Goal: Information Seeking & Learning: Learn about a topic

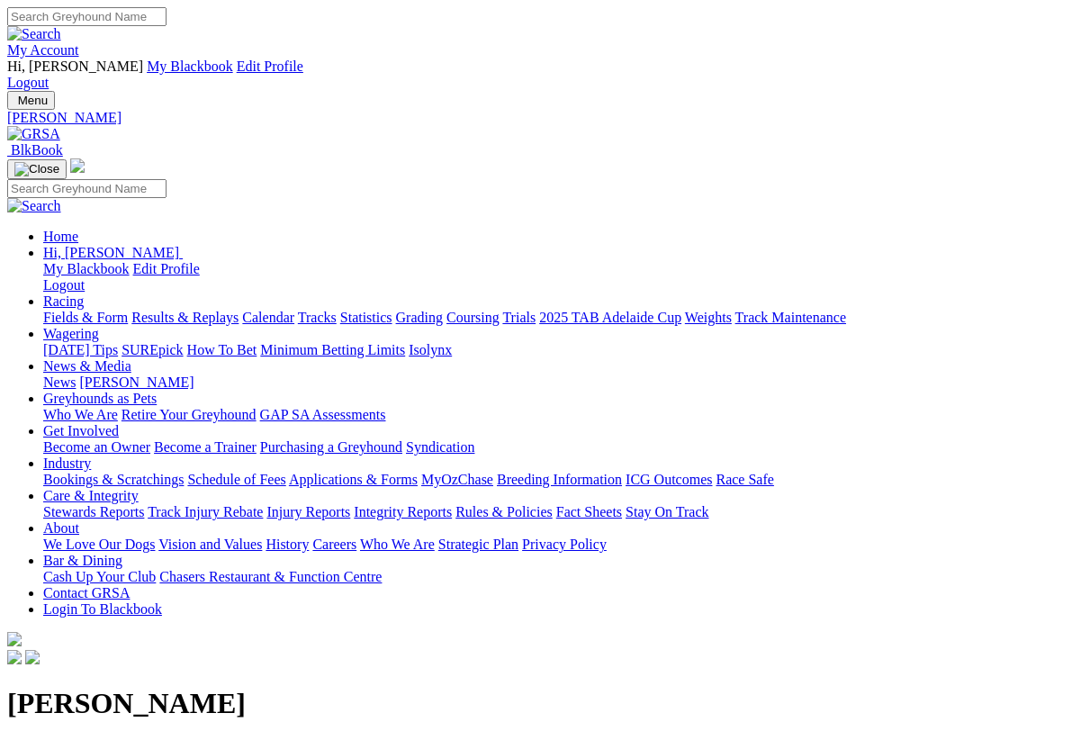
click at [393, 310] on link "Statistics" at bounding box center [366, 317] width 52 height 15
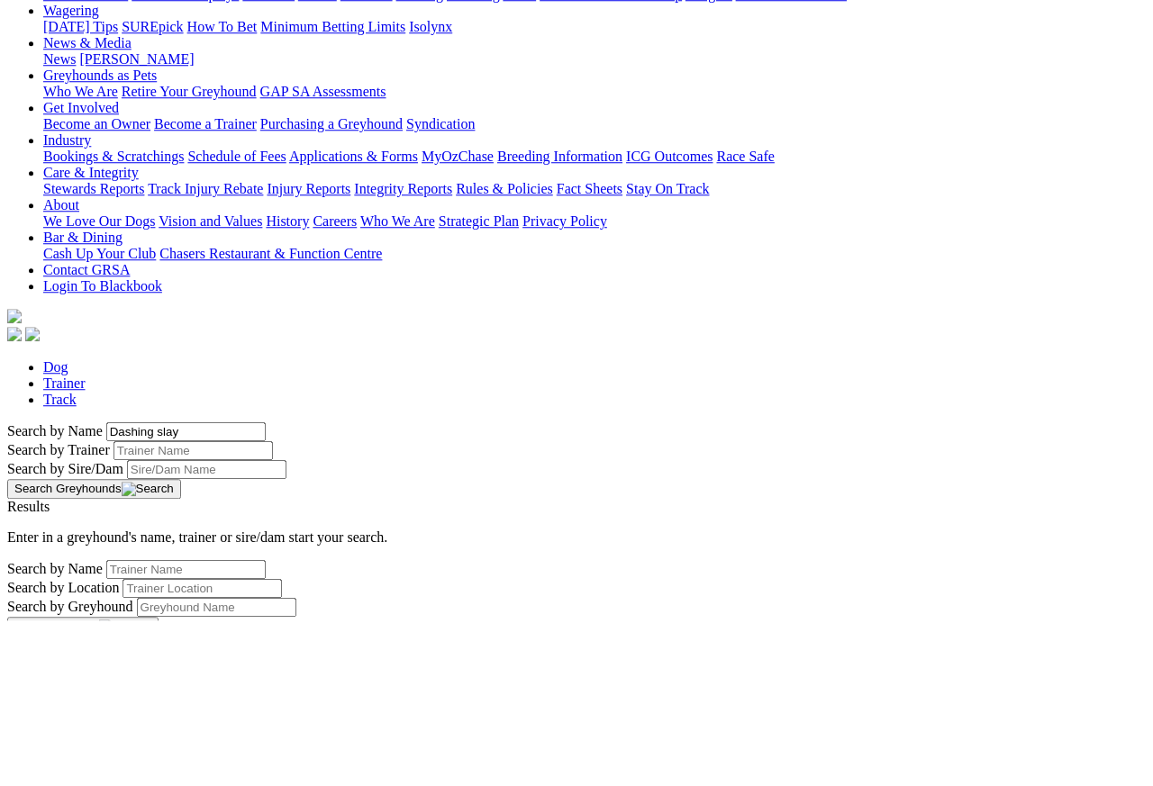
scroll to position [166, 0]
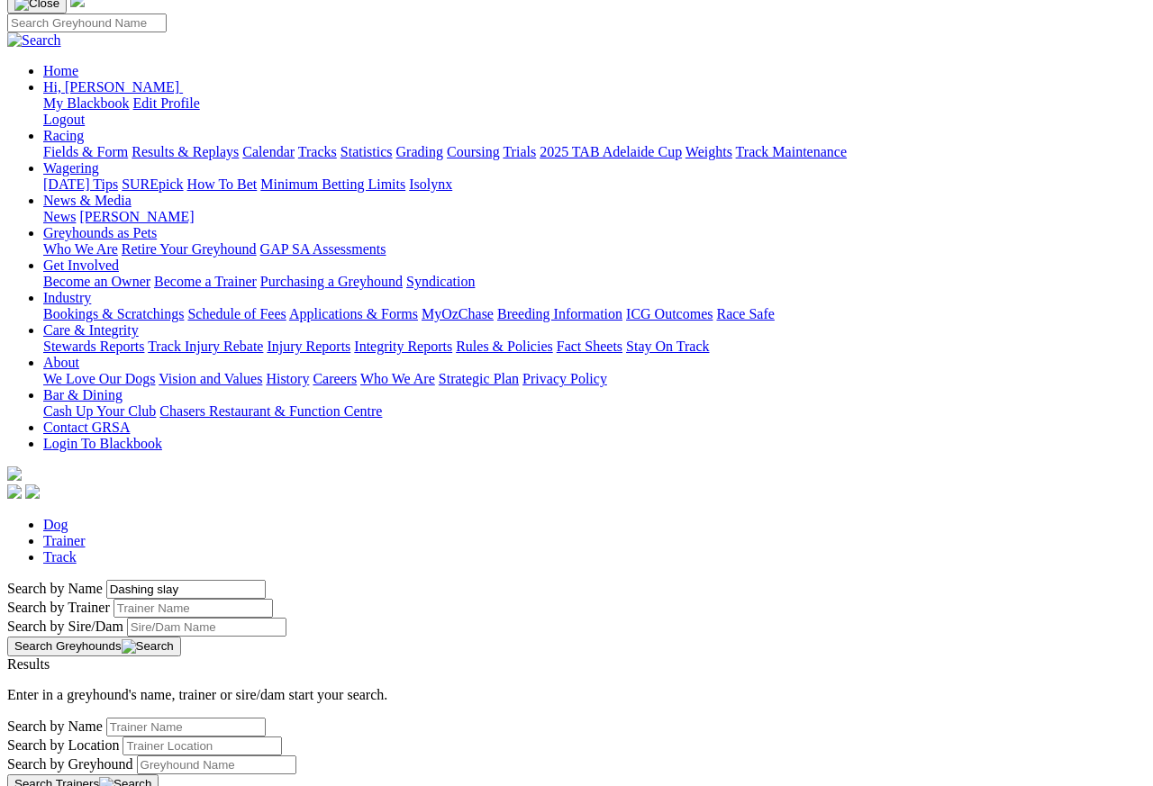
type input "Dashing slay"
click at [181, 637] on button "Search Greyhounds" at bounding box center [94, 647] width 174 height 20
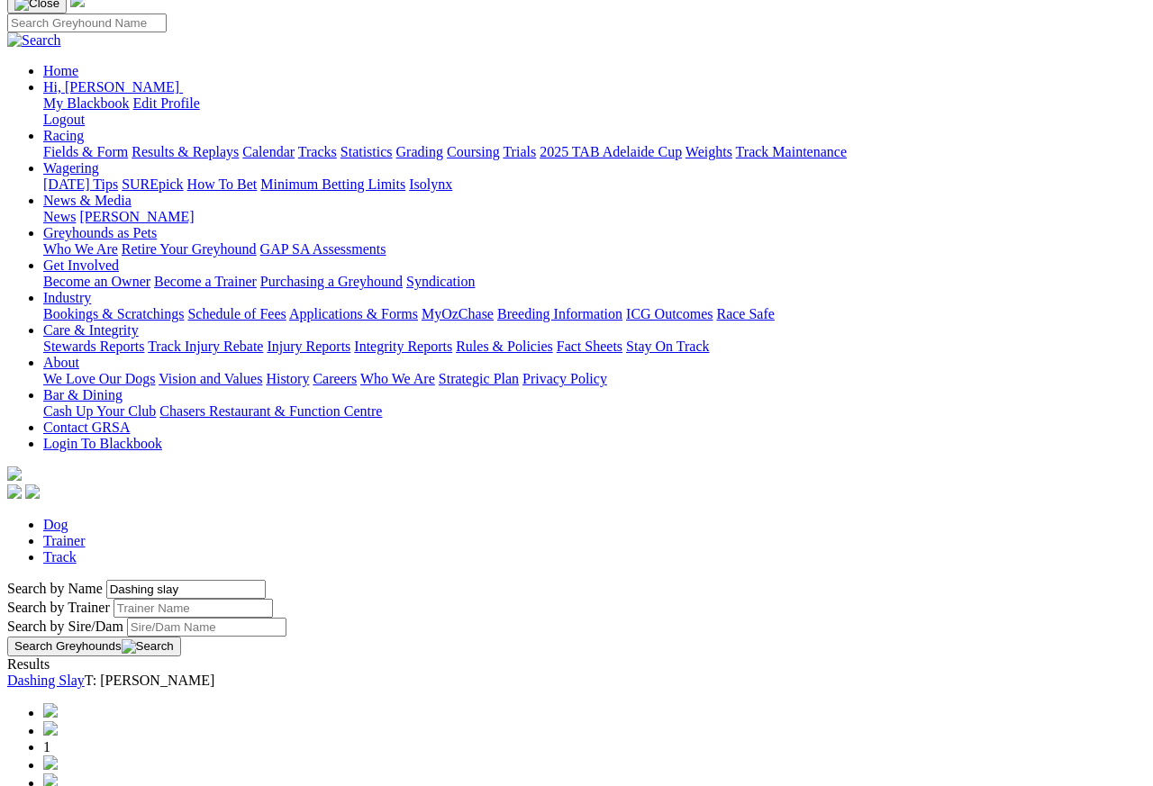
click at [85, 673] on link "Dashing Slay" at bounding box center [45, 680] width 77 height 15
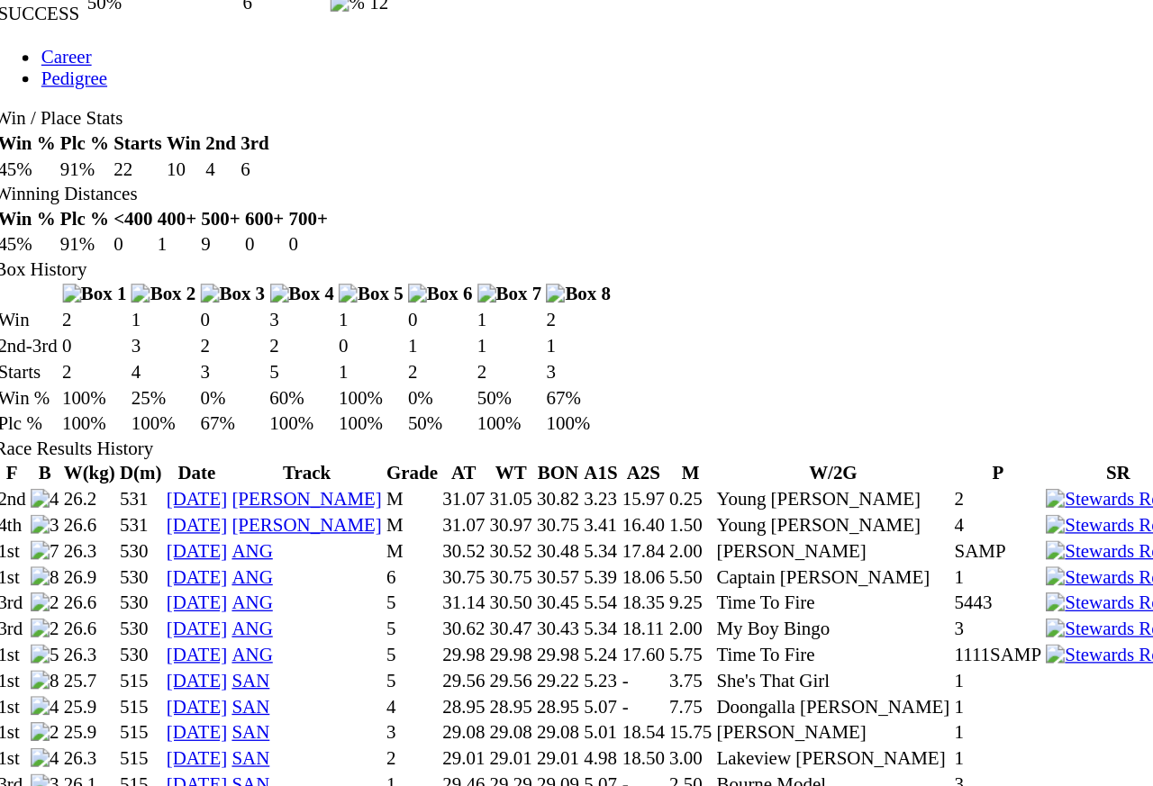
scroll to position [960, 0]
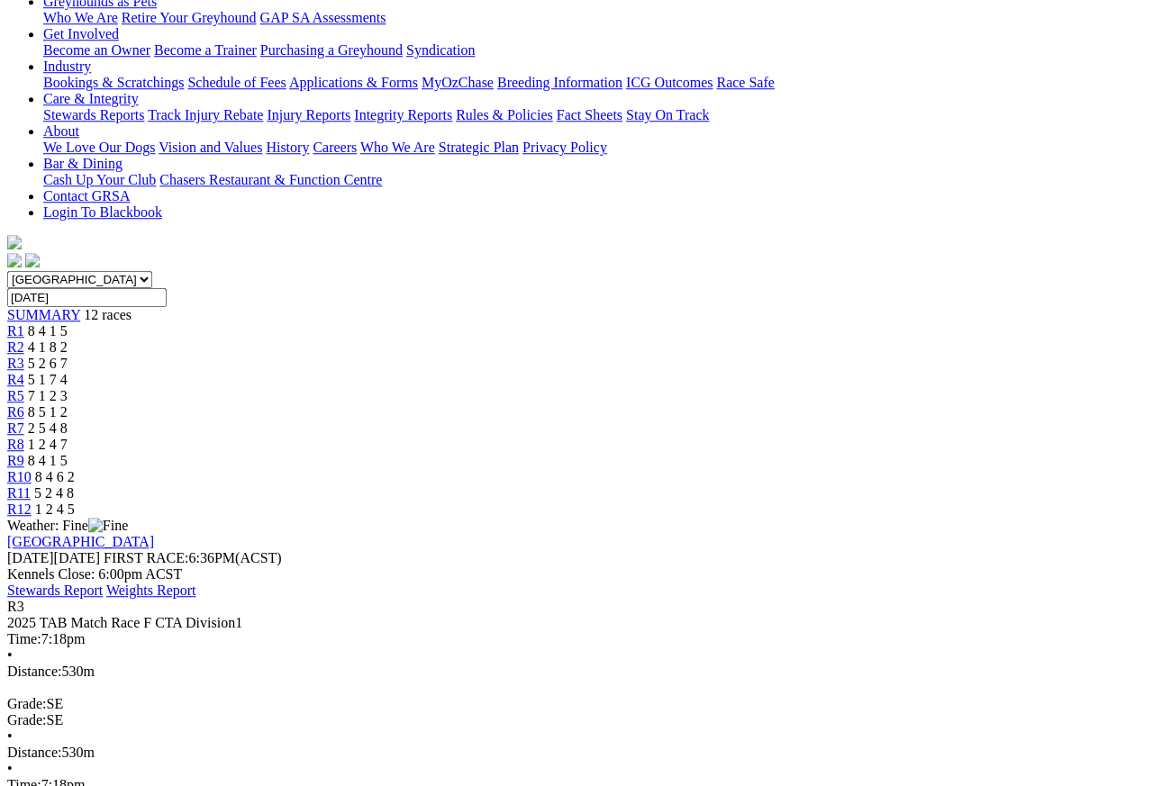
scroll to position [394, 0]
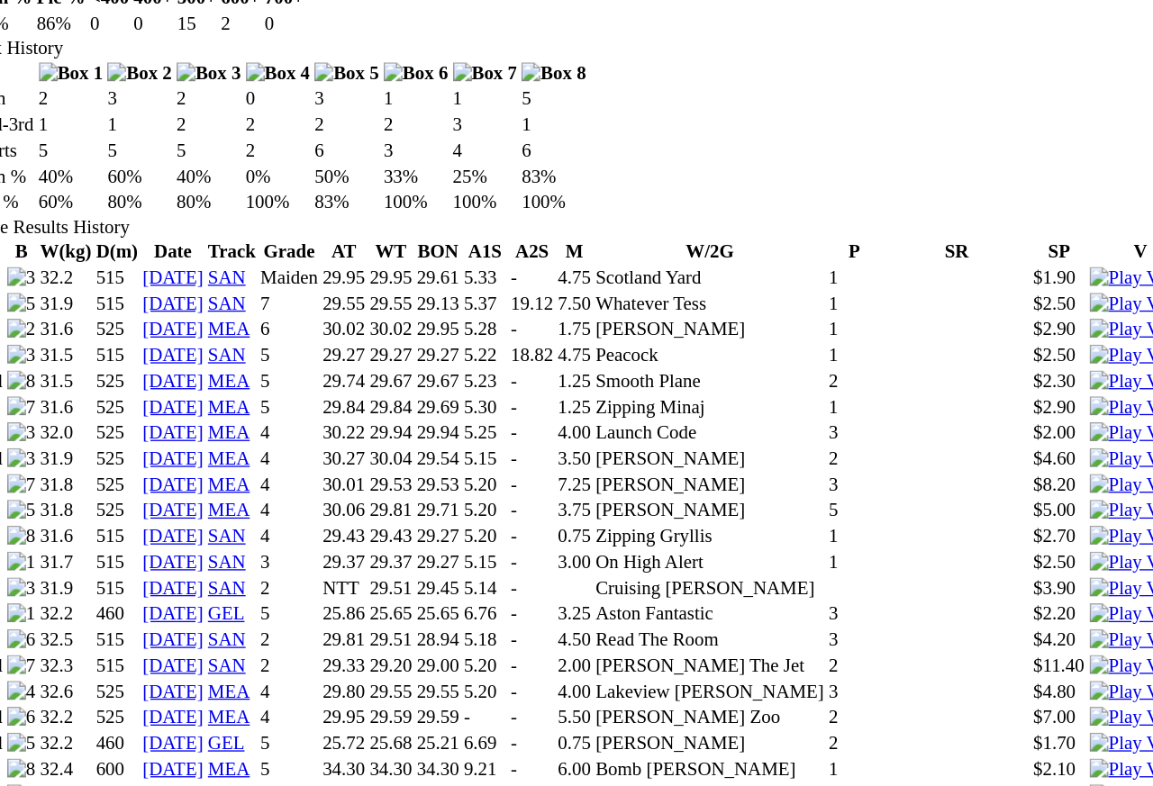
scroll to position [1075, 0]
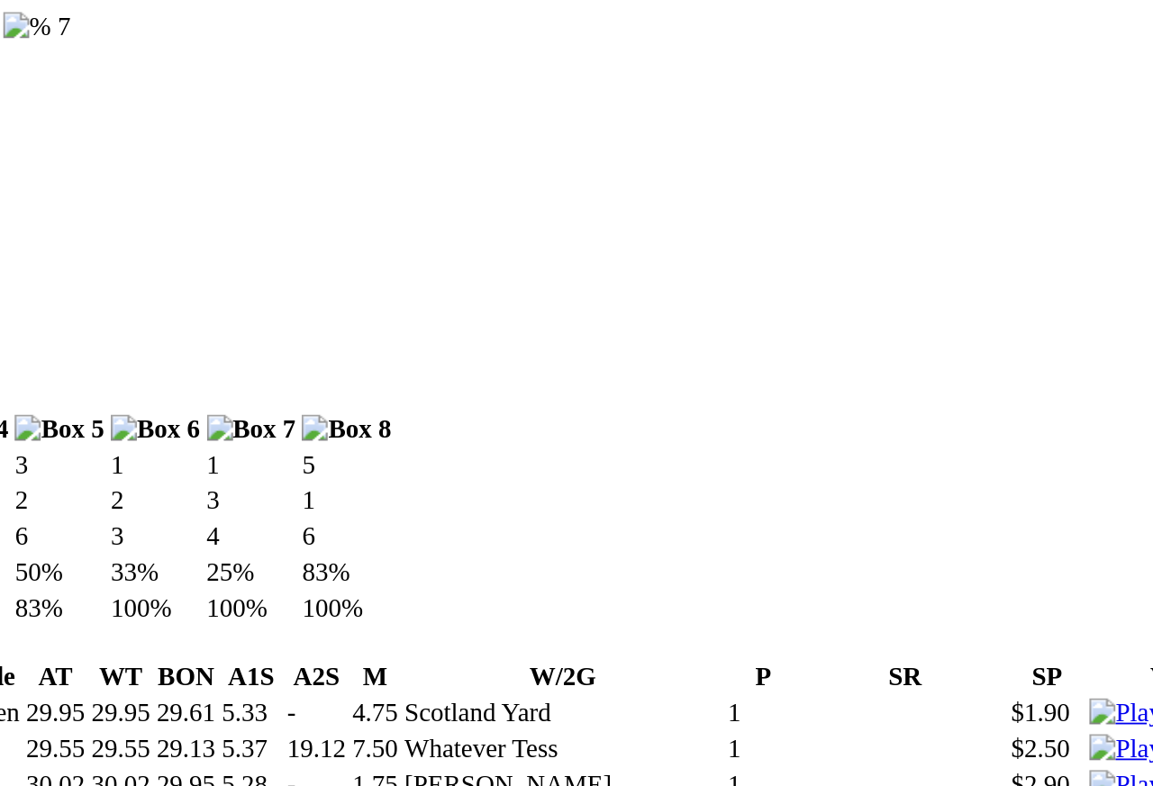
scroll to position [1052, 0]
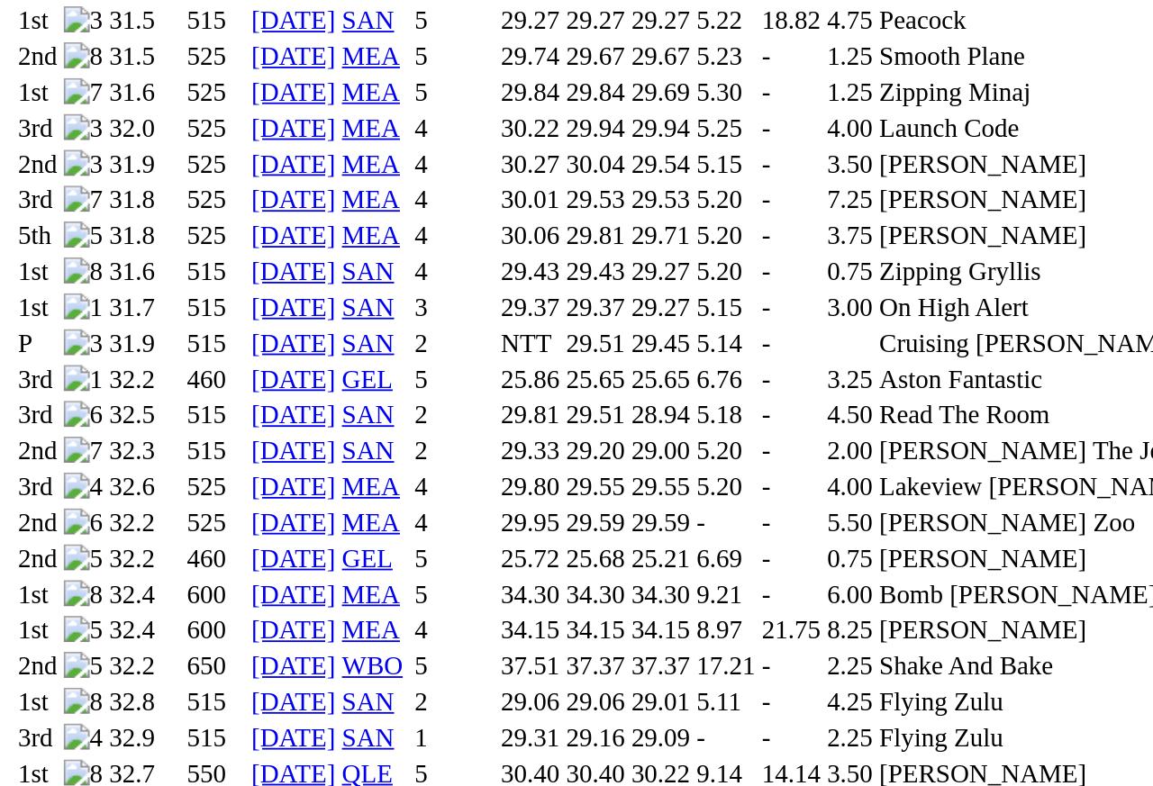
scroll to position [1161, 0]
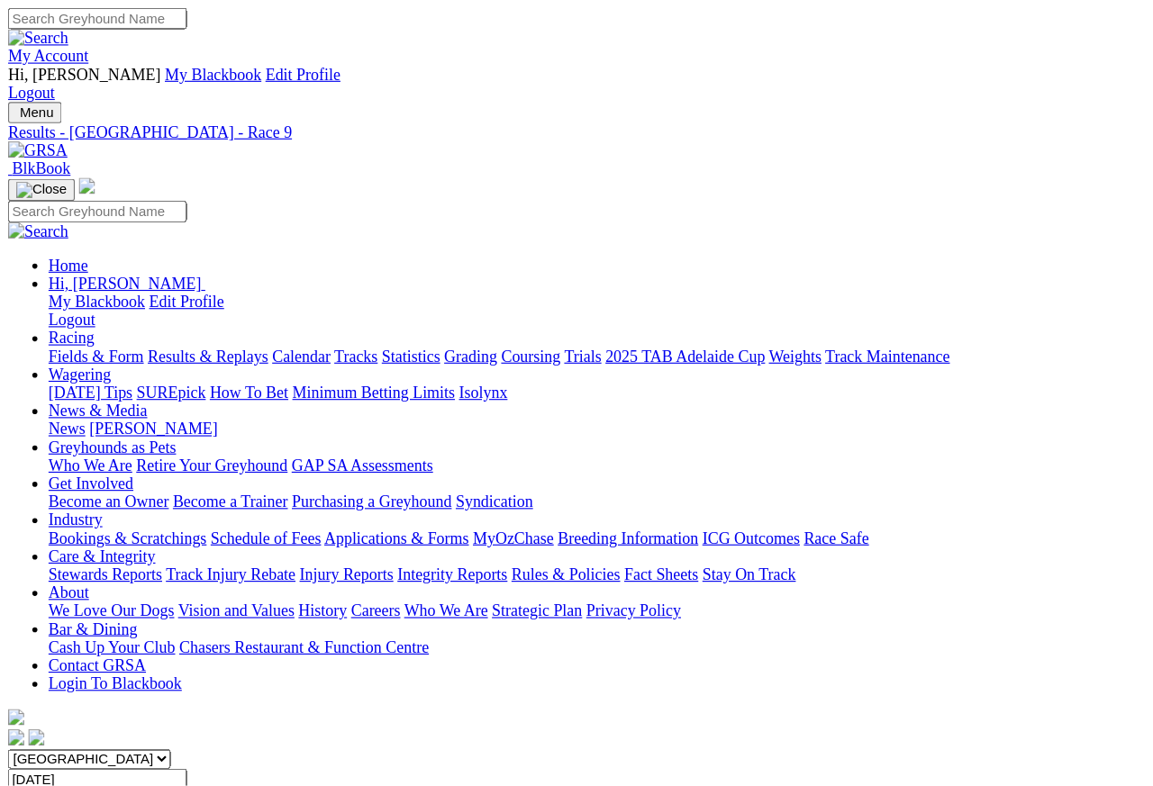
scroll to position [8, 0]
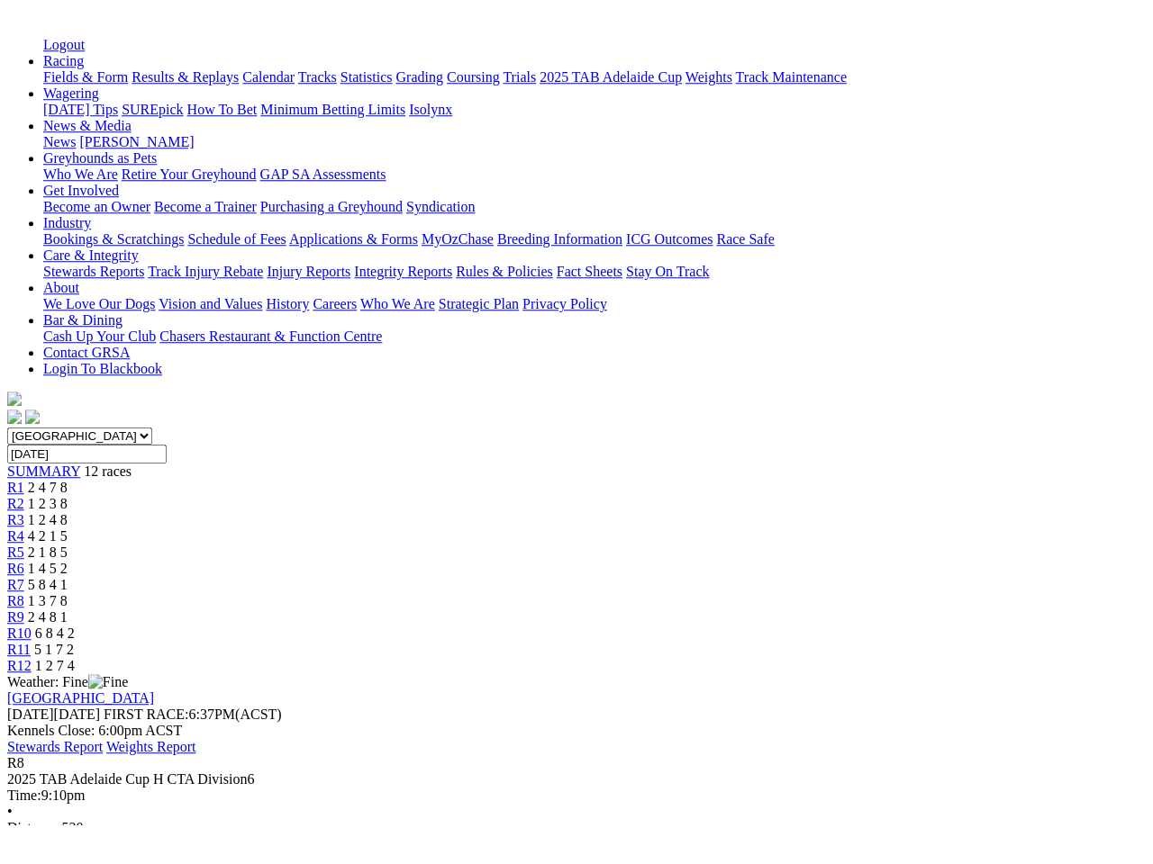
scroll to position [292, 0]
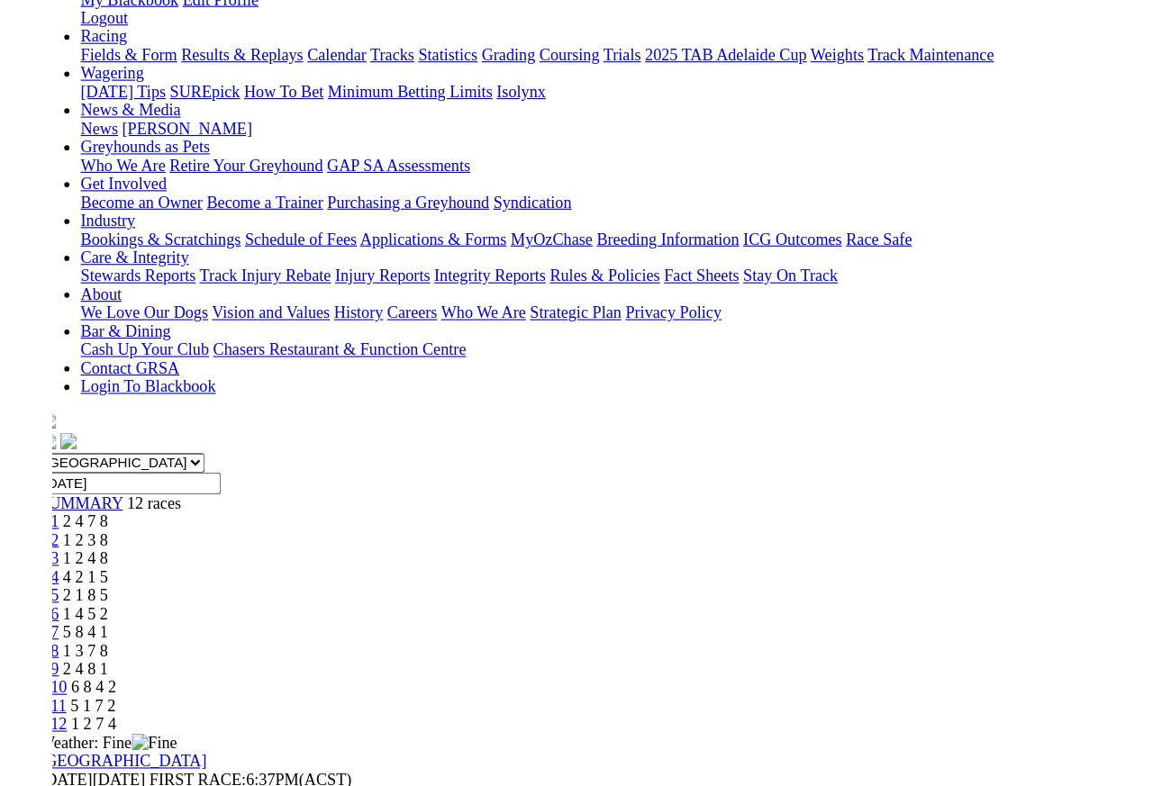
scroll to position [225, 0]
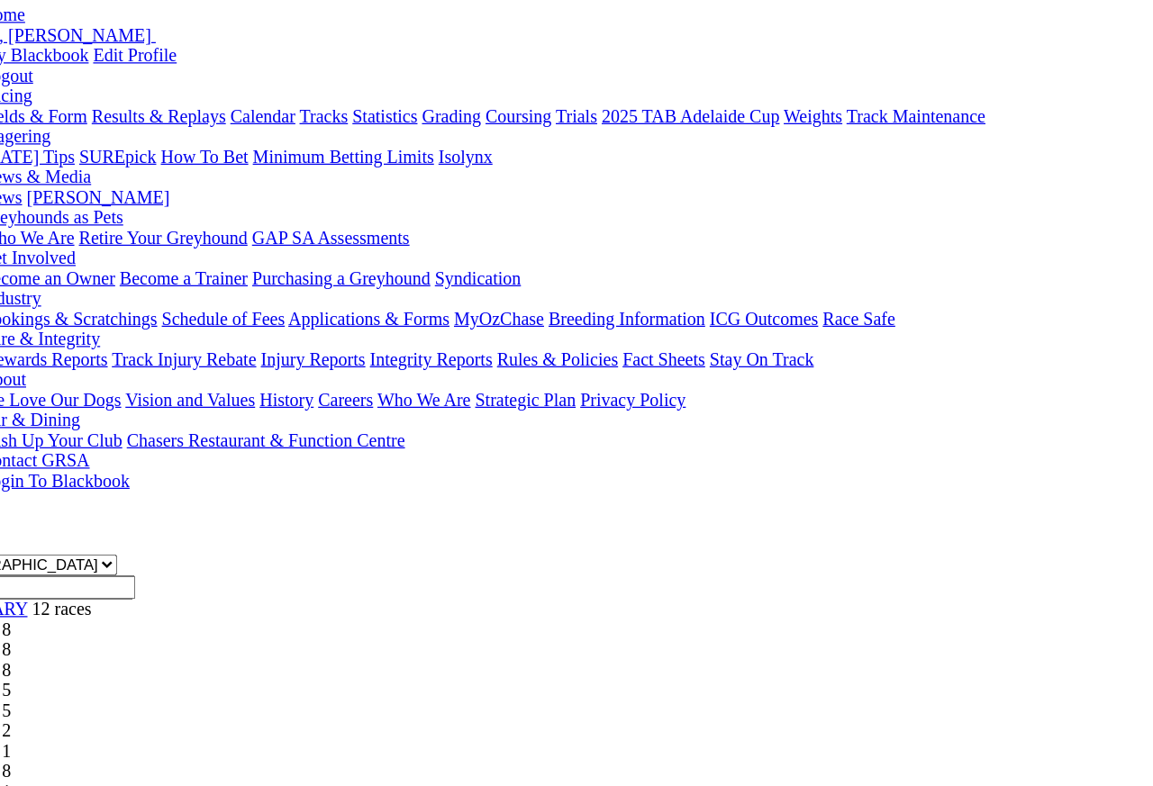
click at [24, 529] on span "R3" at bounding box center [15, 536] width 17 height 15
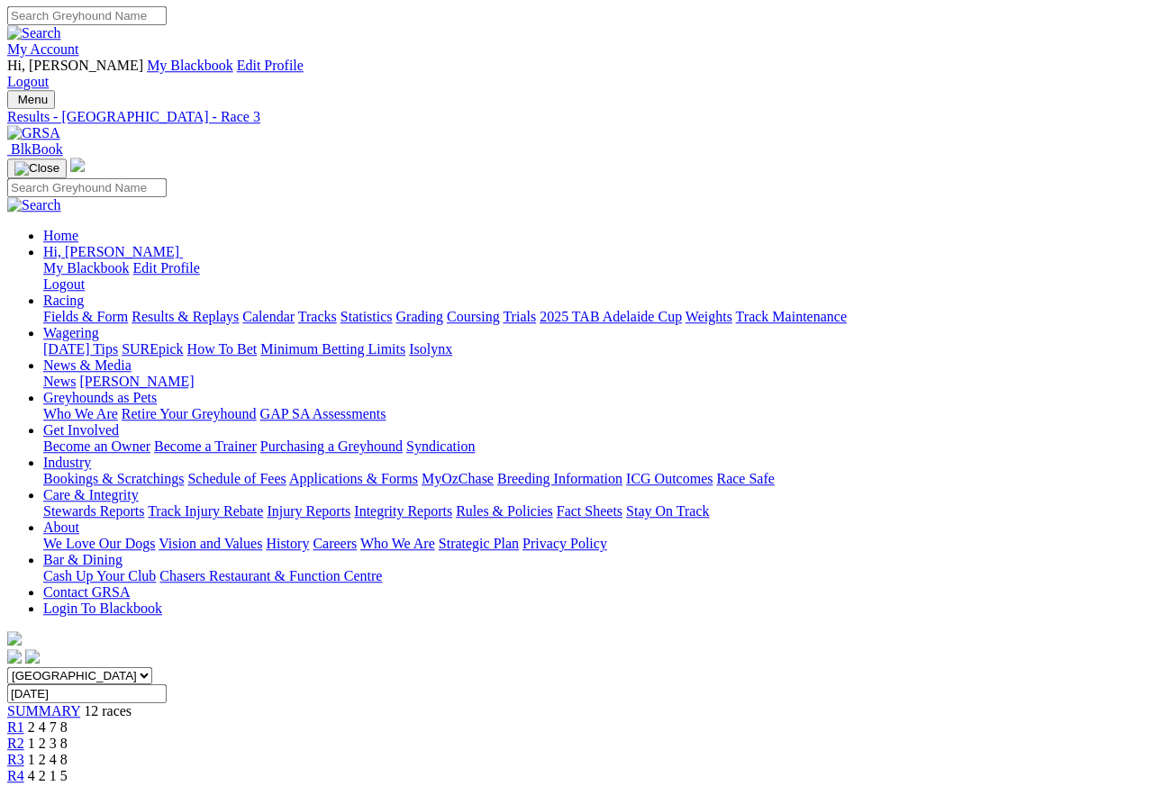
scroll to position [26, 0]
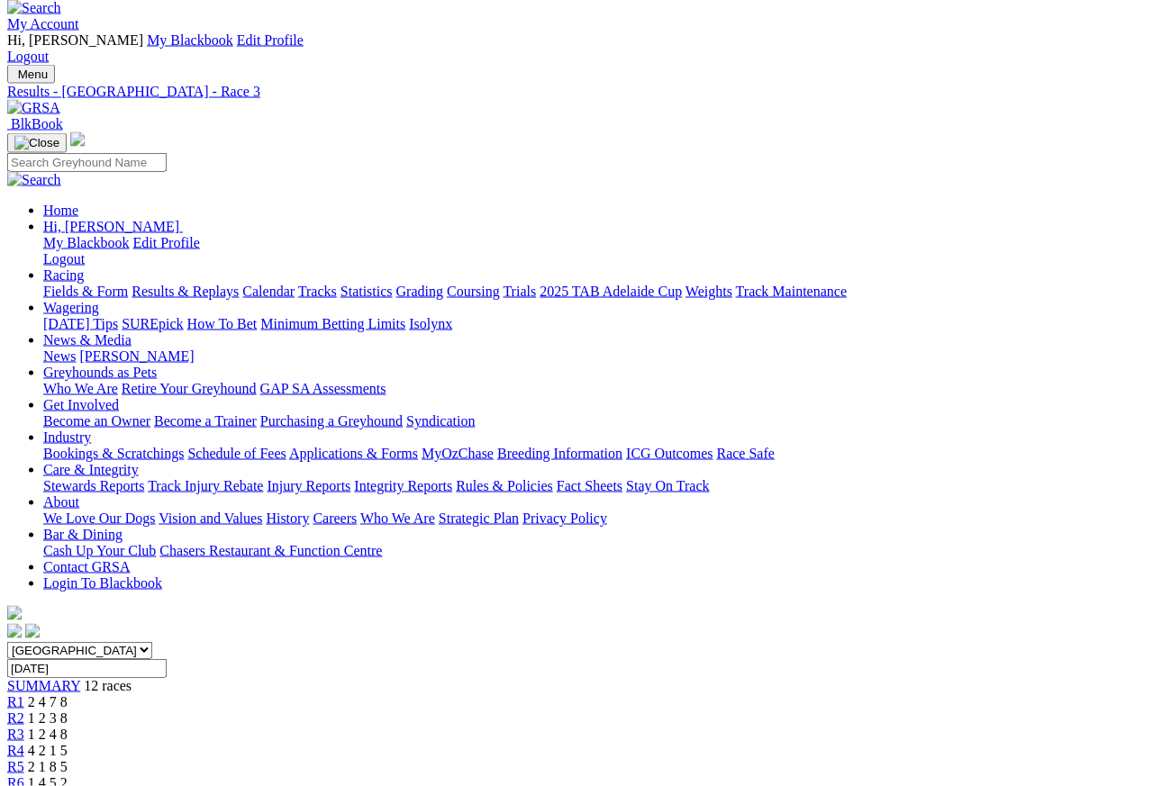
click at [68, 700] on span "4 2 1 5" at bounding box center [48, 750] width 40 height 15
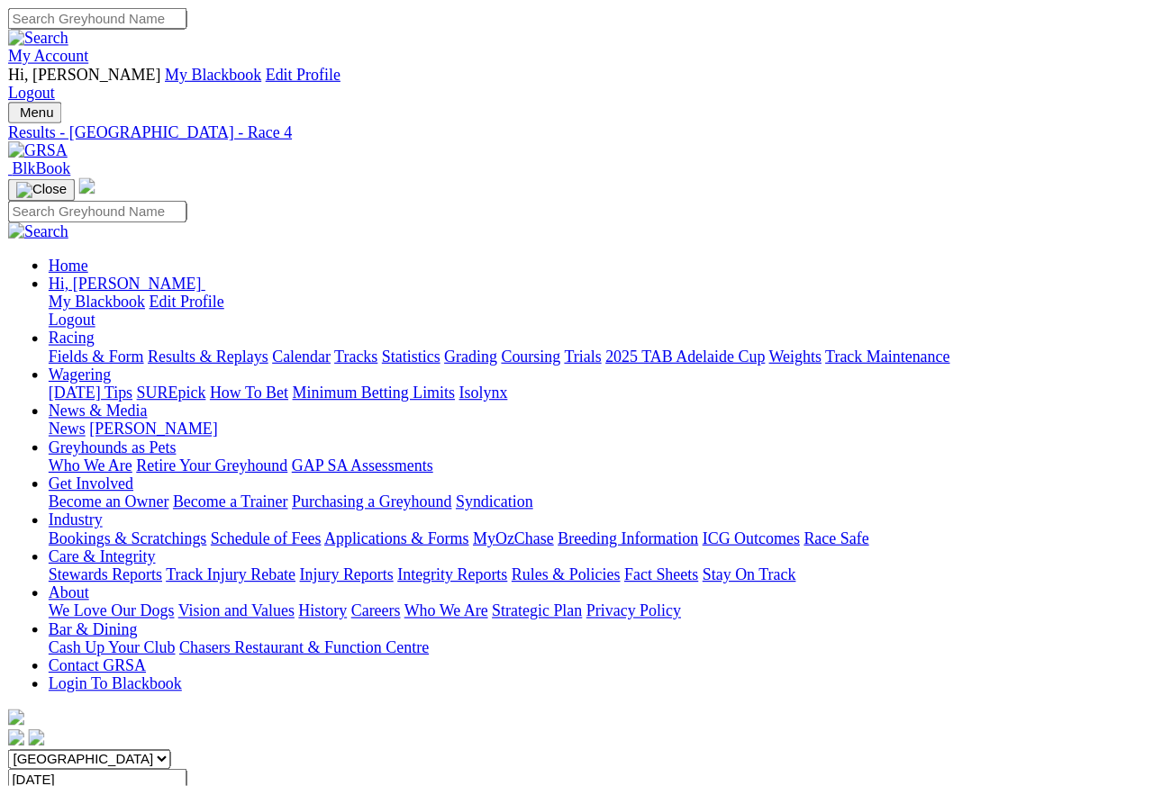
scroll to position [8, 0]
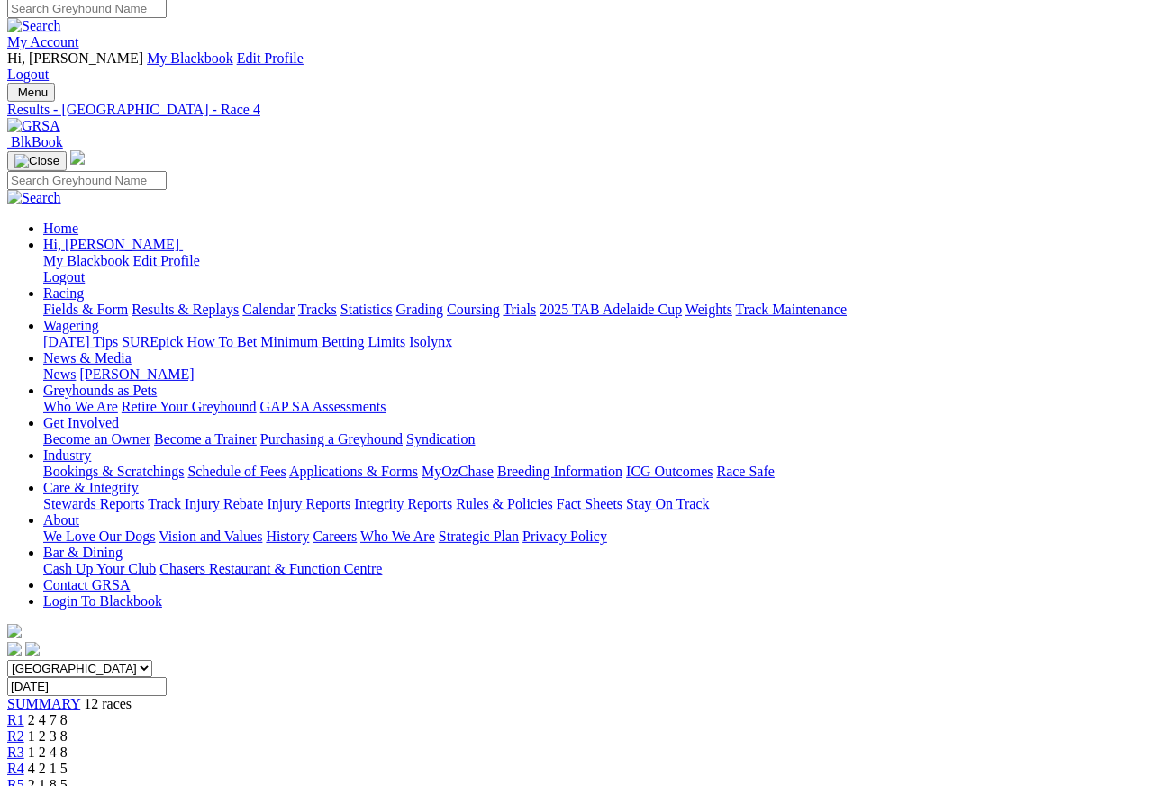
click at [24, 700] on link "R5" at bounding box center [15, 784] width 17 height 15
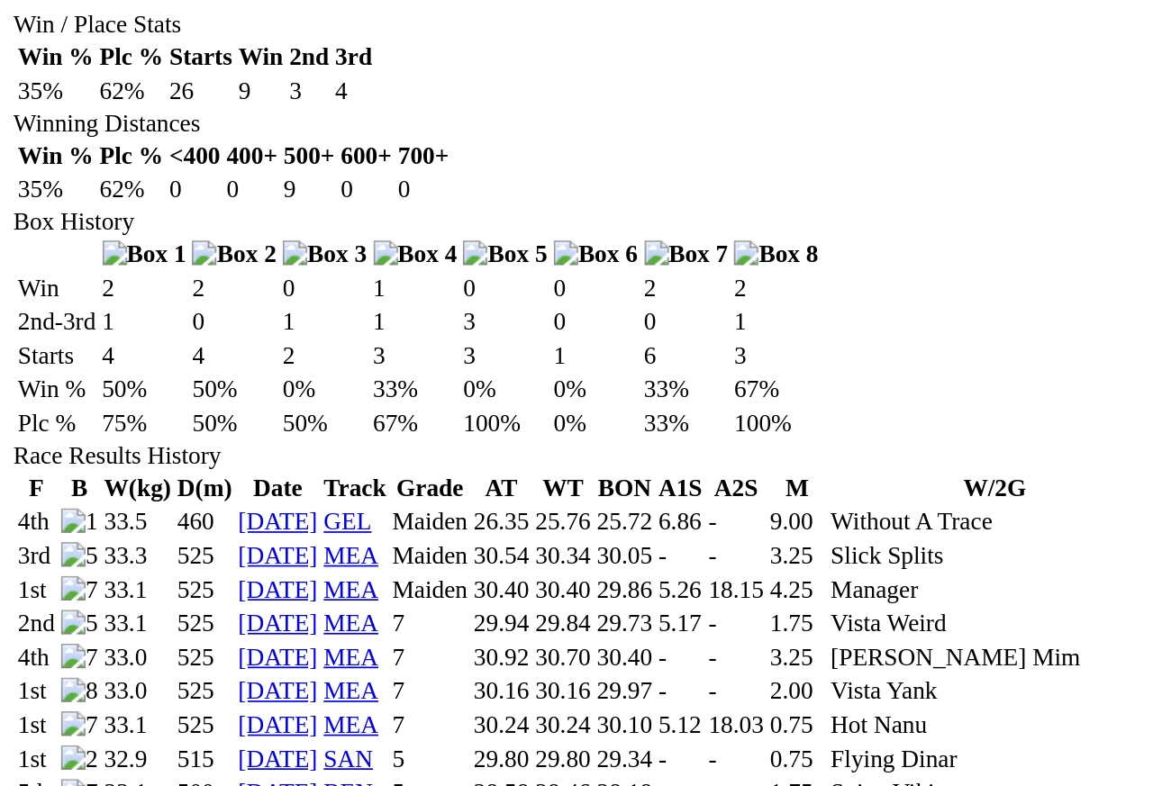
scroll to position [958, 0]
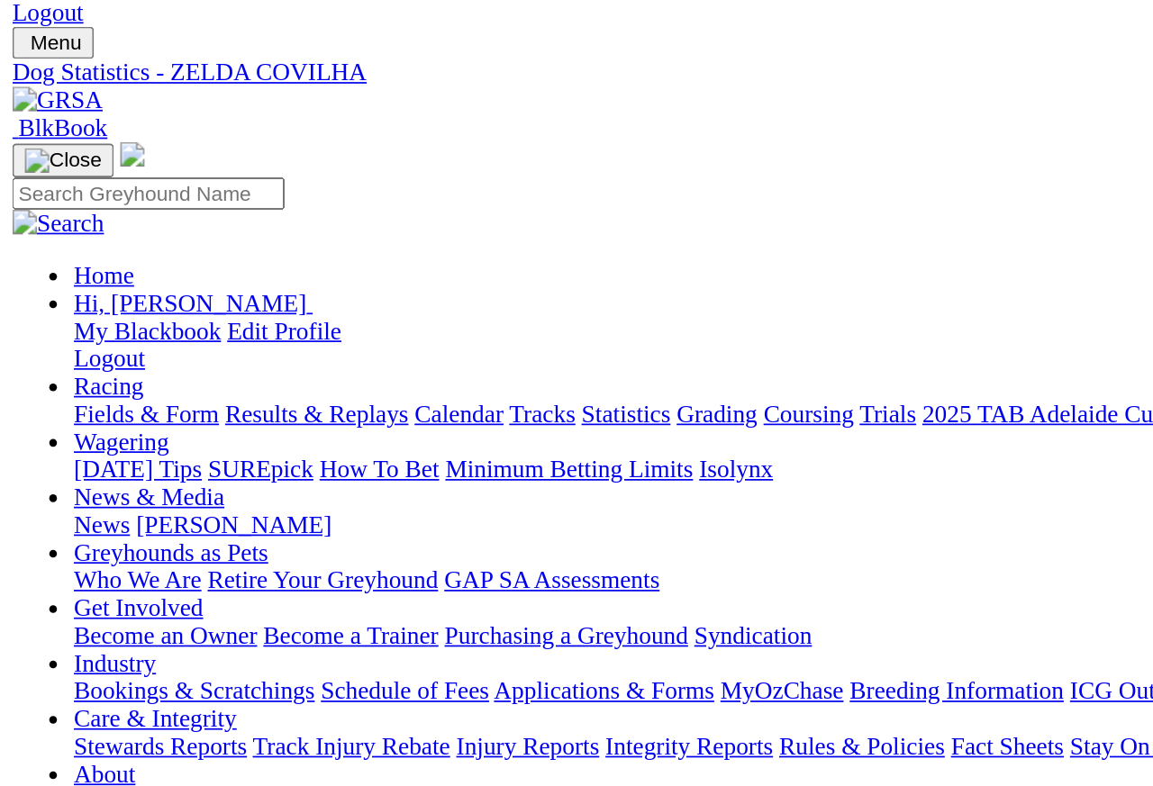
scroll to position [0, 0]
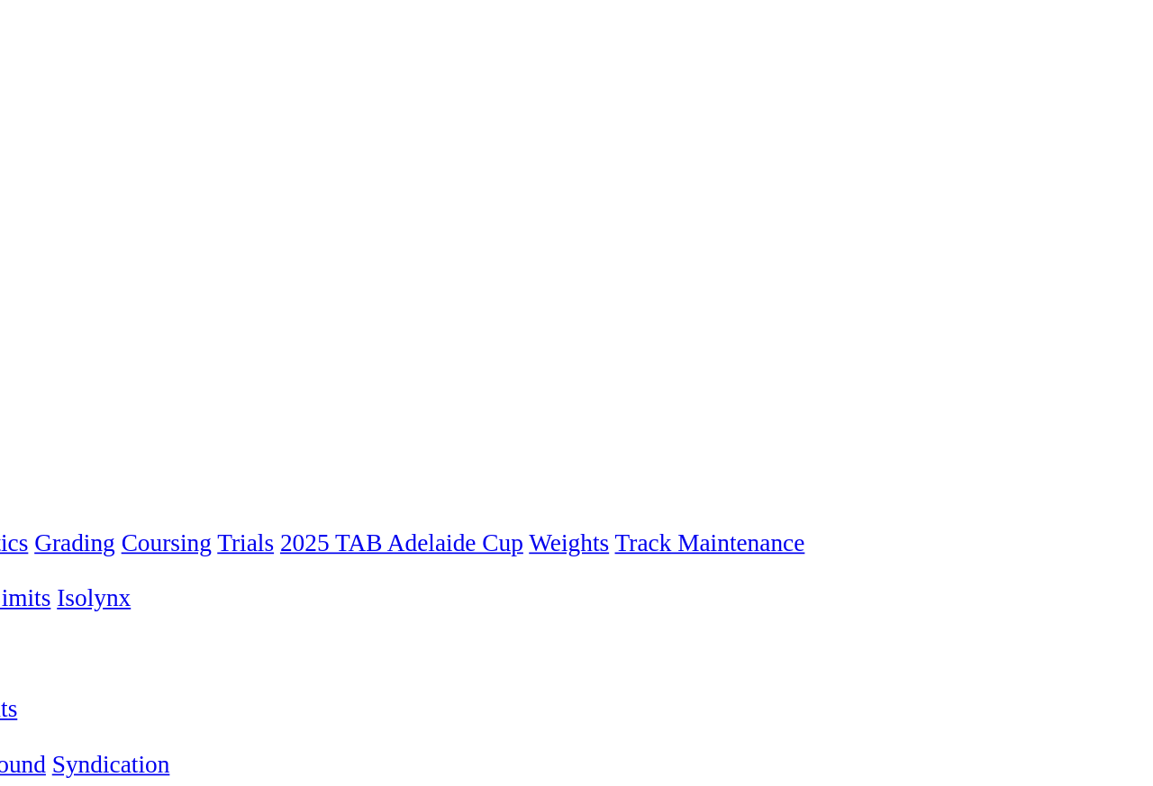
click at [340, 310] on link "Statistics" at bounding box center [366, 317] width 52 height 15
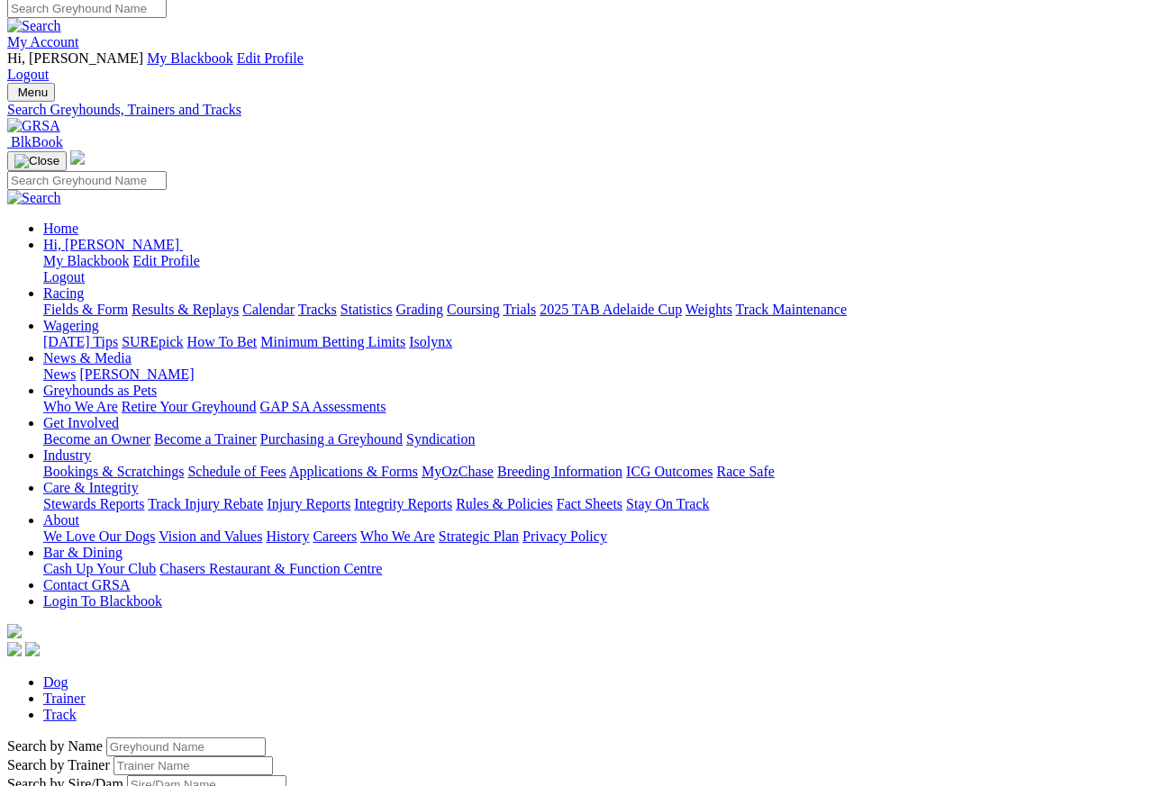
click at [113, 737] on input "Search by Greyhound name" at bounding box center [185, 746] width 159 height 19
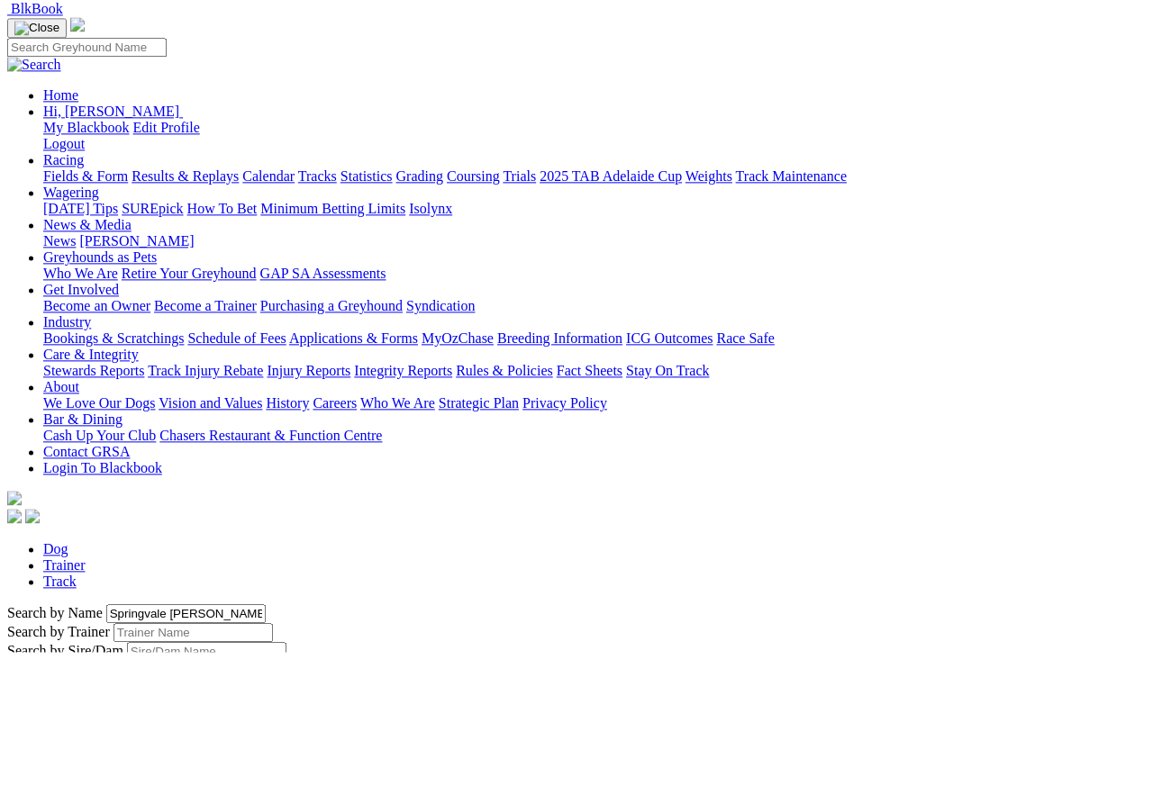
scroll to position [142, 0]
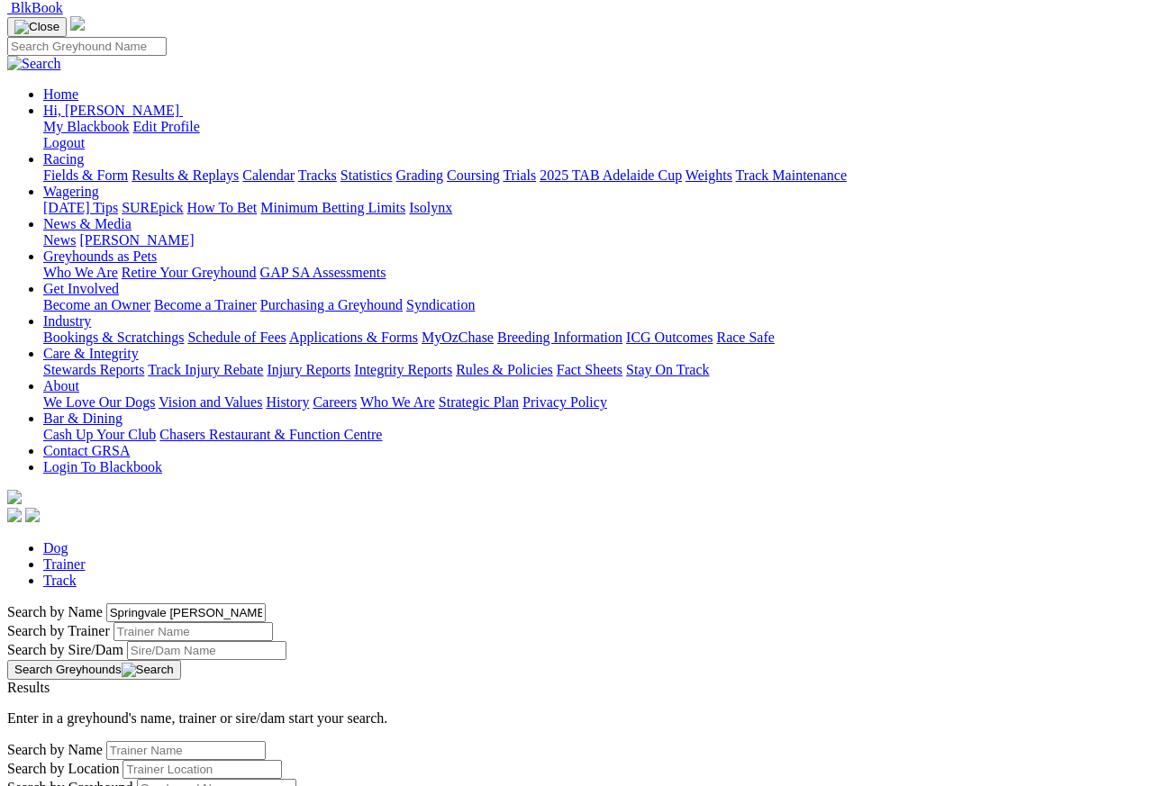
type input "Springvale bray"
click at [181, 660] on button "Search Greyhounds" at bounding box center [94, 670] width 174 height 20
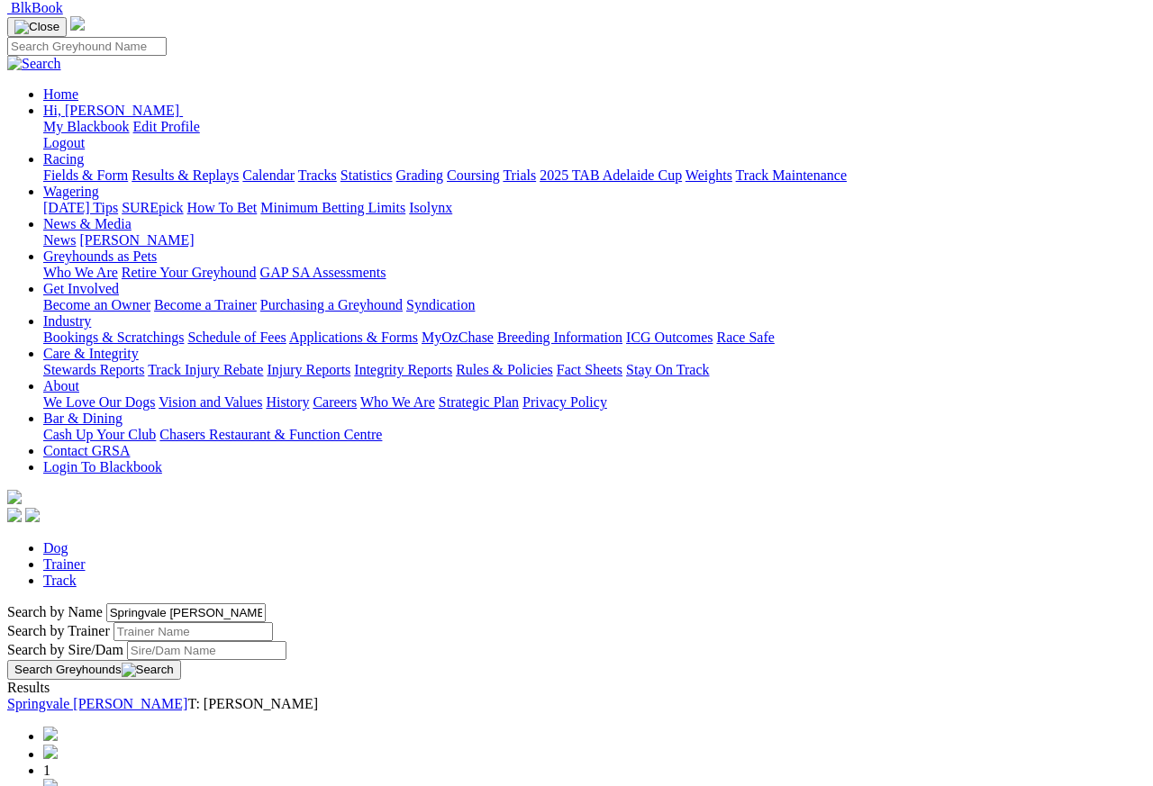
click at [140, 696] on link "Springvale Bray" at bounding box center [97, 703] width 180 height 15
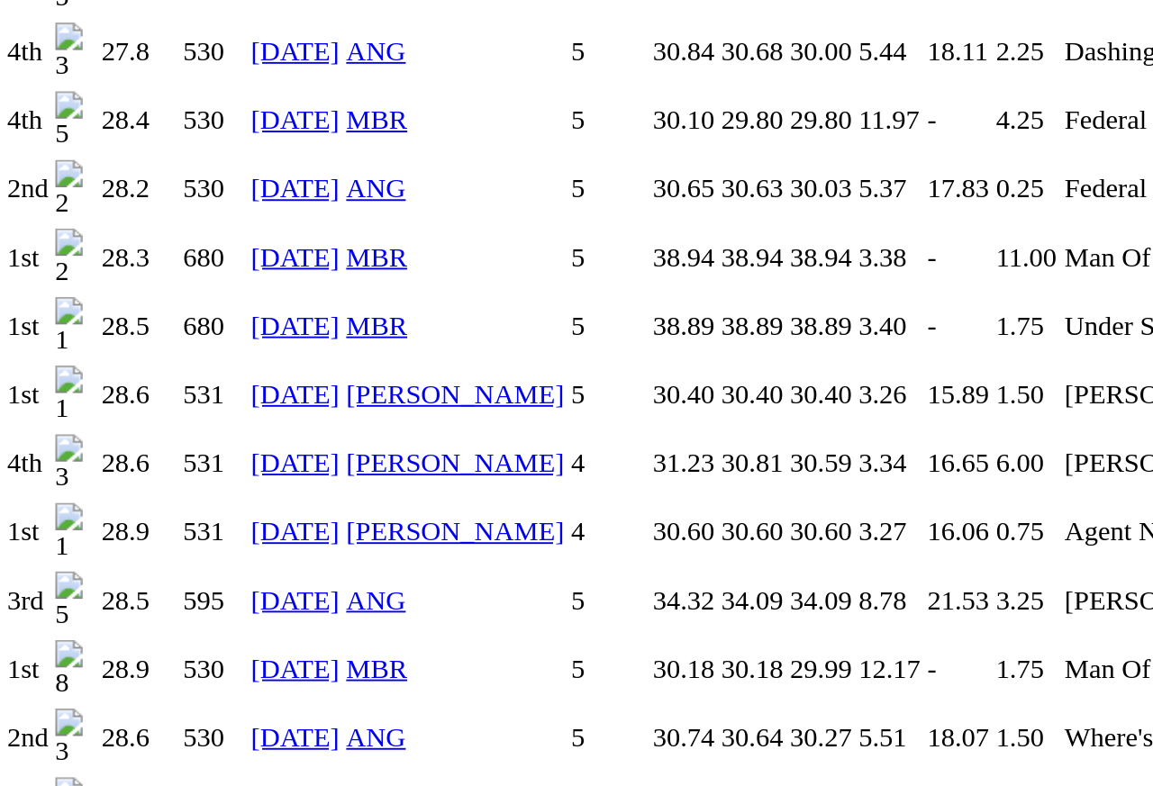
scroll to position [2950, 0]
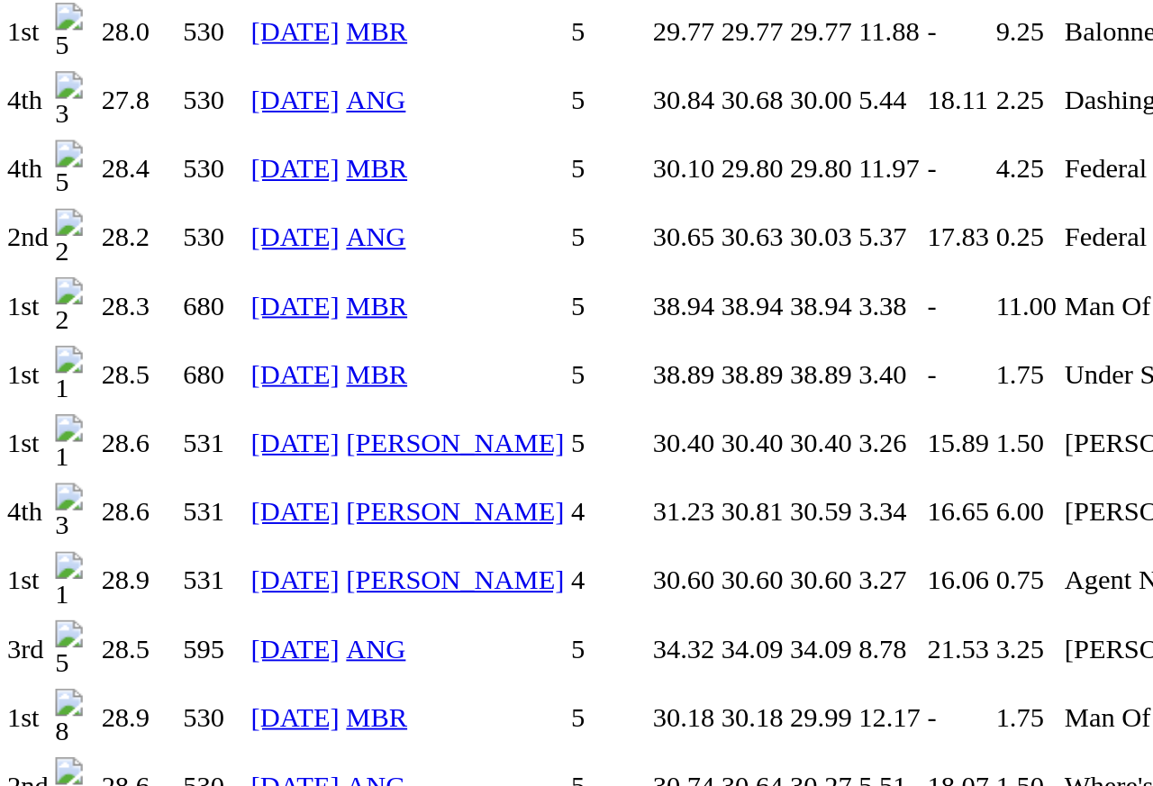
click at [36, 235] on div "Springvale Bray Whelped: 15 Oct 2020 Sex: Dog Colour: Blue & Wh PROFILE Trainer…" at bounding box center [576, 710] width 1138 height 5984
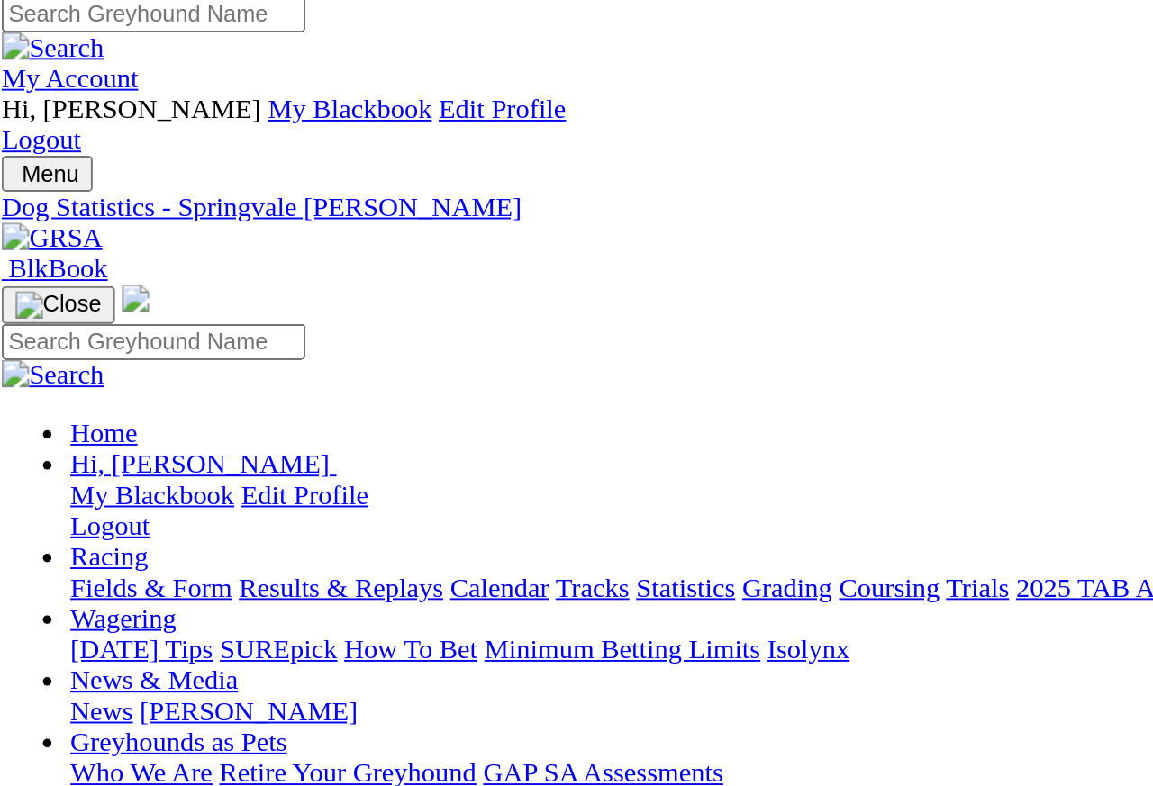
scroll to position [0, 0]
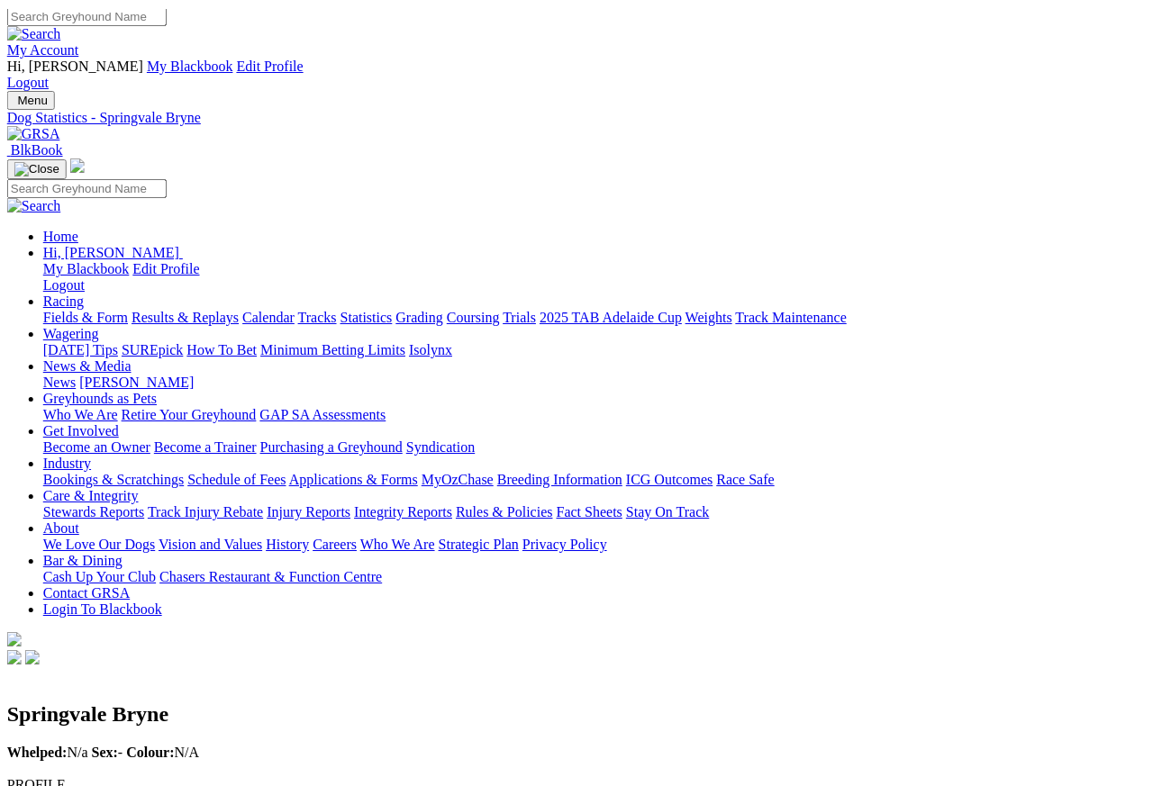
scroll to position [0, 16]
click at [393, 310] on link "Statistics" at bounding box center [366, 317] width 52 height 15
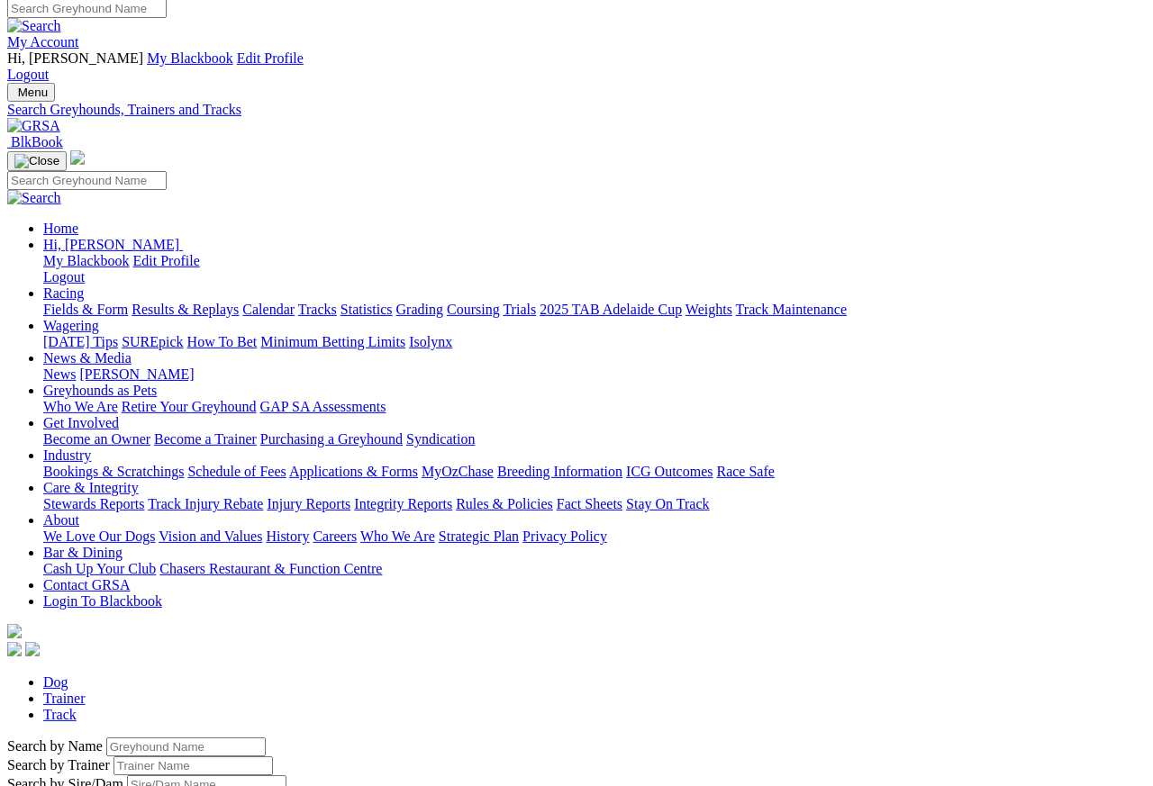
click at [157, 700] on input "Search by Greyhound name" at bounding box center [185, 746] width 159 height 19
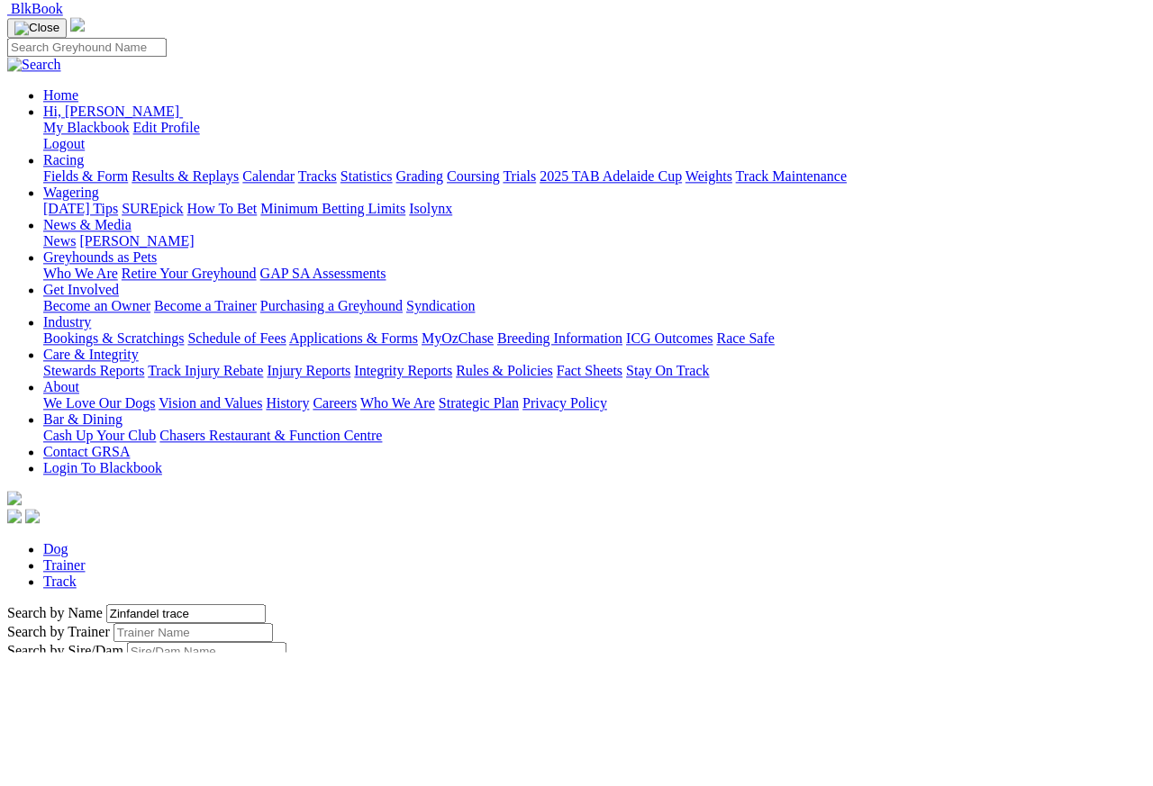
scroll to position [142, 0]
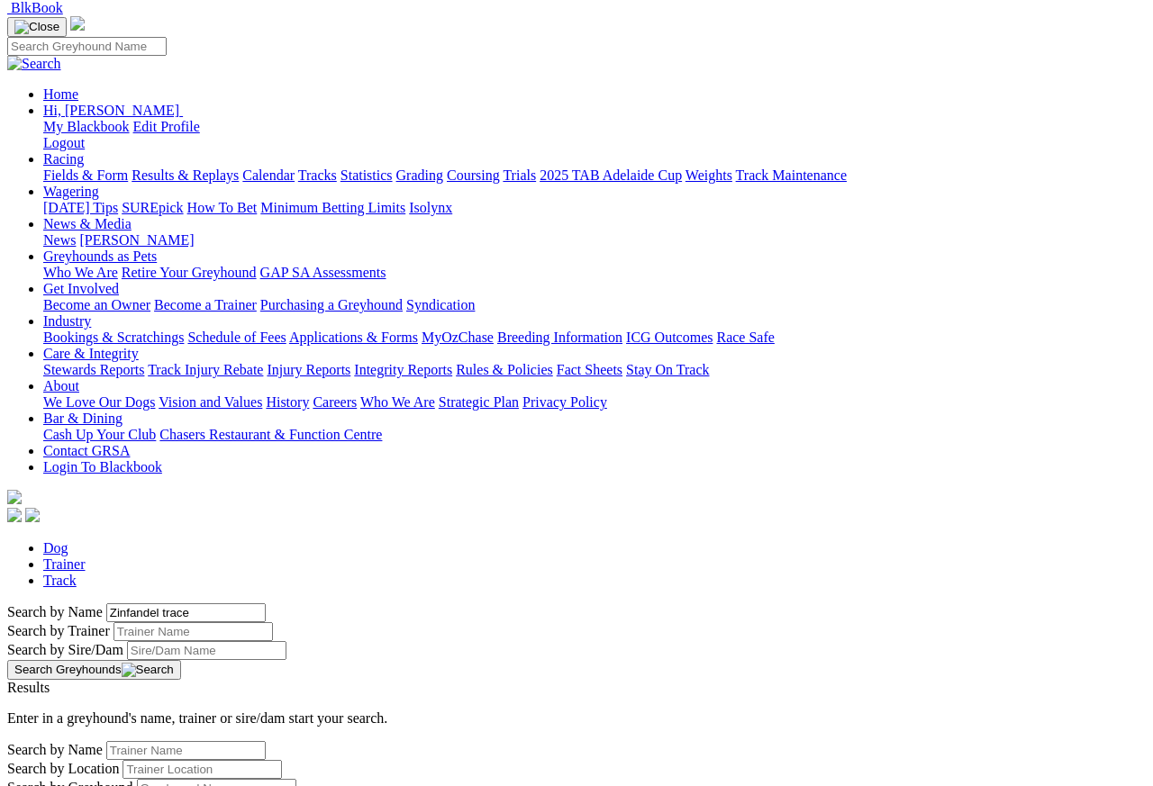
type input "Zinfandel trace"
click at [181, 660] on button "Search Greyhounds" at bounding box center [94, 670] width 174 height 20
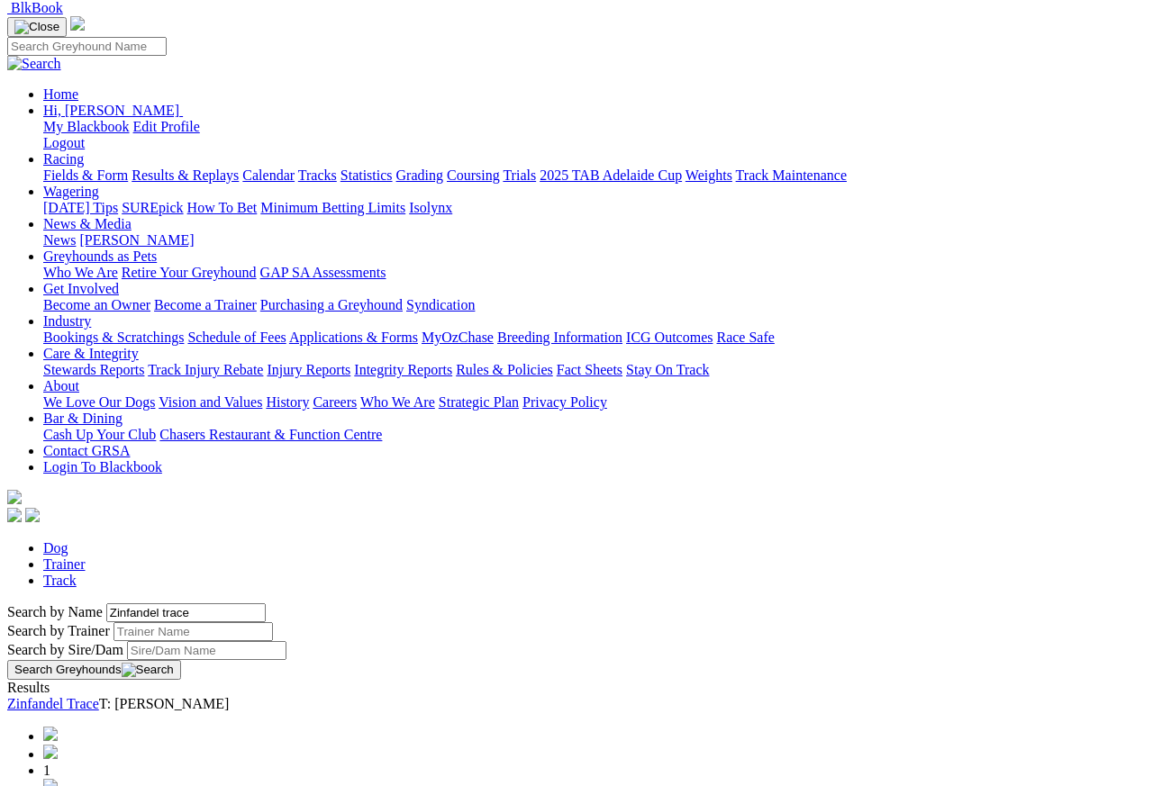
click at [99, 696] on link "Zinfandel Trace" at bounding box center [53, 703] width 92 height 15
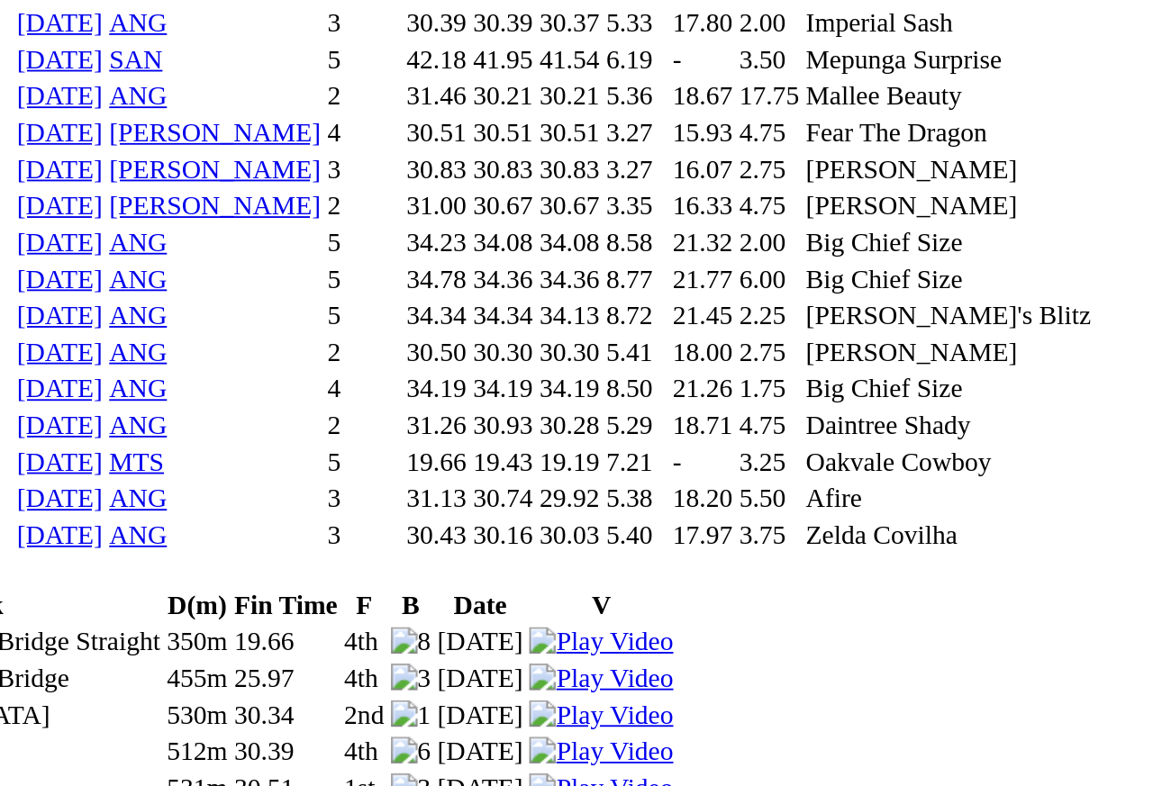
scroll to position [1931, 0]
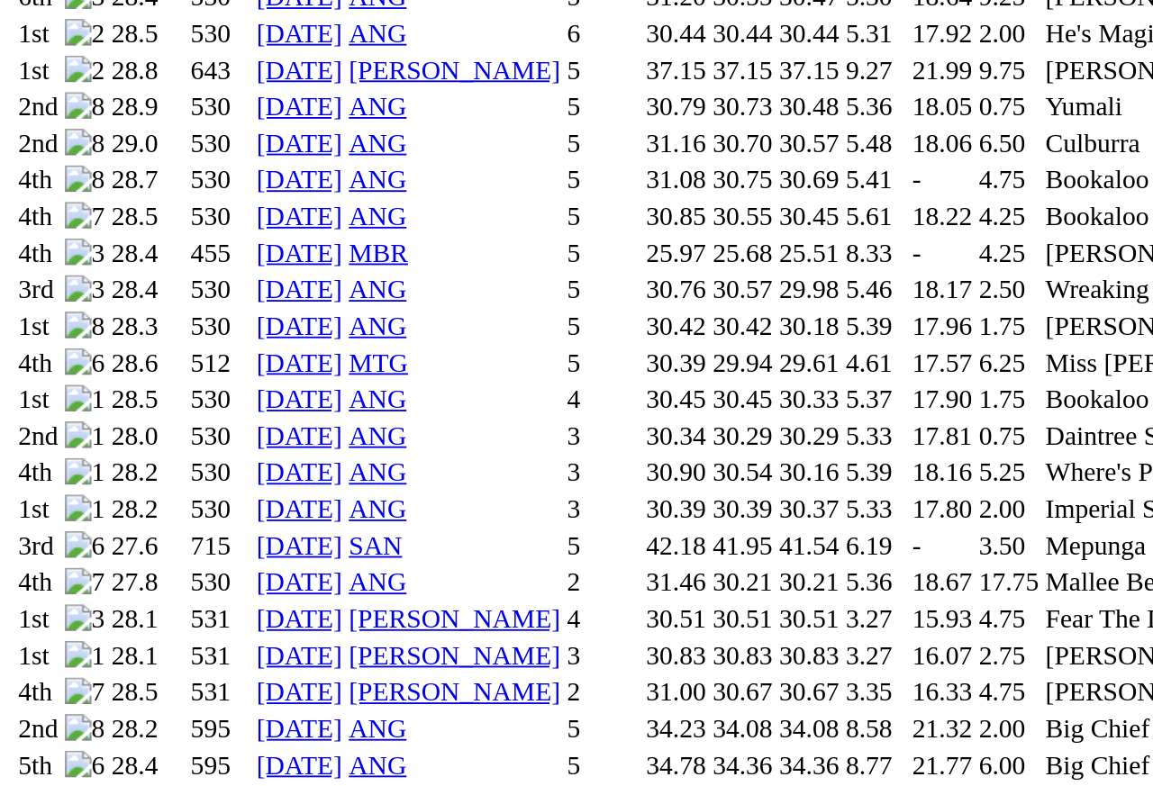
click at [185, 575] on link "02 Oct 25" at bounding box center [162, 582] width 47 height 15
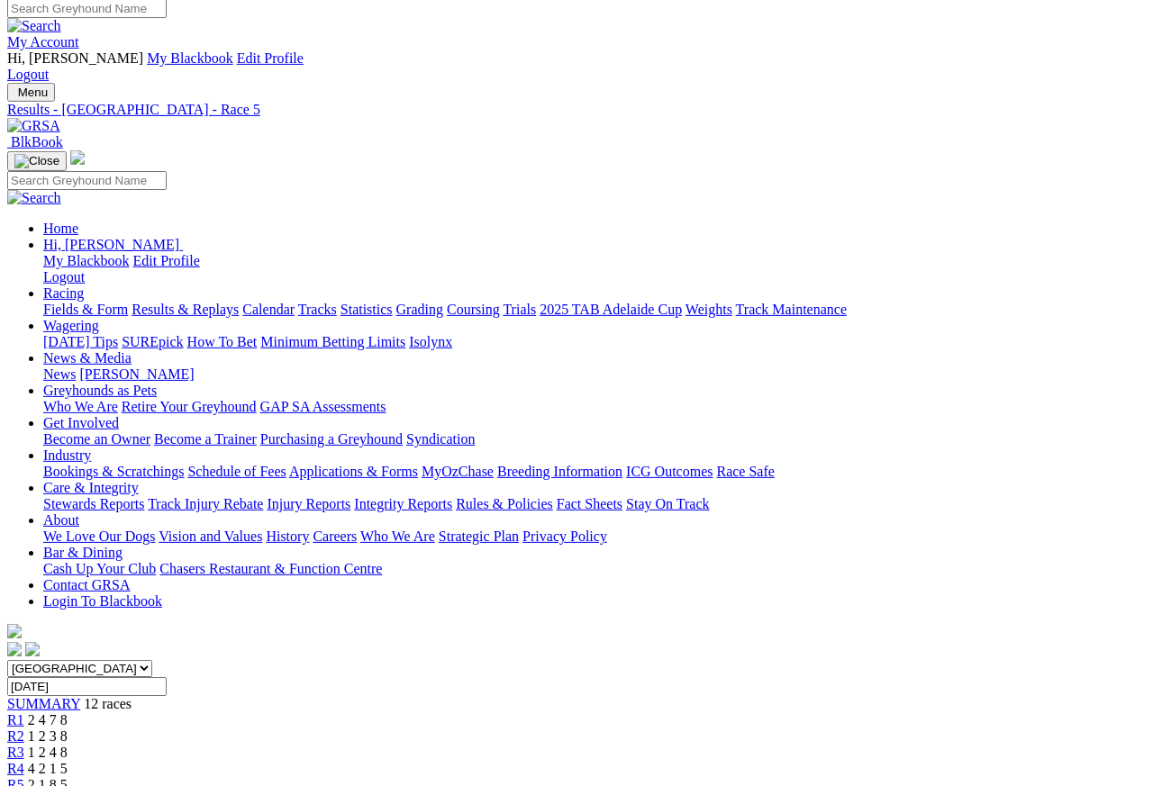
scroll to position [8, 0]
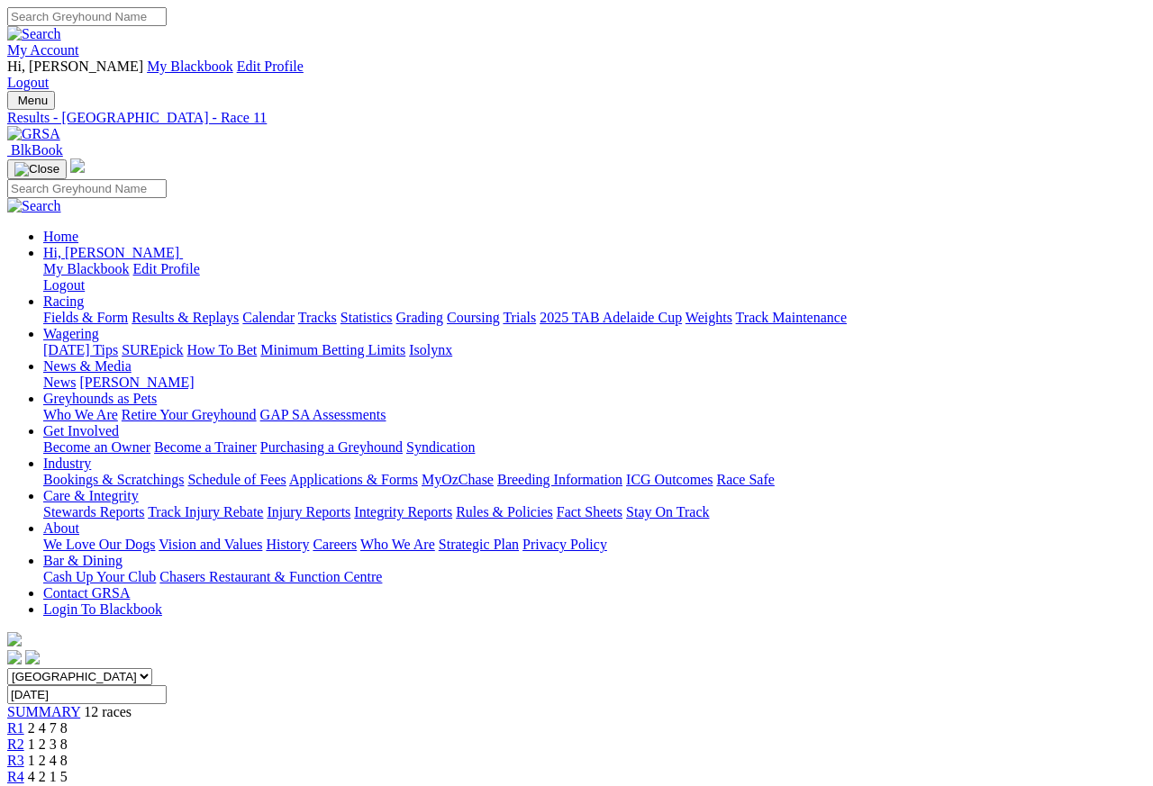
scroll to position [16, 0]
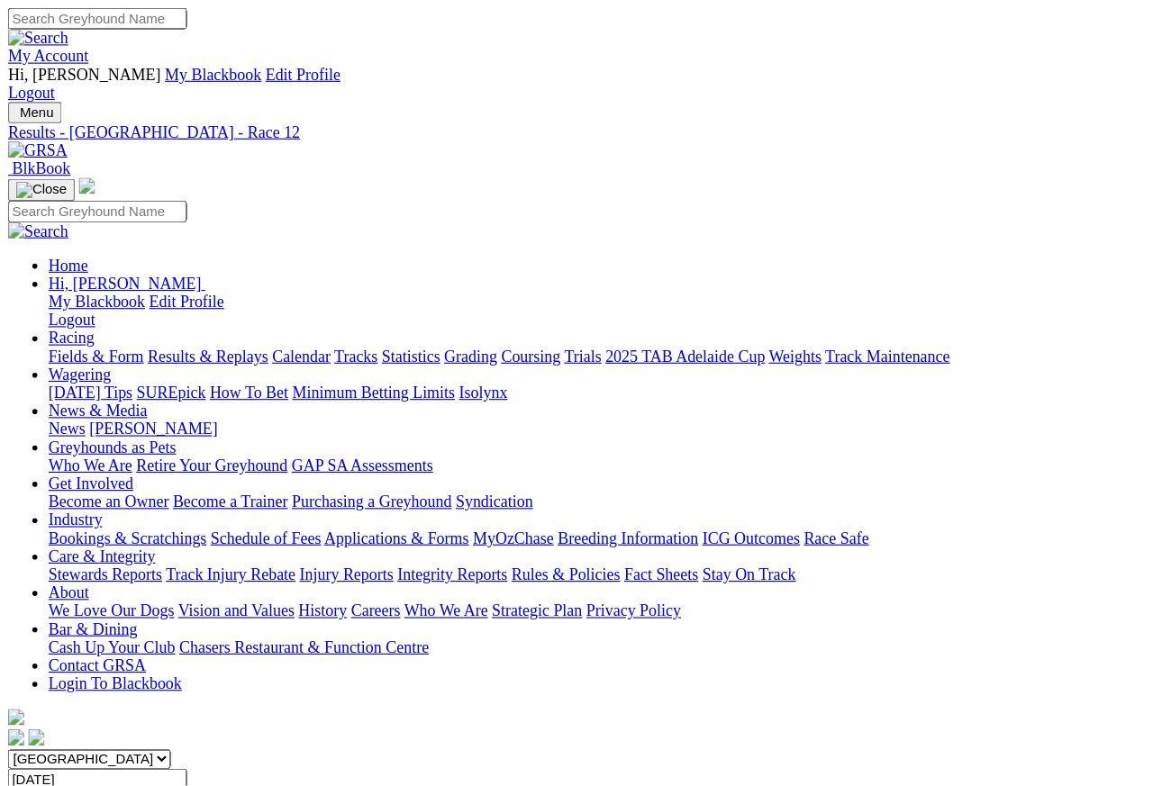
scroll to position [8, 0]
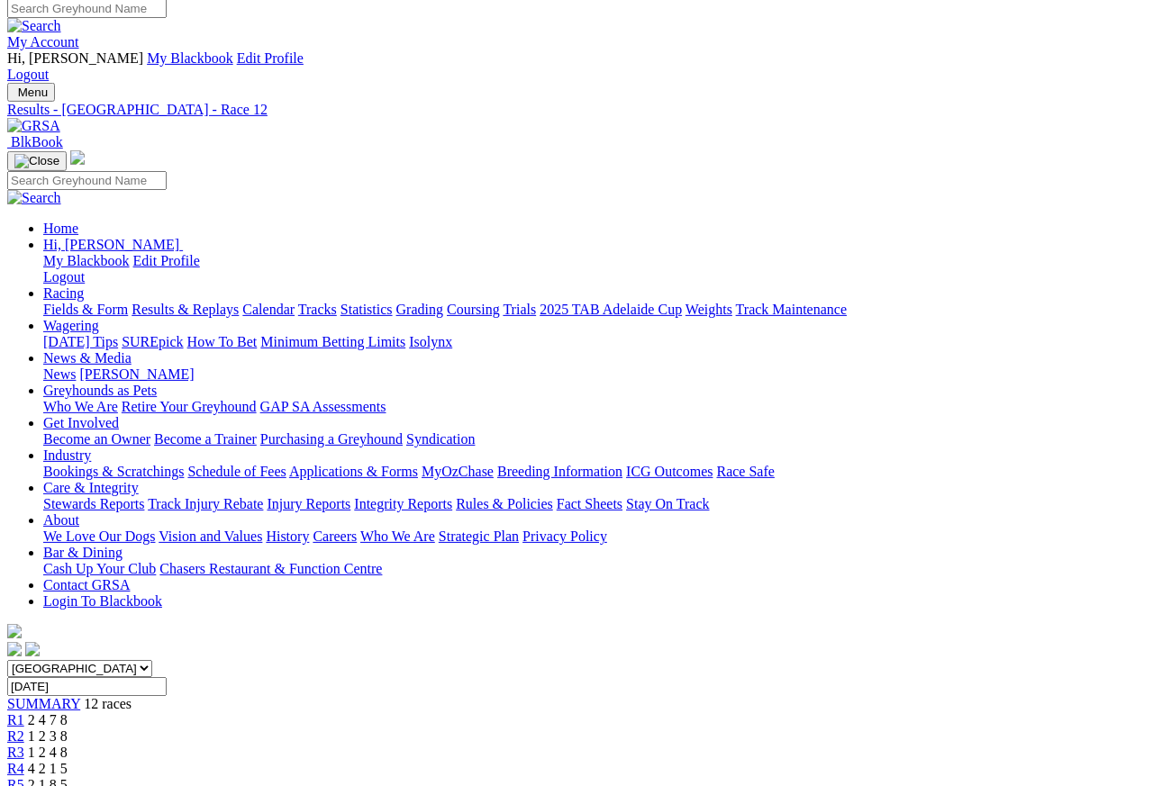
click at [393, 302] on link "Statistics" at bounding box center [366, 309] width 52 height 15
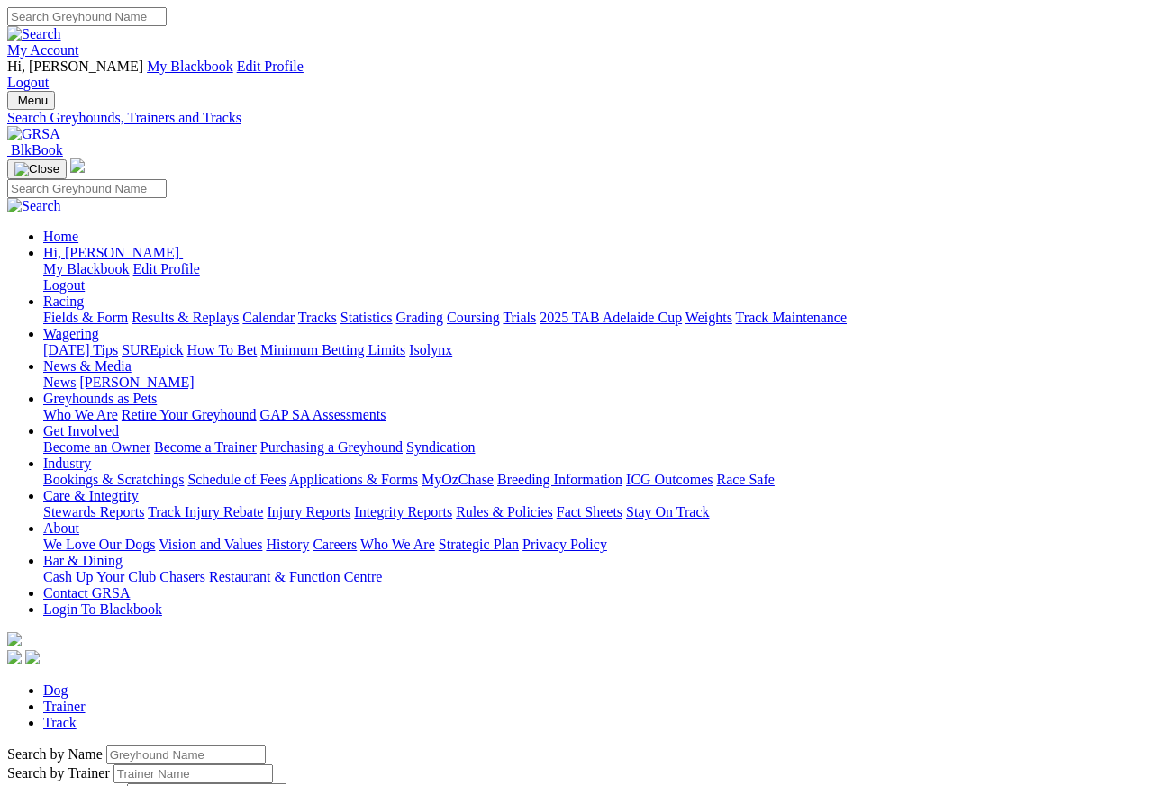
scroll to position [8, 0]
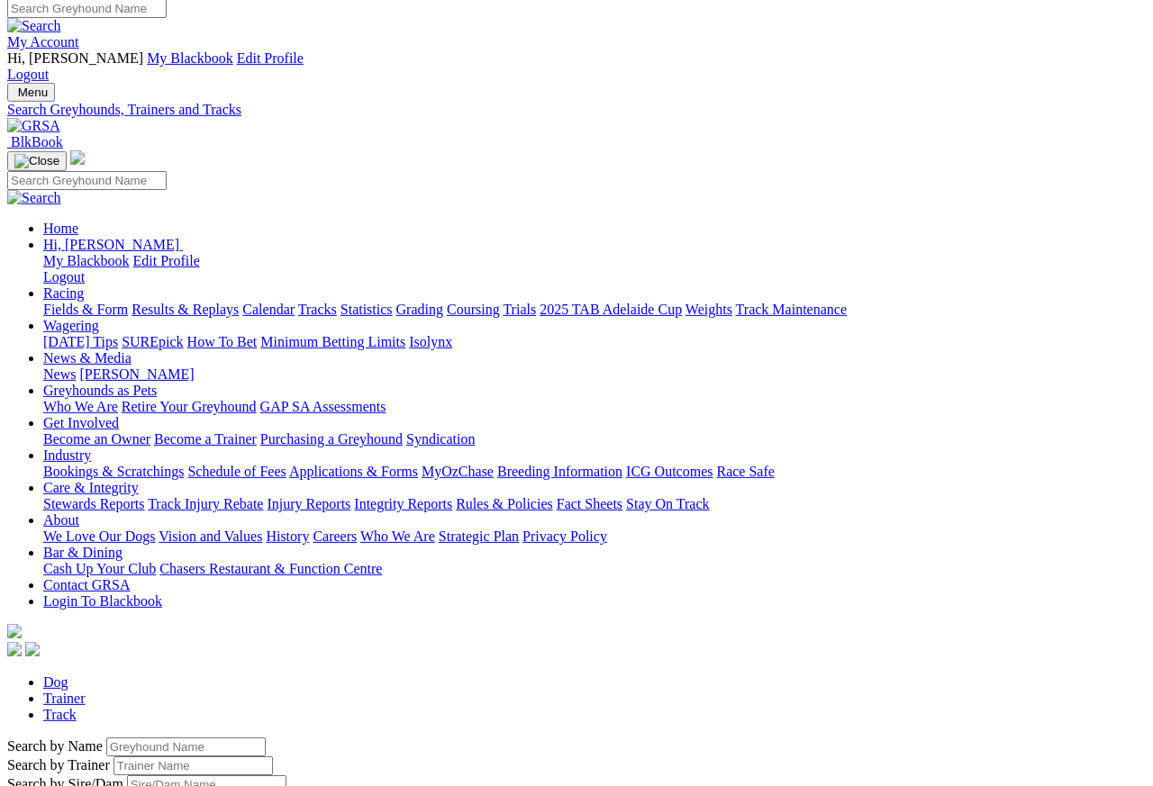
click at [106, 737] on input "Search by Greyhound name" at bounding box center [185, 746] width 159 height 19
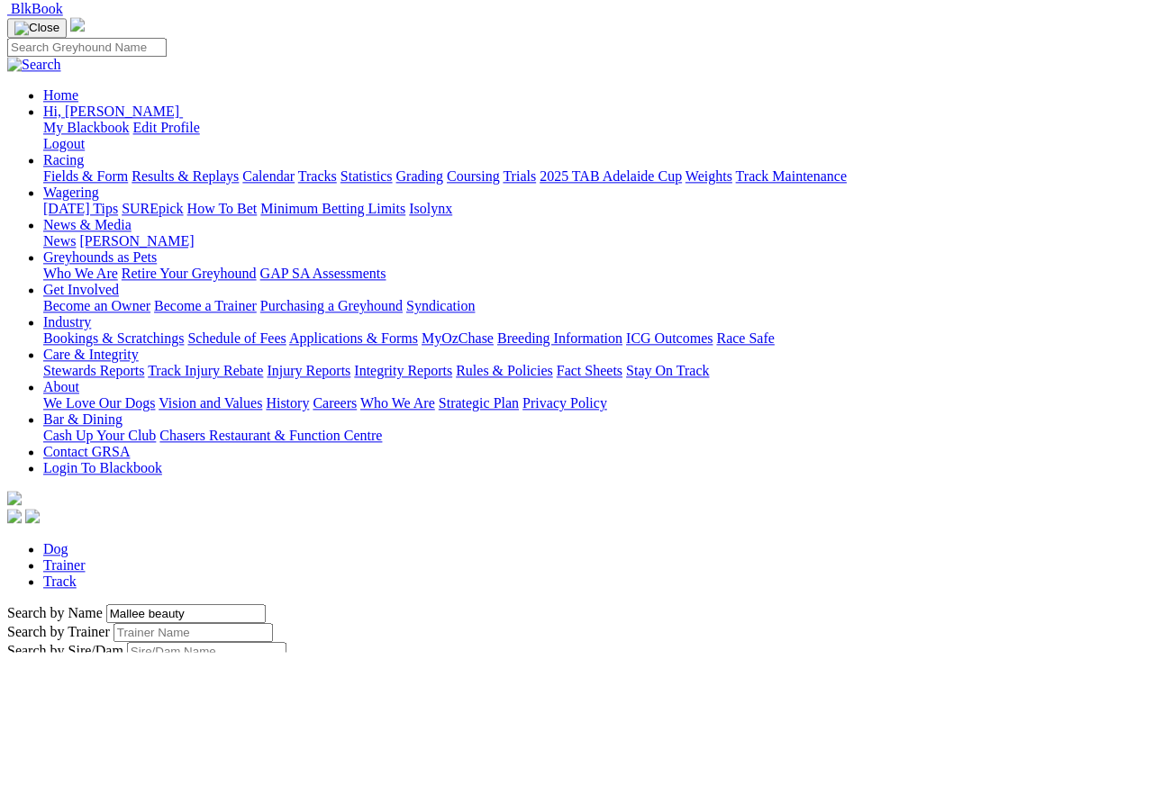
scroll to position [142, 0]
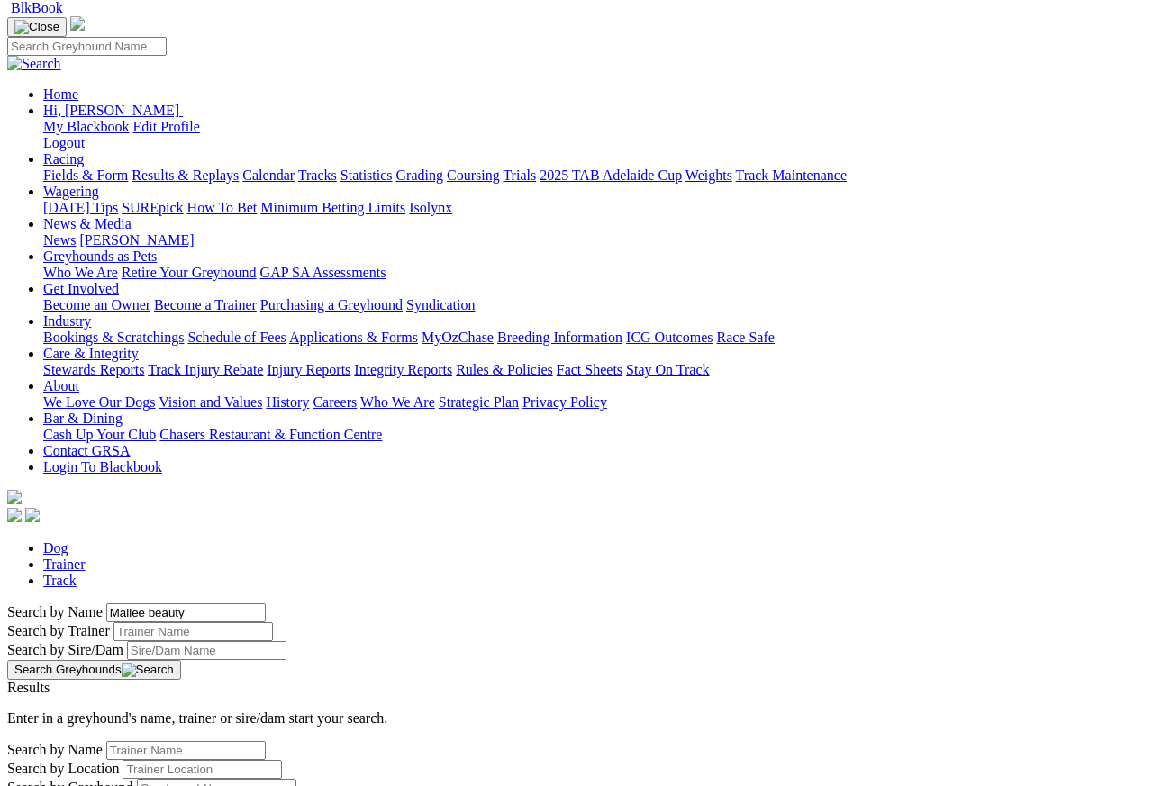
type input "Mallee beauty"
click at [181, 660] on button "Search Greyhounds" at bounding box center [94, 670] width 174 height 20
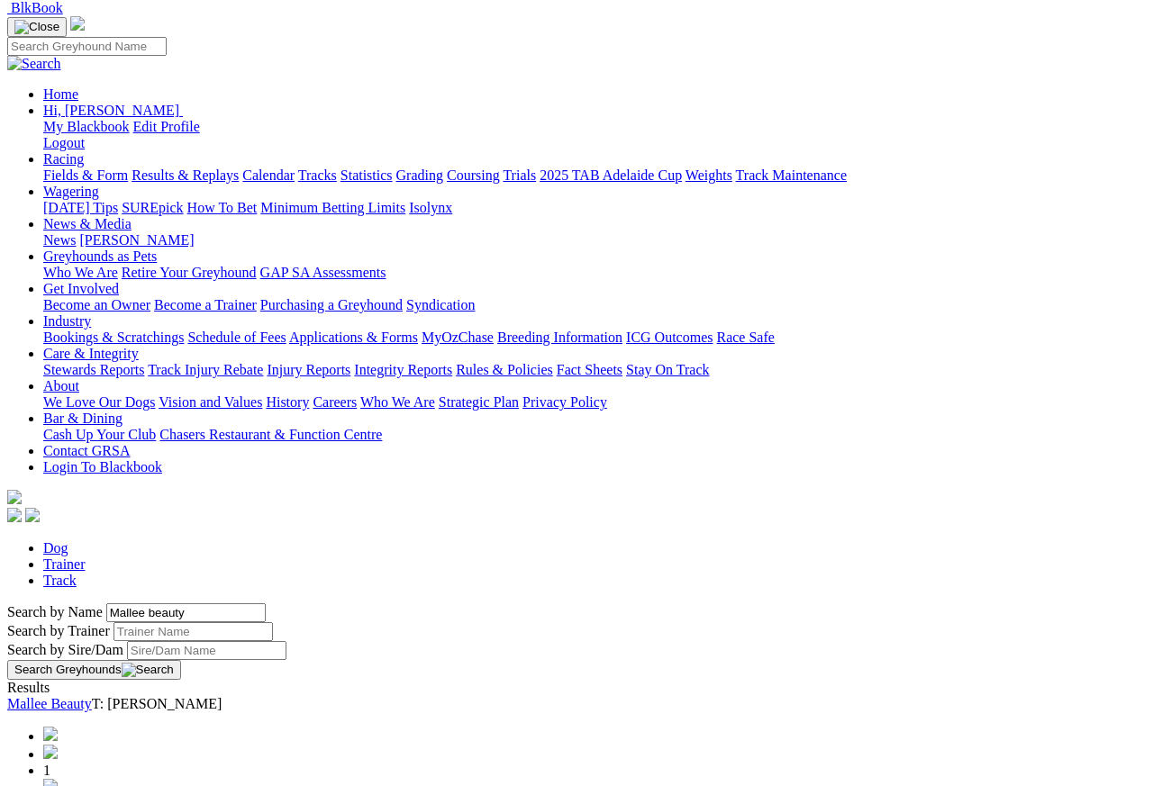
click at [92, 696] on link "Mallee Beauty" at bounding box center [49, 703] width 85 height 15
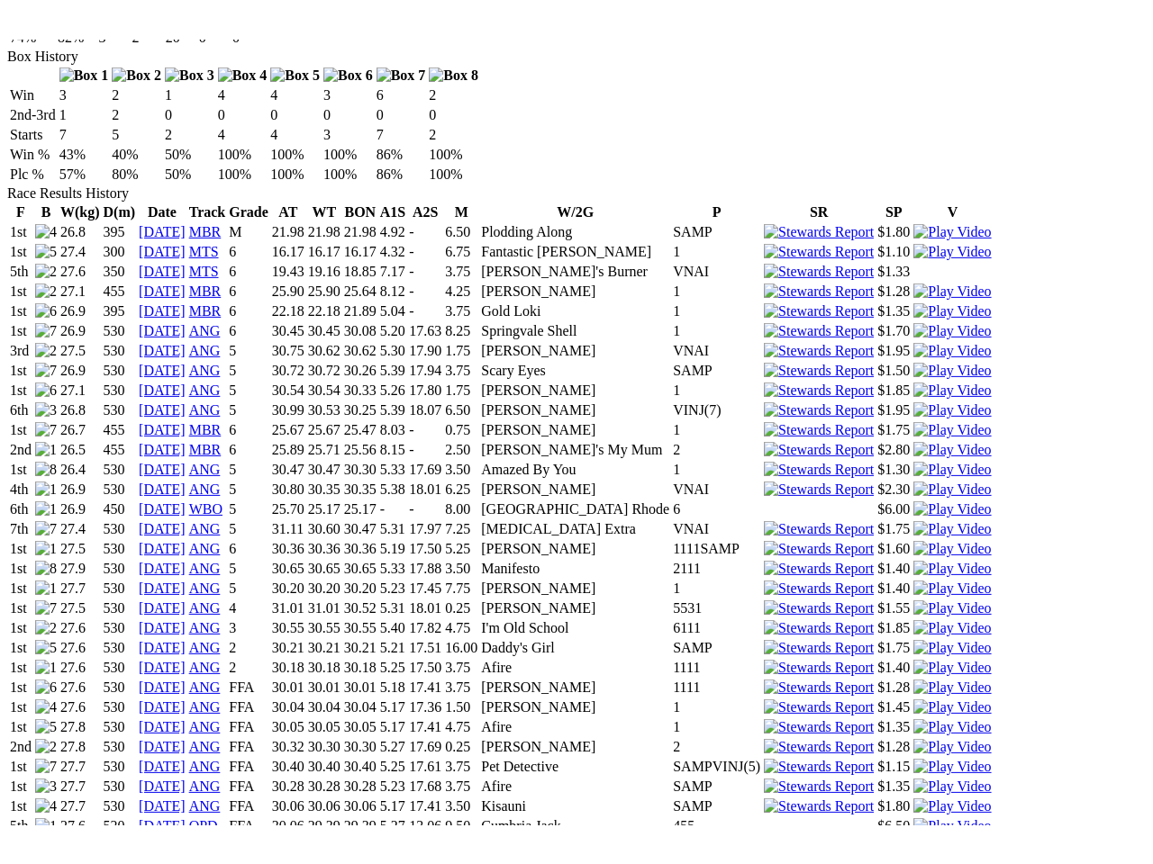
scroll to position [1261, 0]
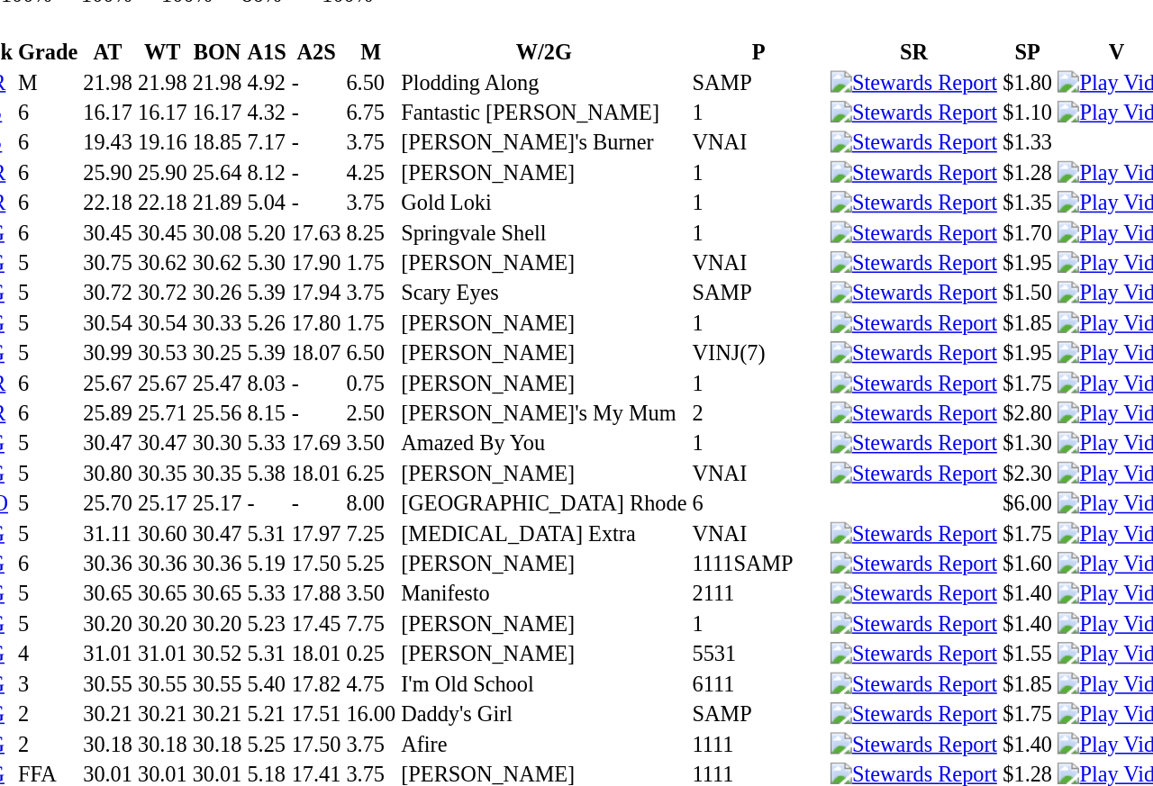
click at [913, 700] on img at bounding box center [951, 759] width 77 height 16
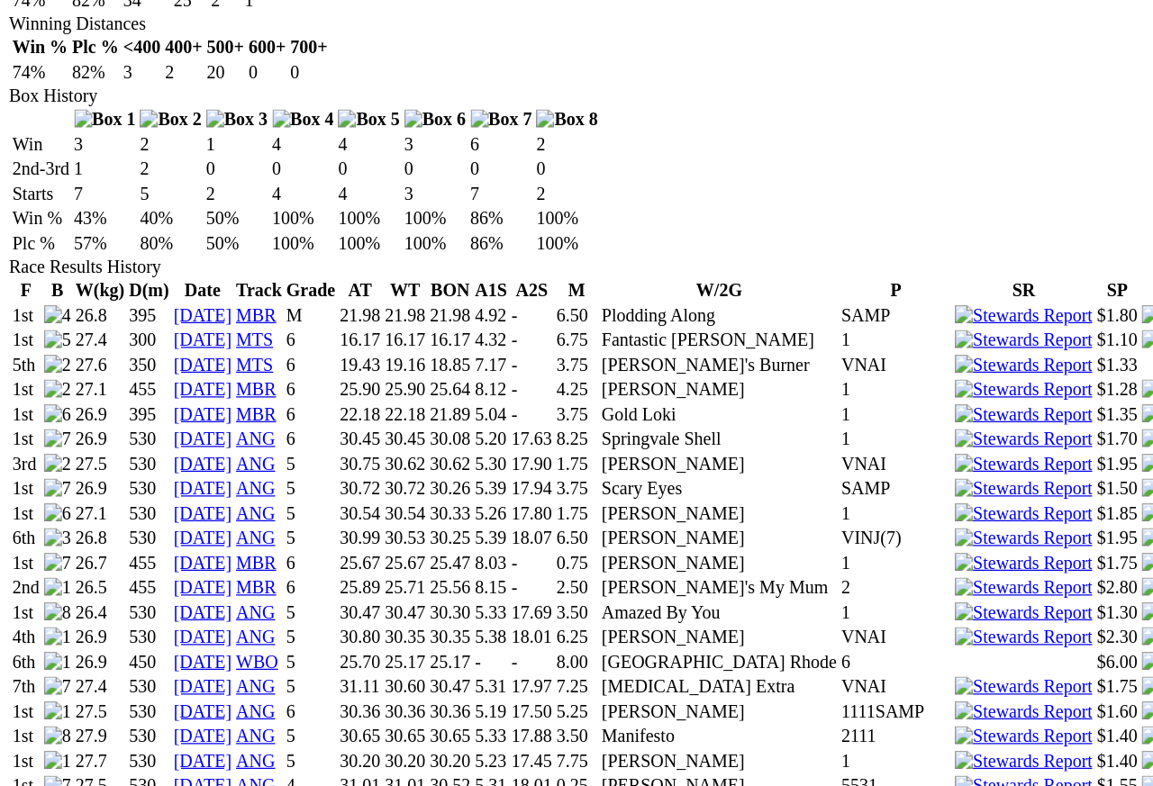
scroll to position [1180, 0]
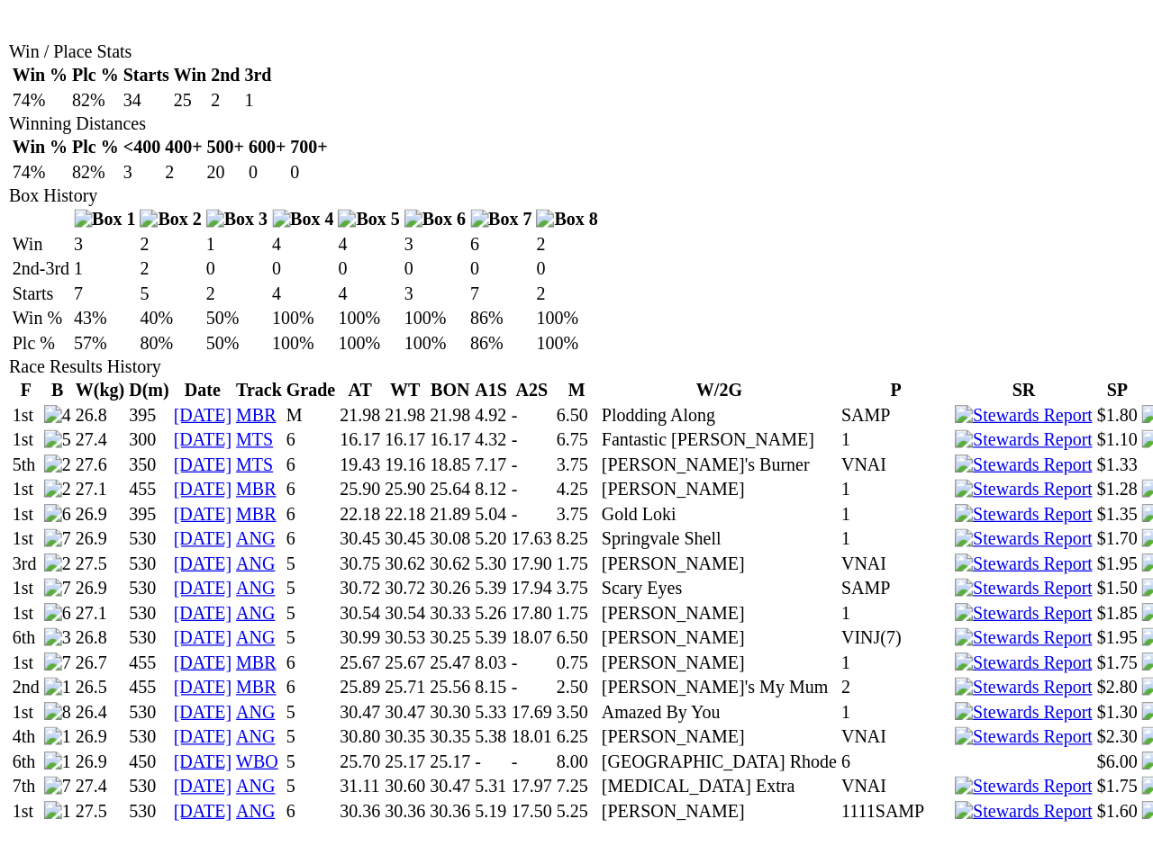
scroll to position [1144, 0]
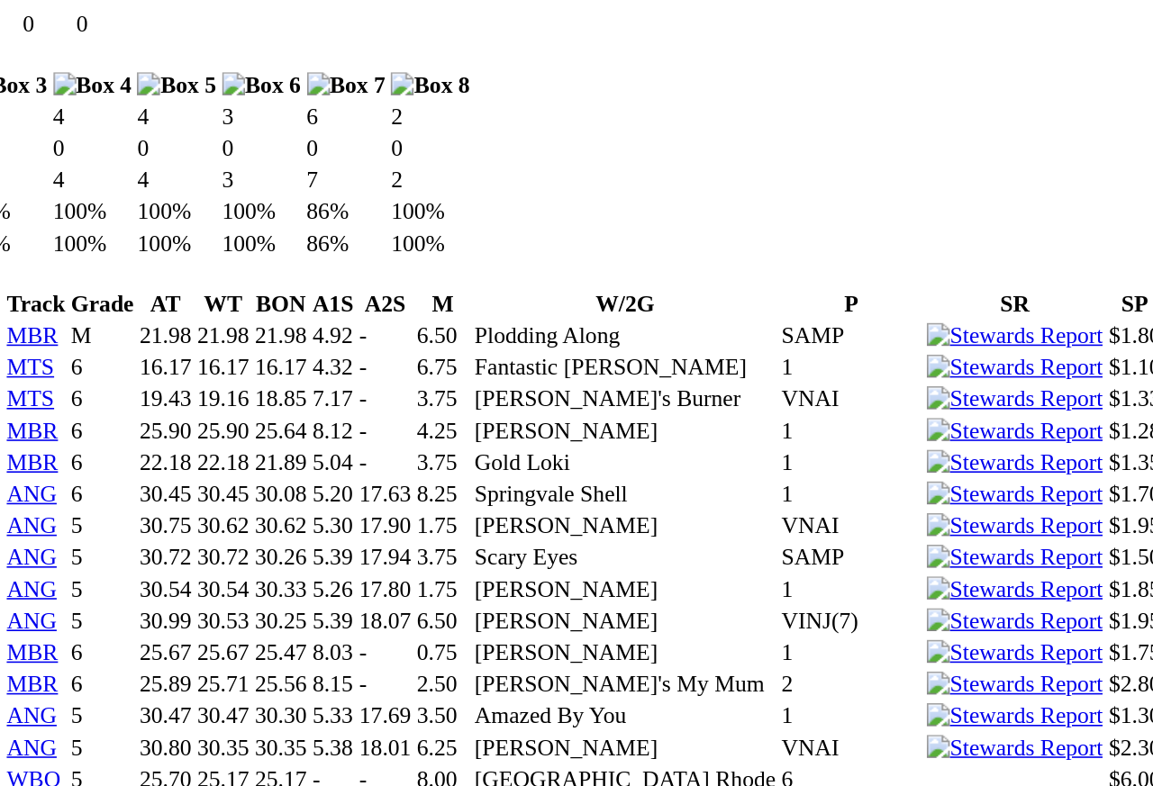
click at [913, 700] on img at bounding box center [951, 796] width 77 height 16
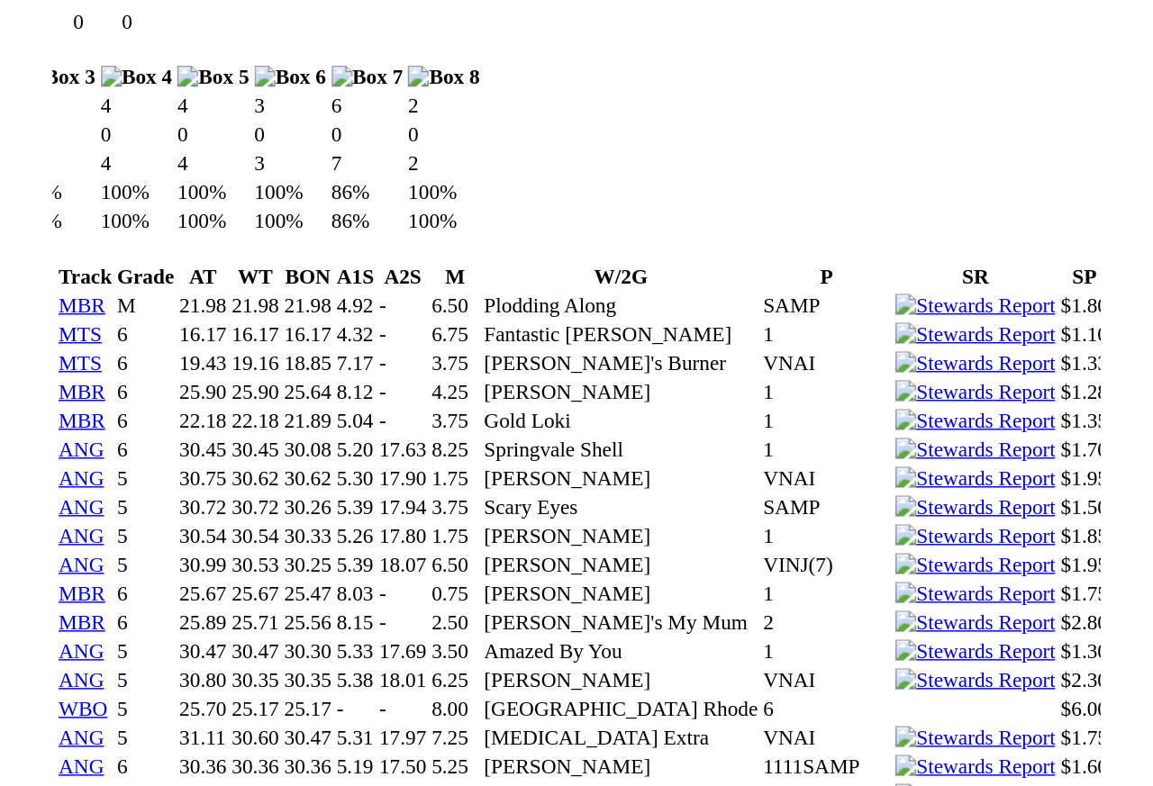
scroll to position [0, 0]
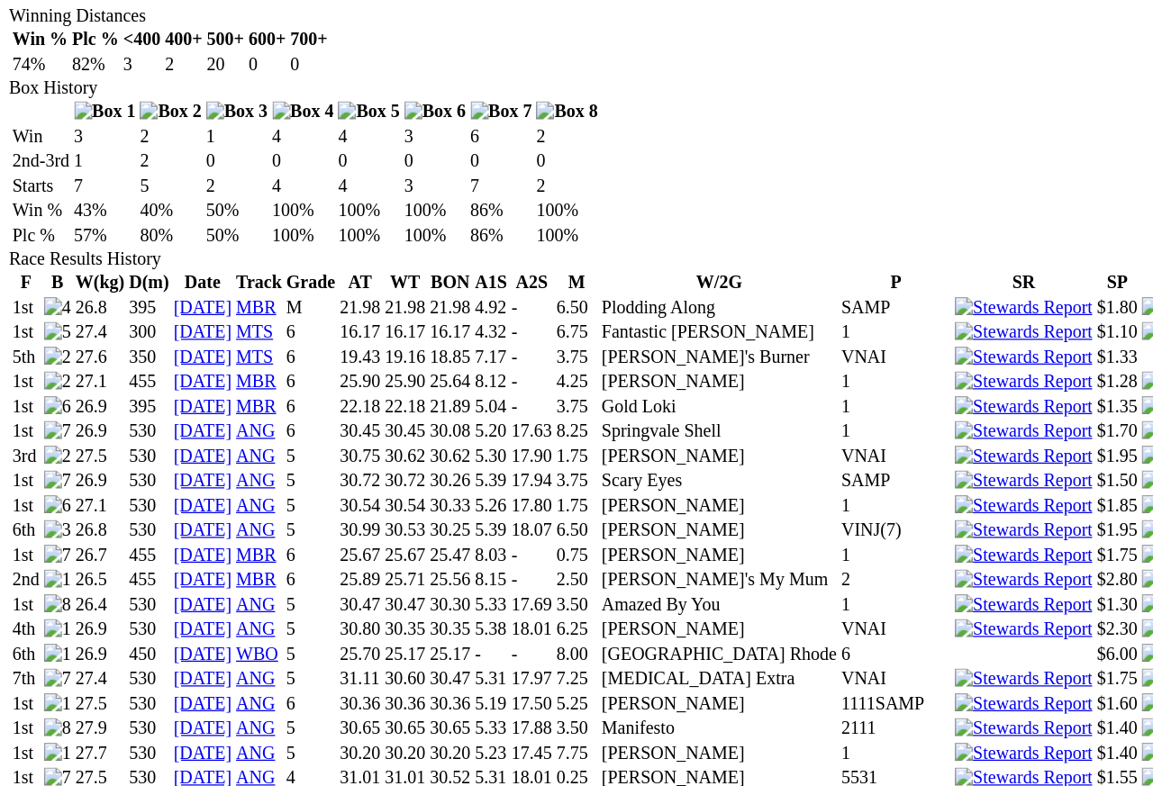
scroll to position [1089, 0]
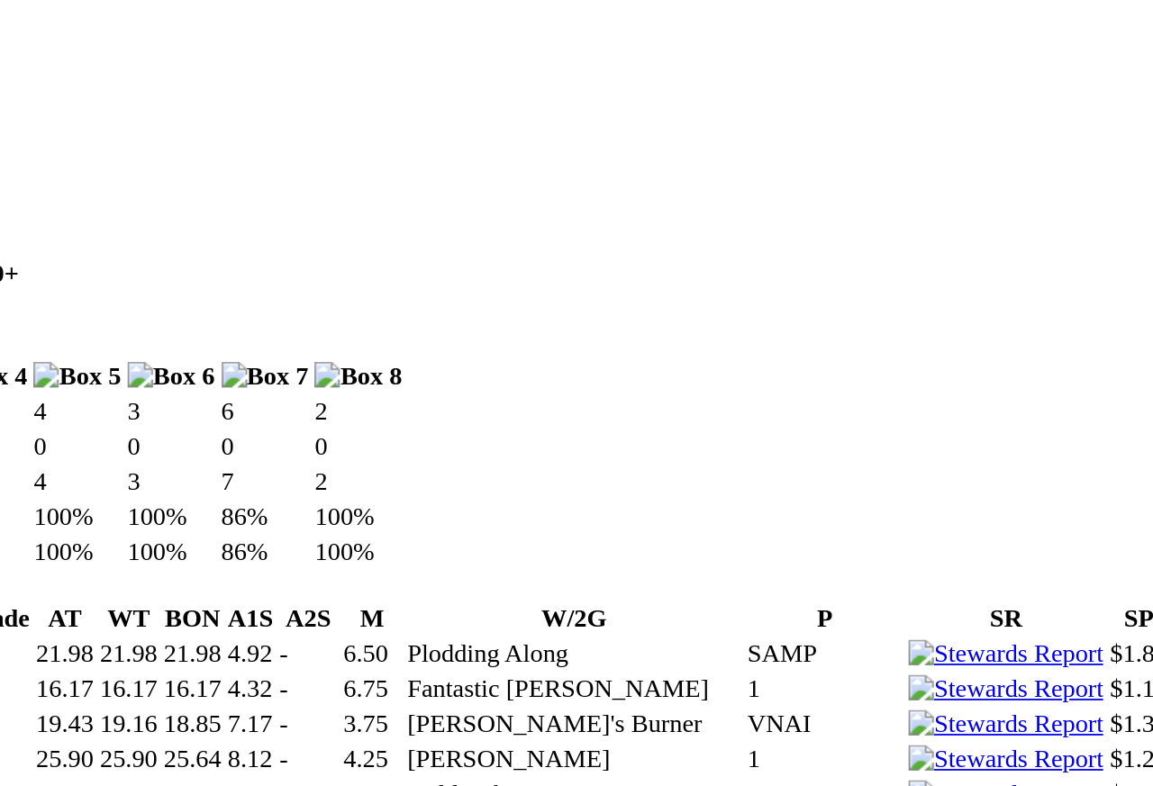
scroll to position [1054, 0]
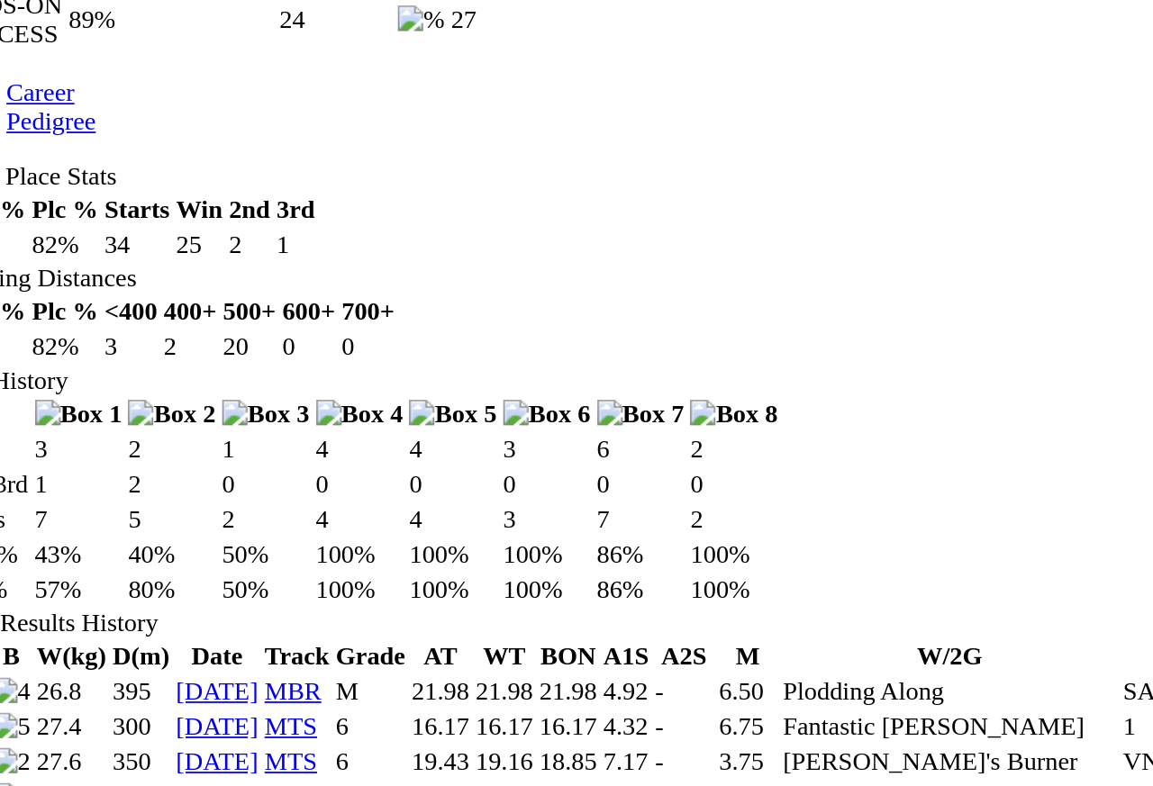
scroll to position [1053, 0]
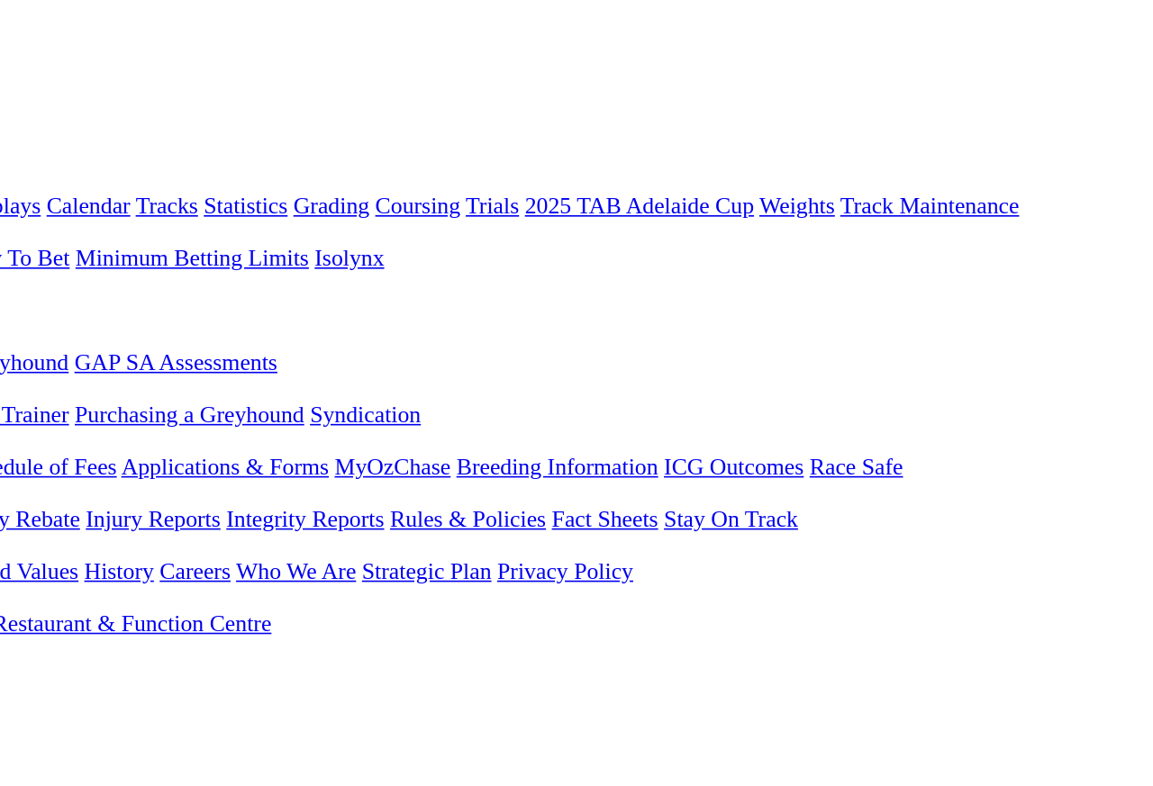
scroll to position [0, 0]
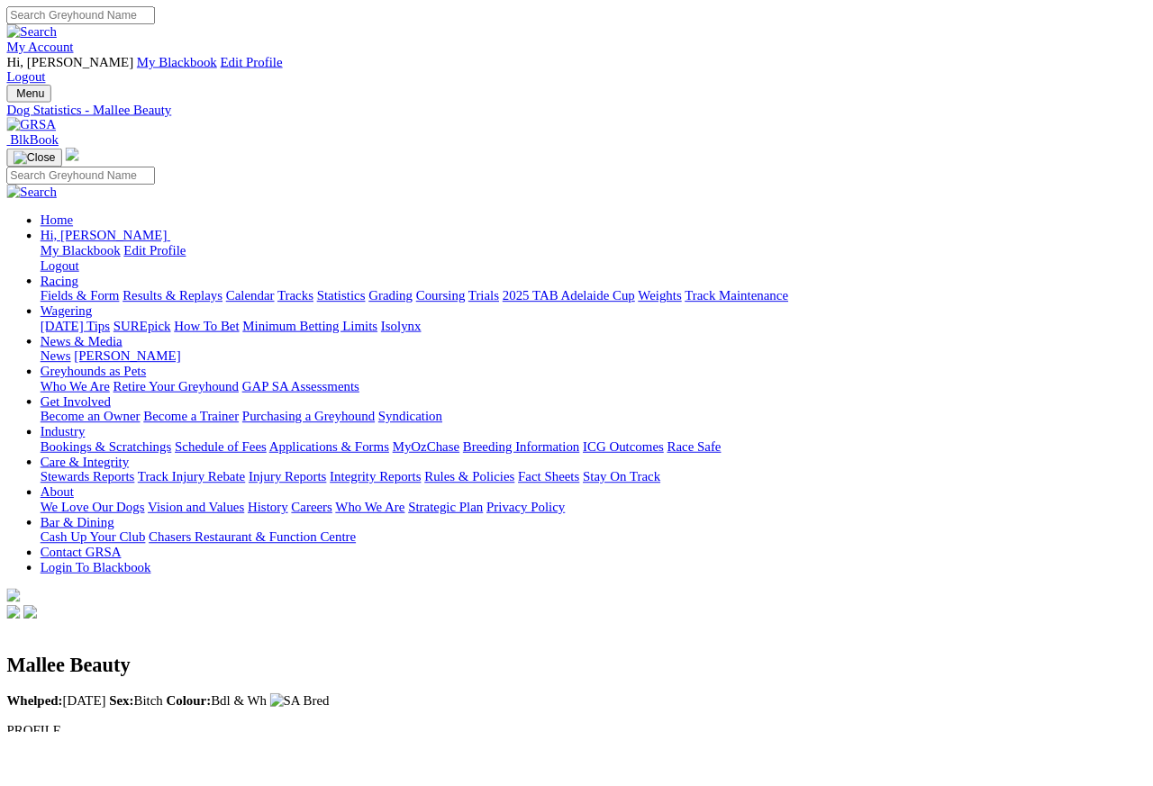
click at [393, 310] on link "Statistics" at bounding box center [366, 317] width 52 height 15
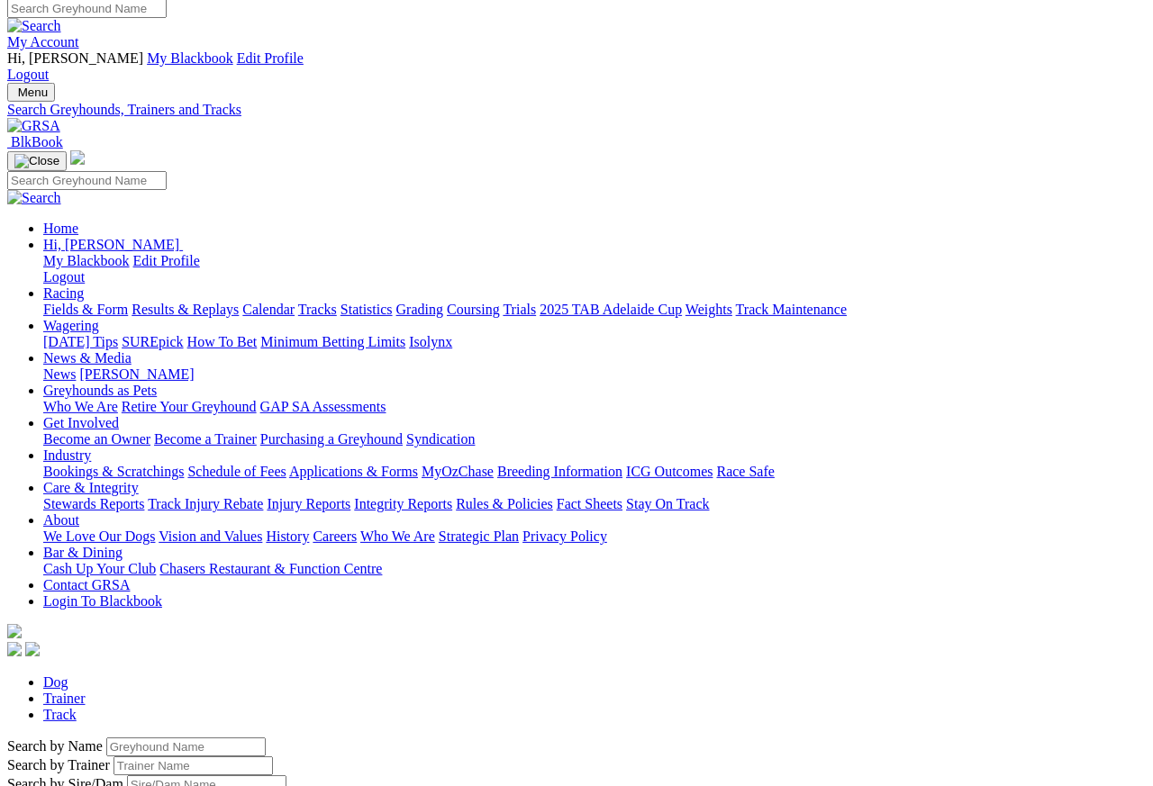
click at [143, 737] on input "Search by Greyhound name" at bounding box center [185, 746] width 159 height 19
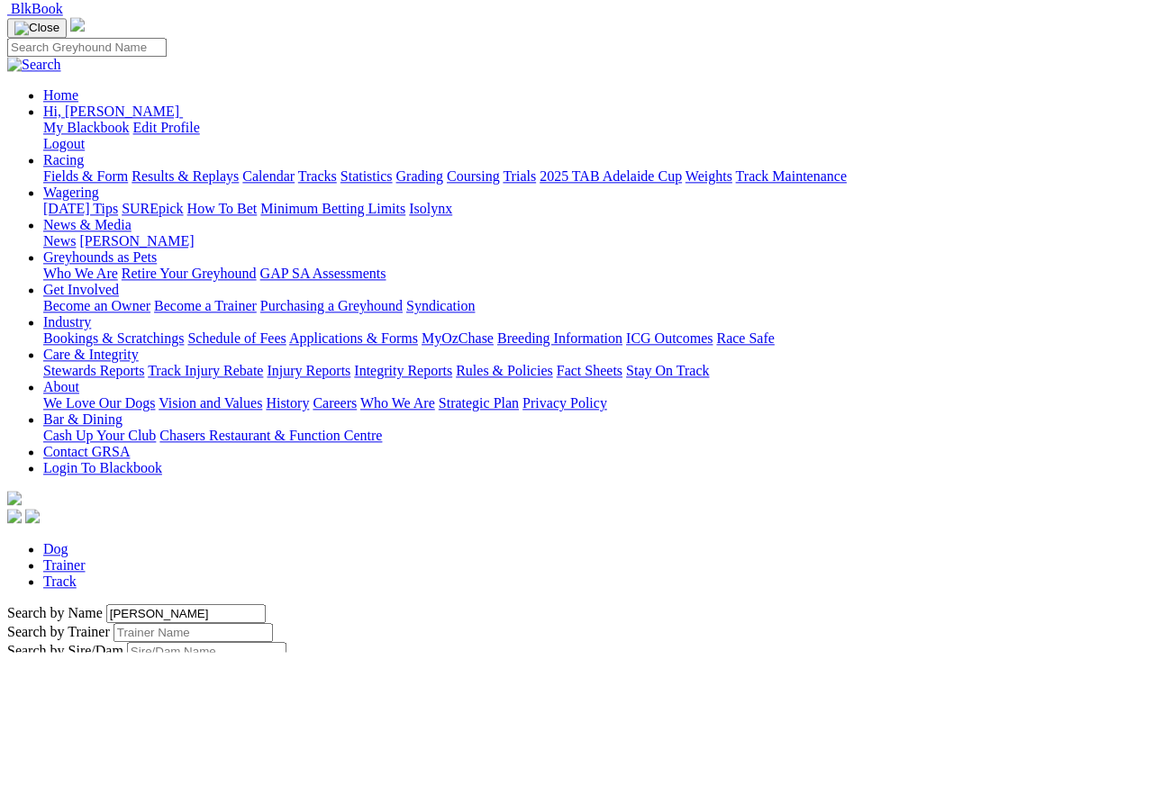
scroll to position [142, 0]
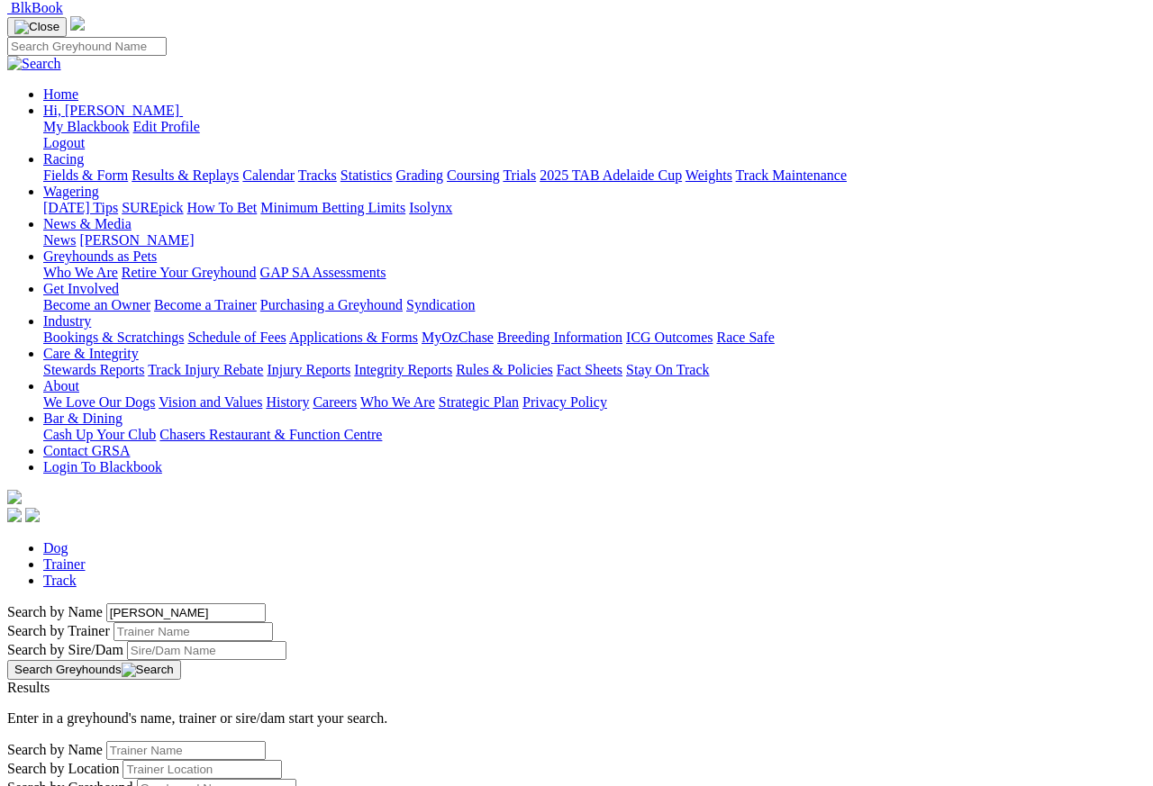
type input "[PERSON_NAME]"
click at [181, 660] on button "Search Greyhounds" at bounding box center [94, 670] width 174 height 20
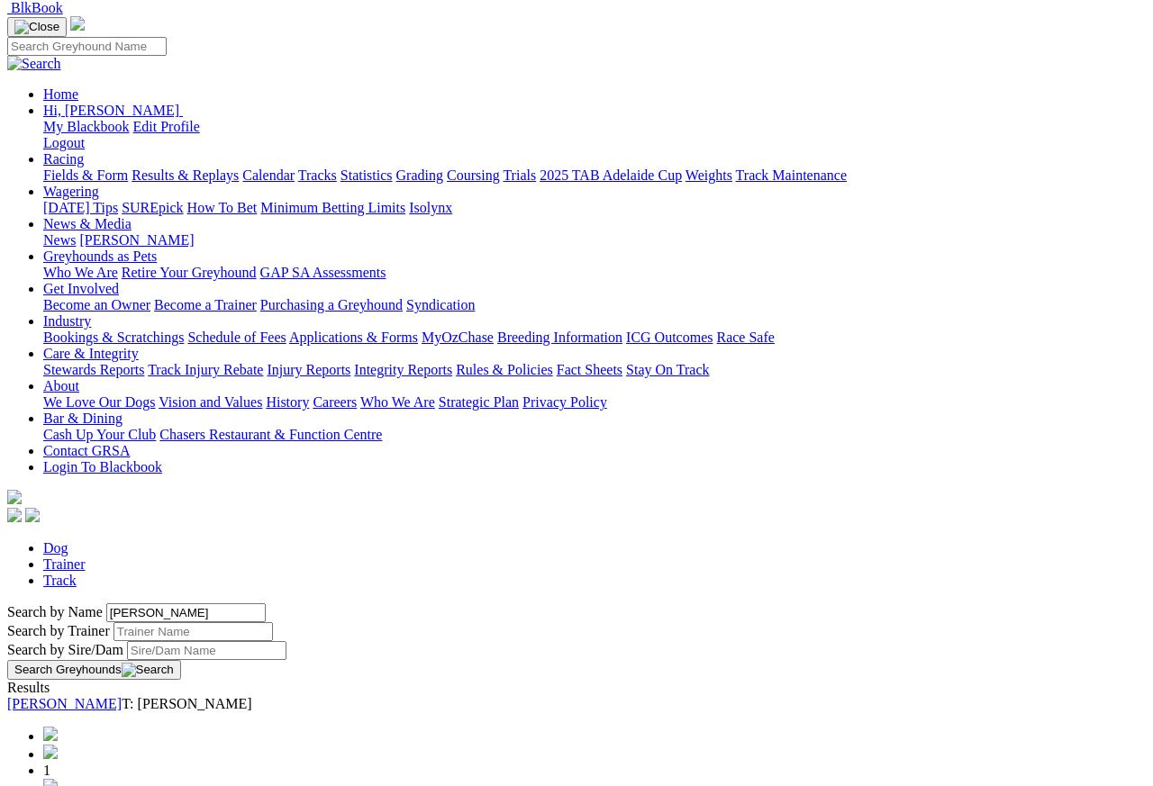
click at [122, 696] on link "[PERSON_NAME]" at bounding box center [64, 703] width 114 height 15
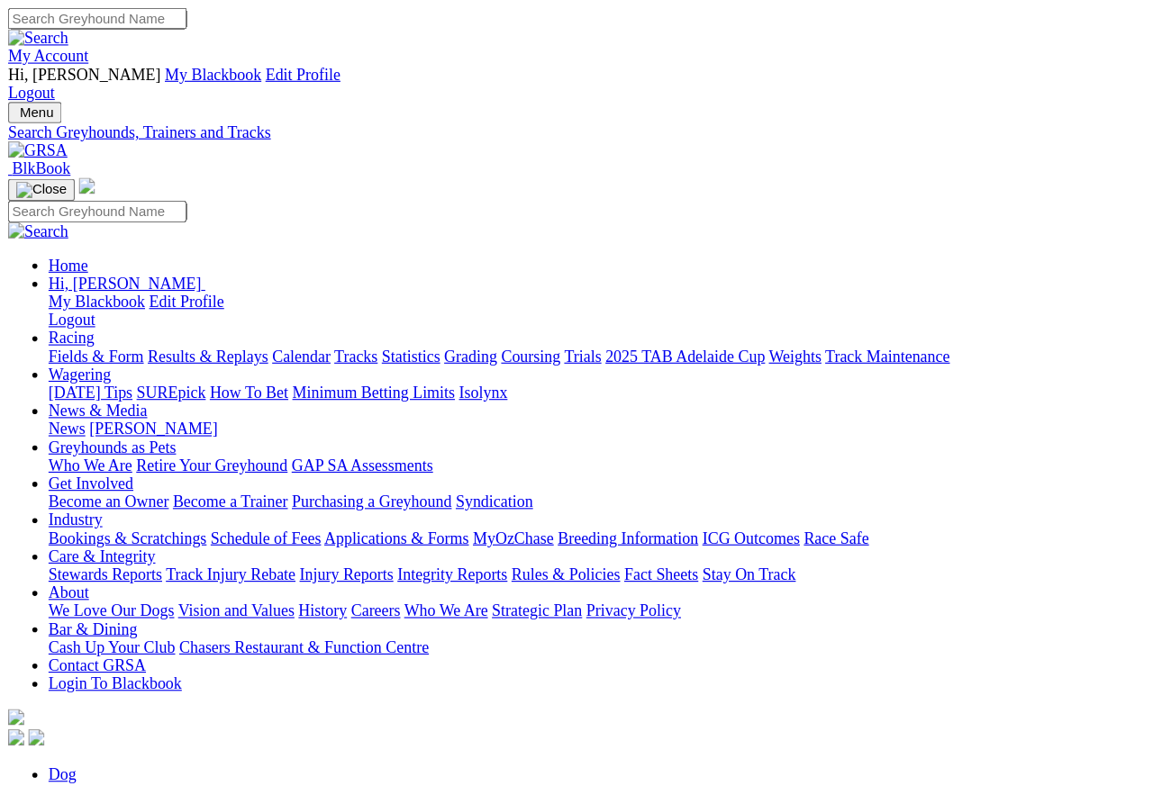
scroll to position [8, 0]
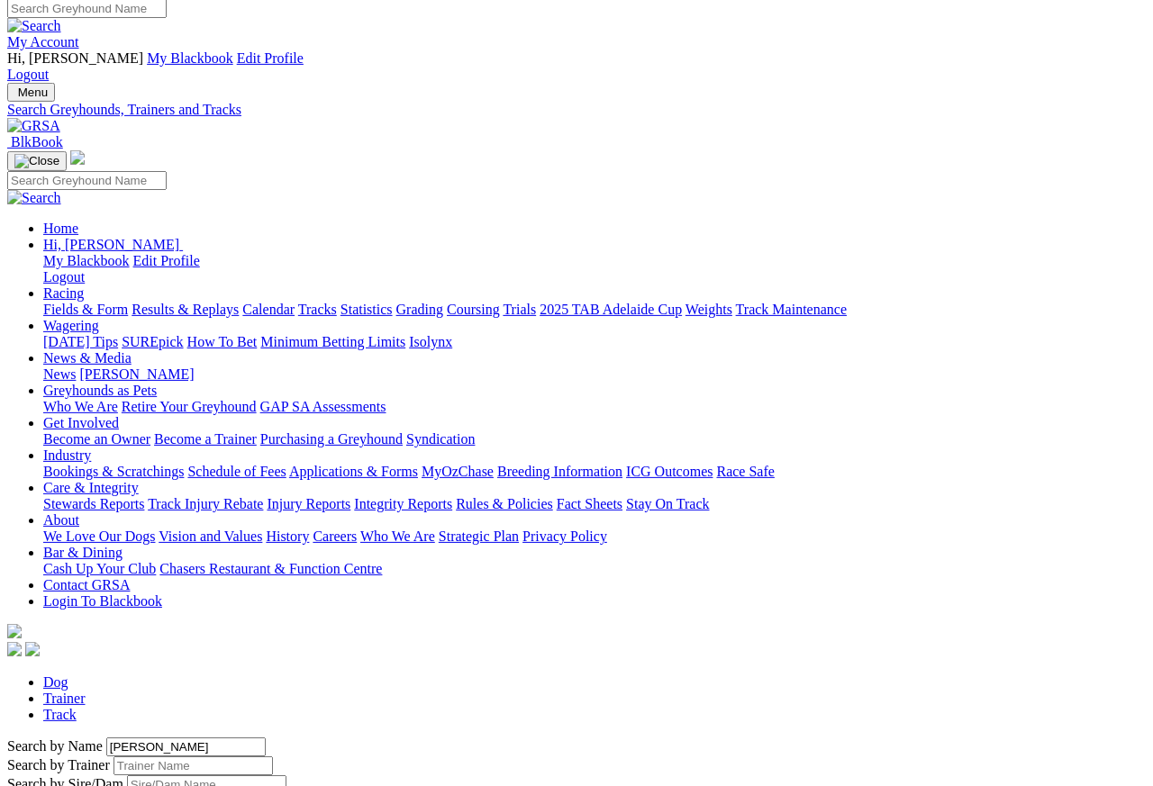
scroll to position [141, 0]
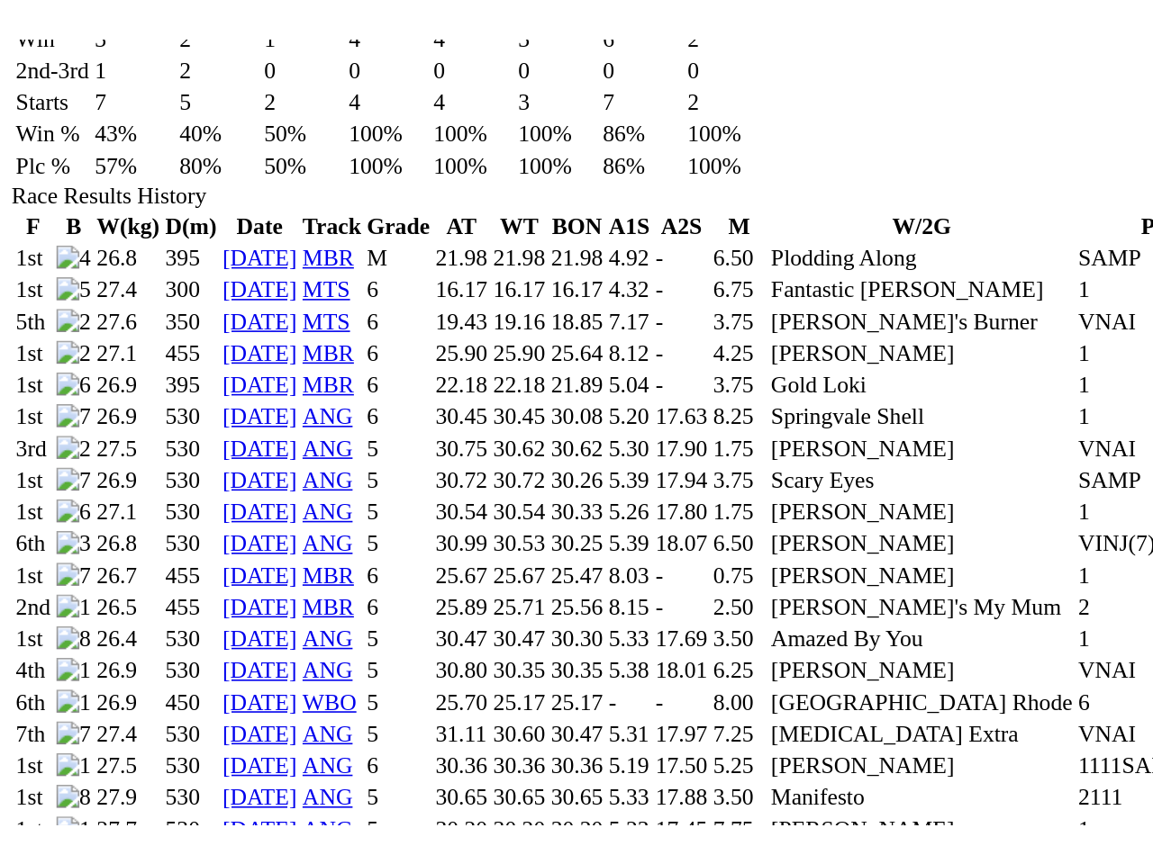
scroll to position [1042, 0]
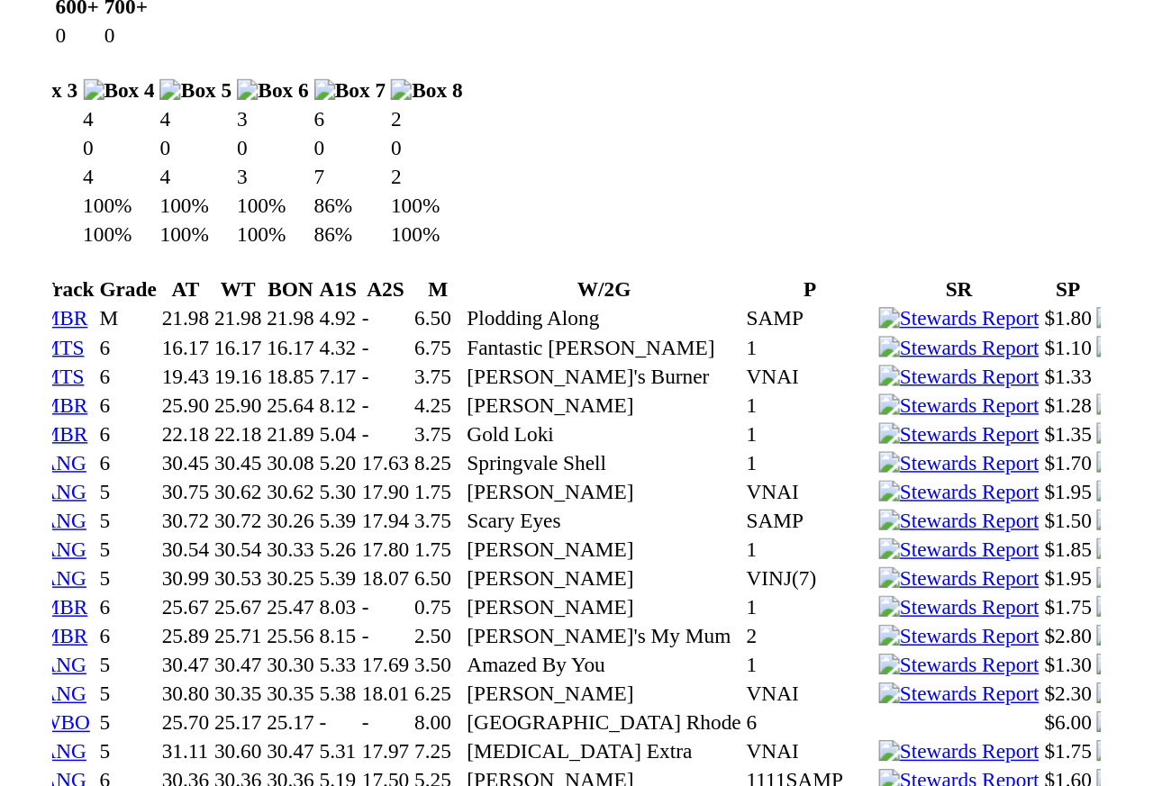
scroll to position [0, 0]
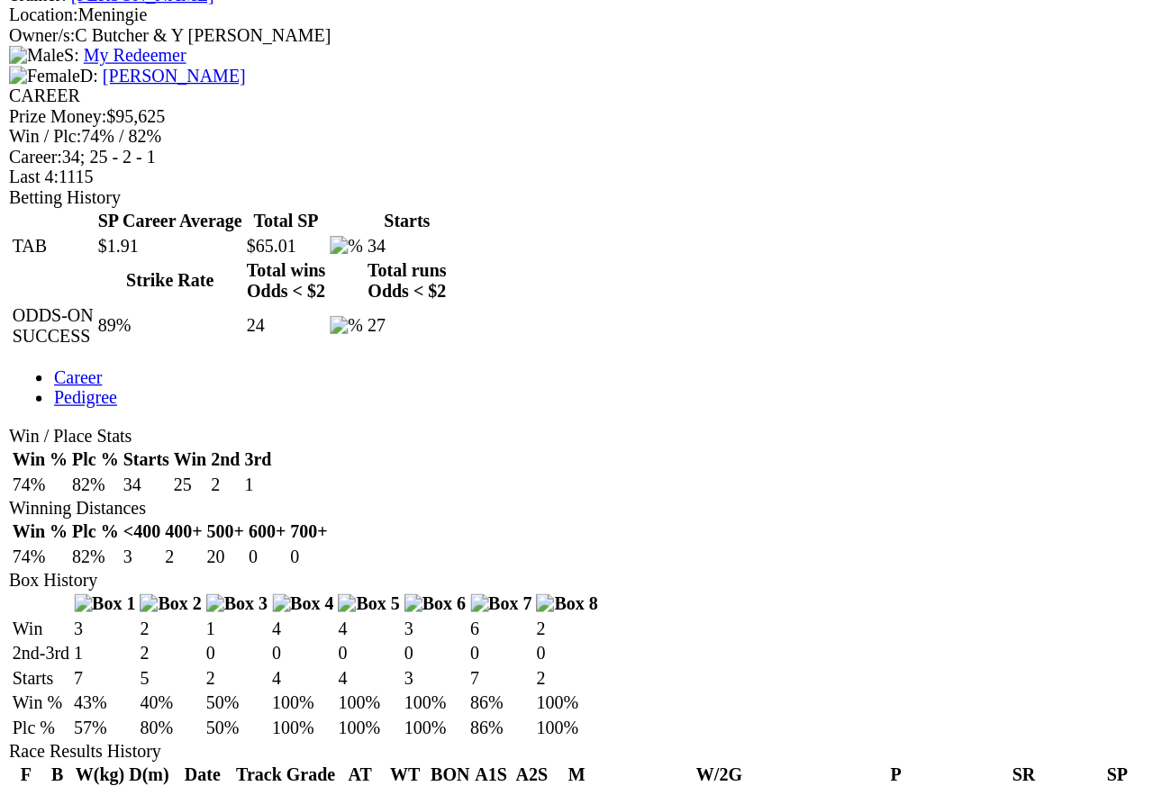
scroll to position [676, 0]
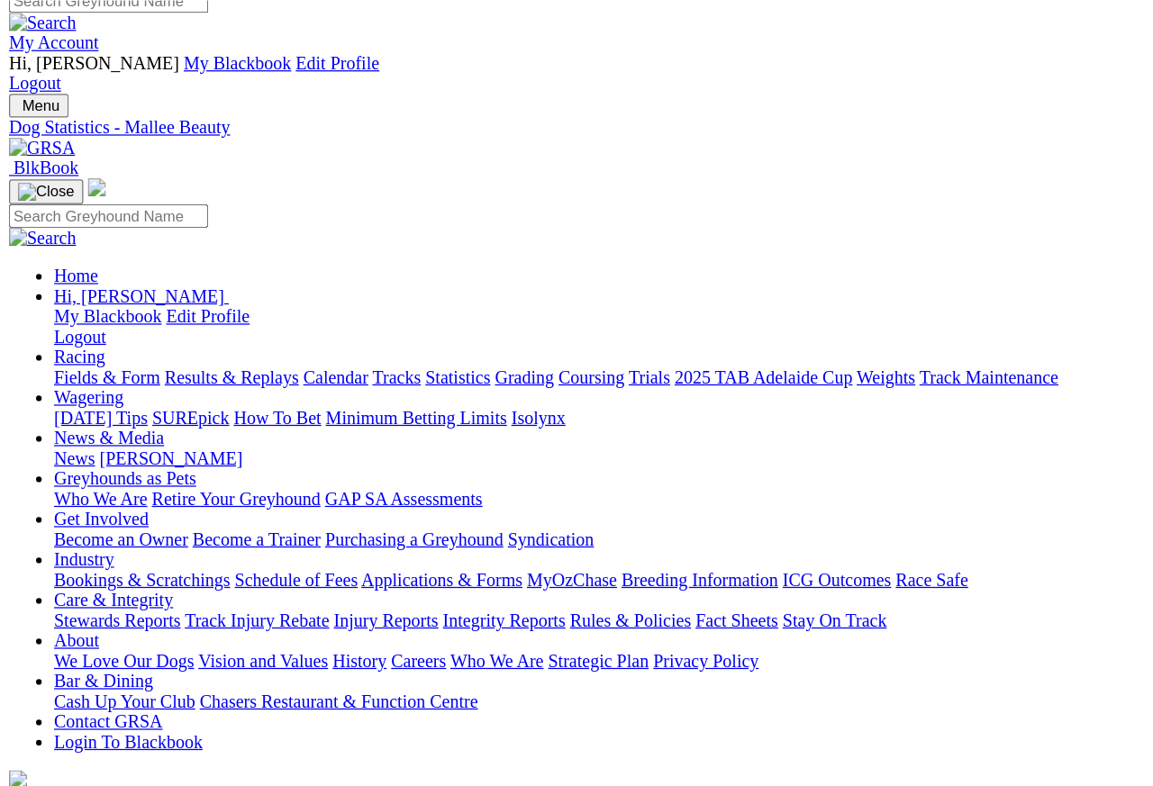
scroll to position [0, 0]
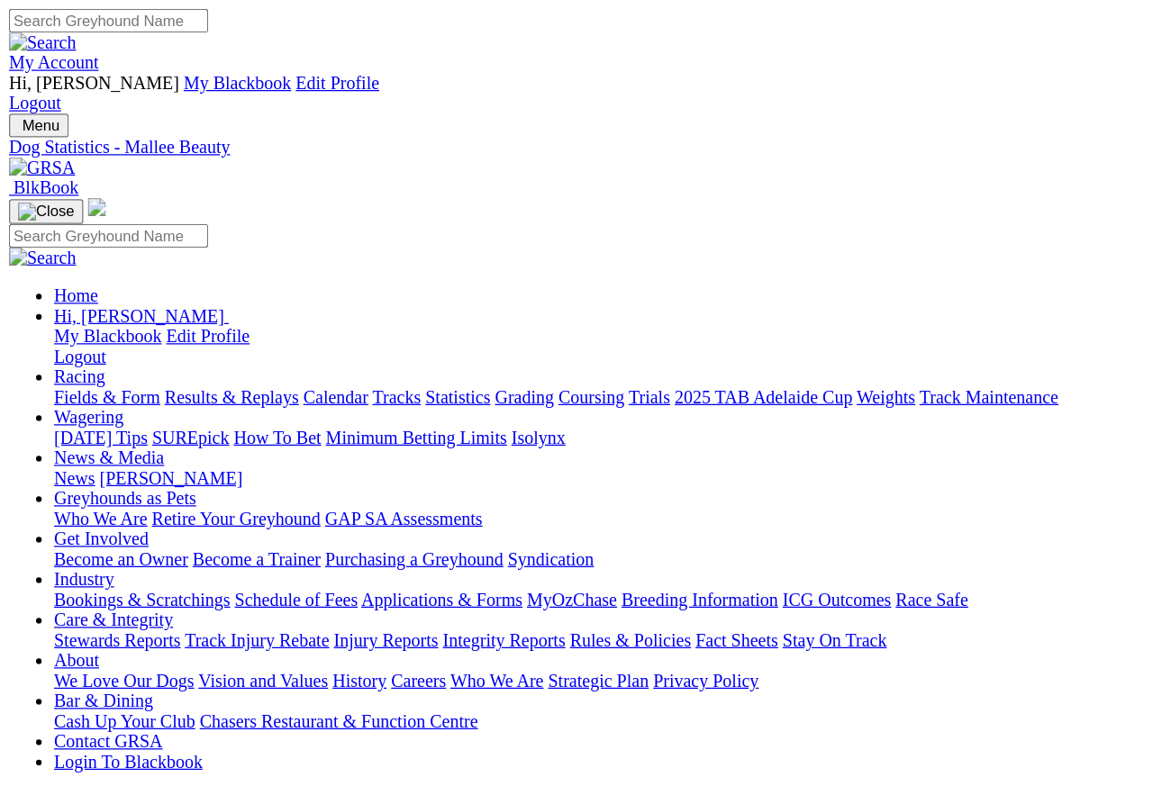
click at [393, 310] on link "Statistics" at bounding box center [366, 317] width 52 height 15
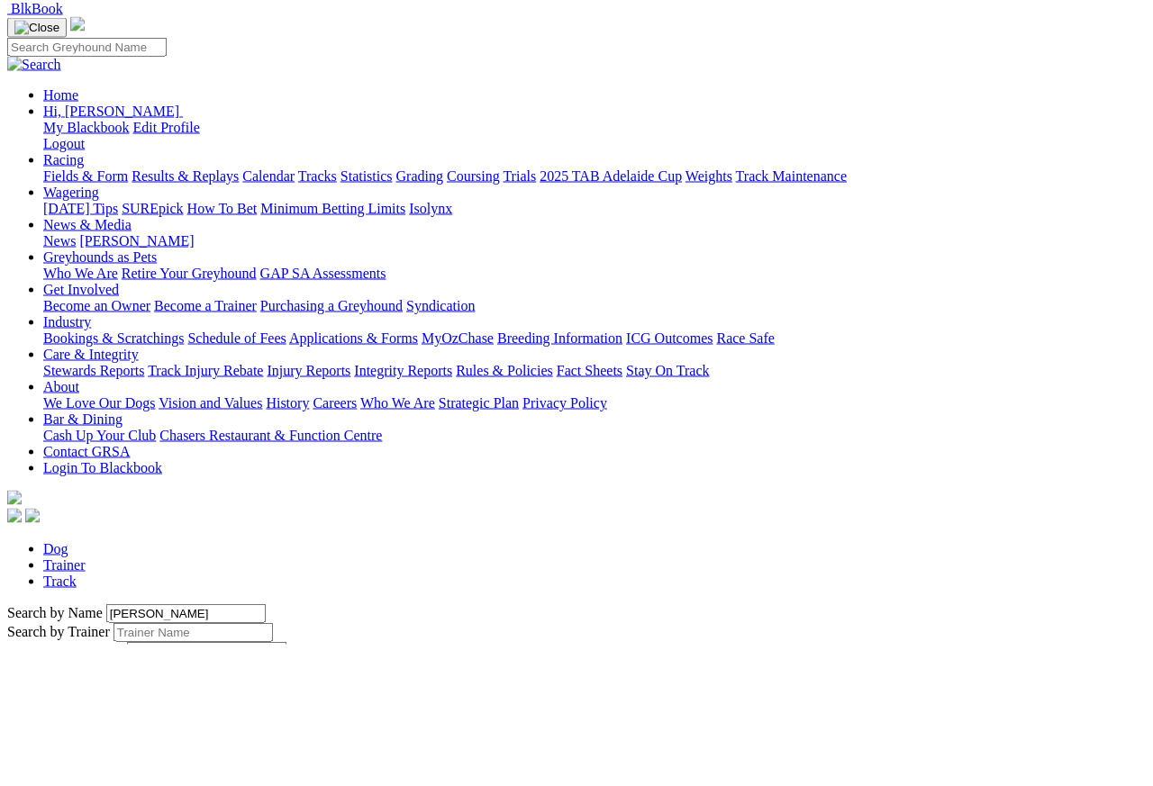
scroll to position [142, 0]
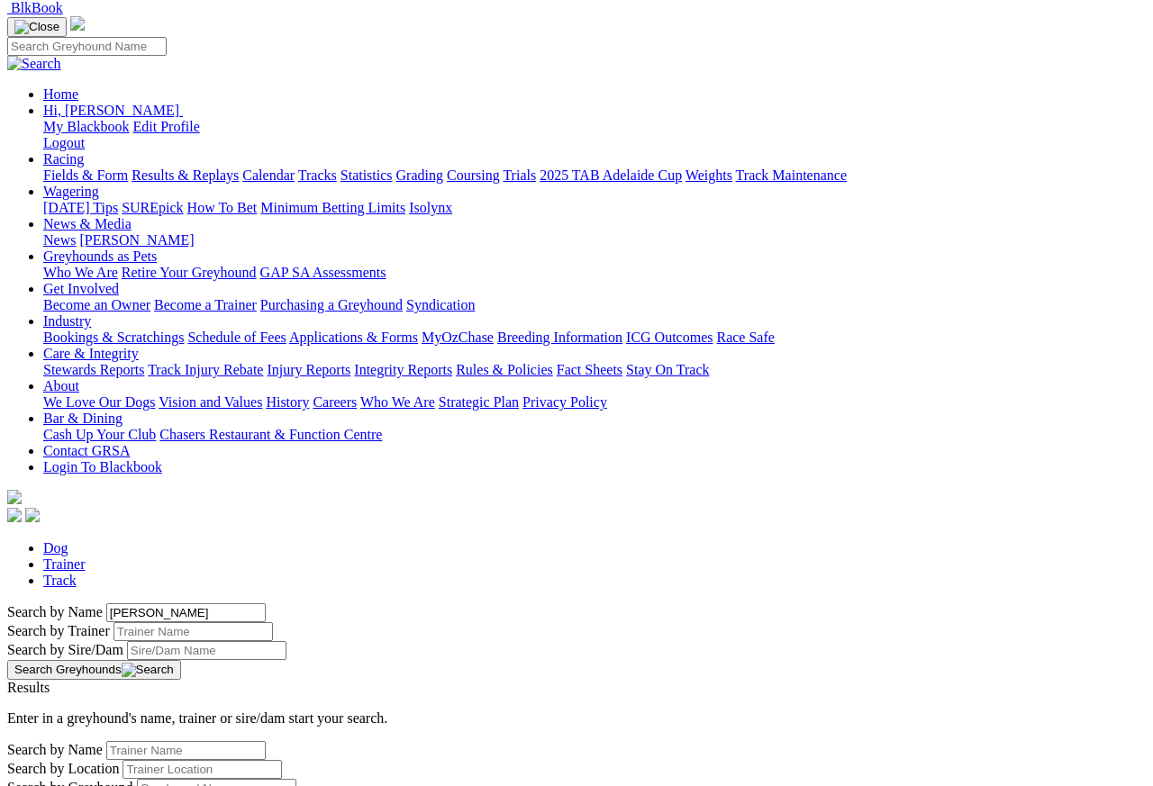
click at [181, 660] on button "Search Greyhounds" at bounding box center [94, 670] width 174 height 20
click at [206, 603] on input "[PERSON_NAME]" at bounding box center [185, 612] width 159 height 19
click at [181, 660] on button "Search Greyhounds" at bounding box center [94, 670] width 174 height 20
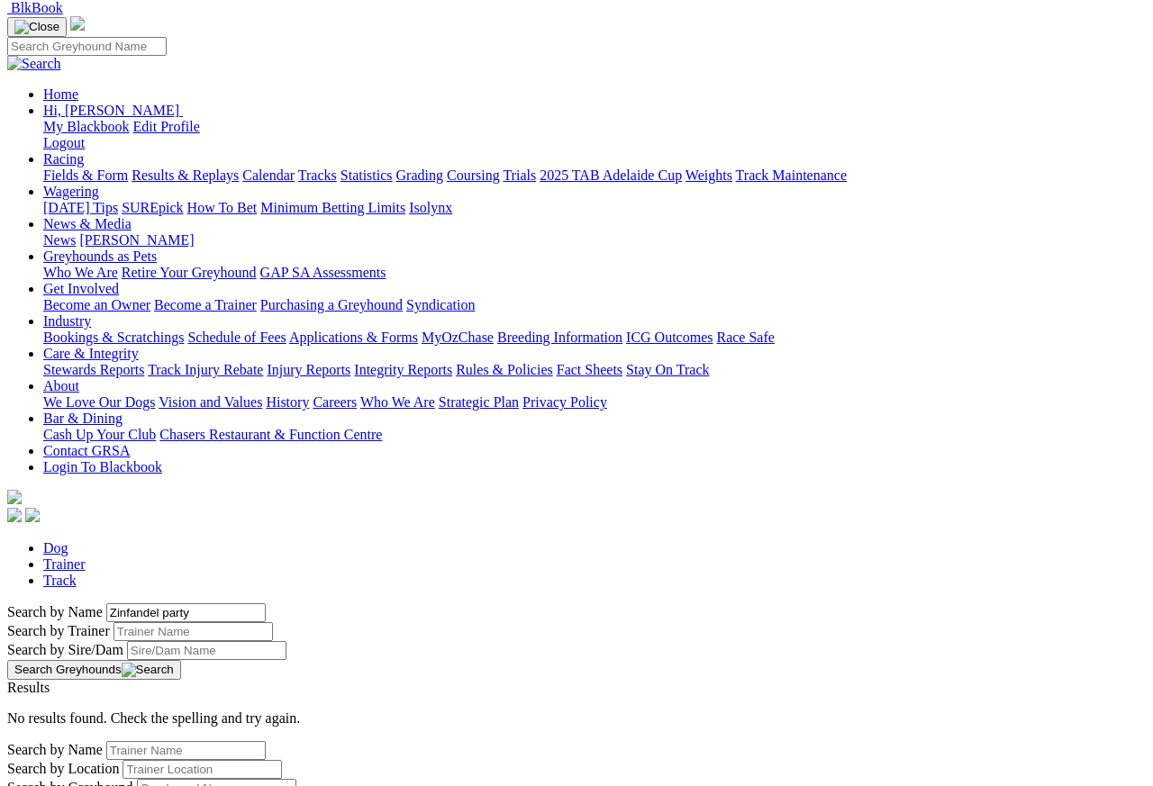
click at [224, 603] on input "Zinfandel party" at bounding box center [185, 612] width 159 height 19
type input "Zinfandel [PERSON_NAME]"
click at [181, 660] on button "Search Greyhounds" at bounding box center [94, 670] width 174 height 20
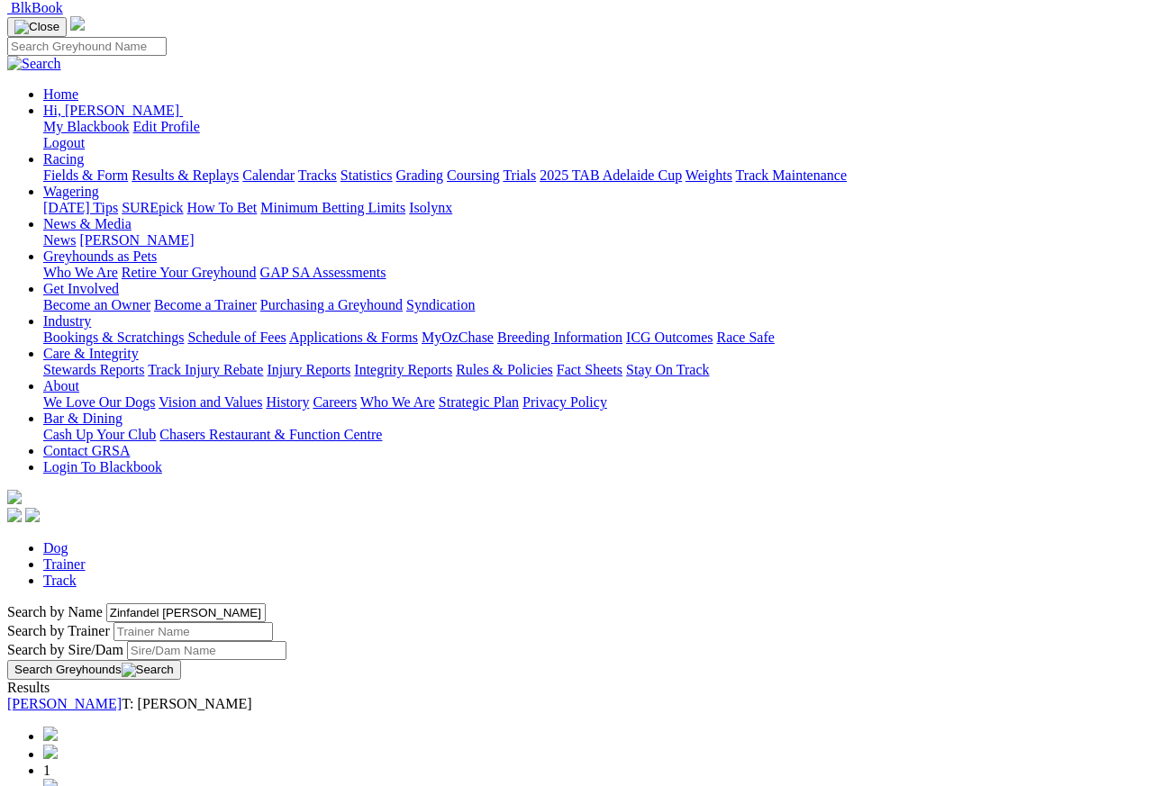
click at [122, 696] on link "[PERSON_NAME]" at bounding box center [64, 703] width 114 height 15
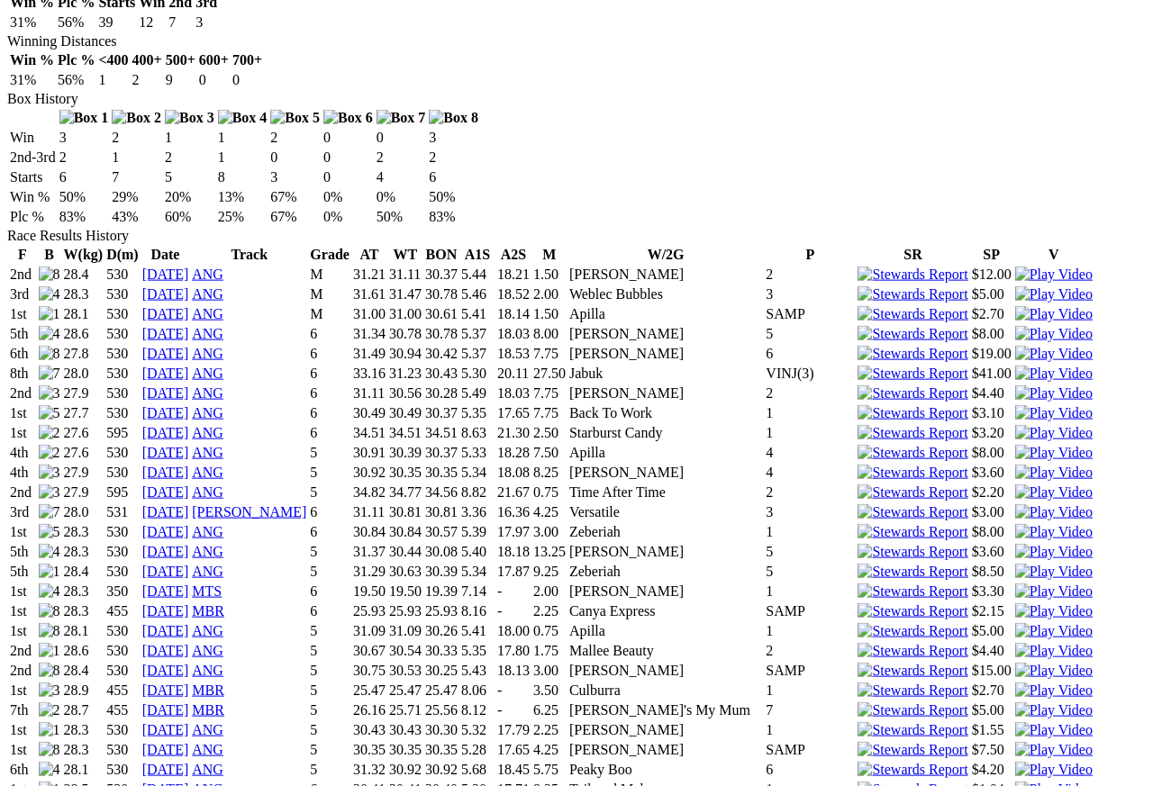
scroll to position [1190, 0]
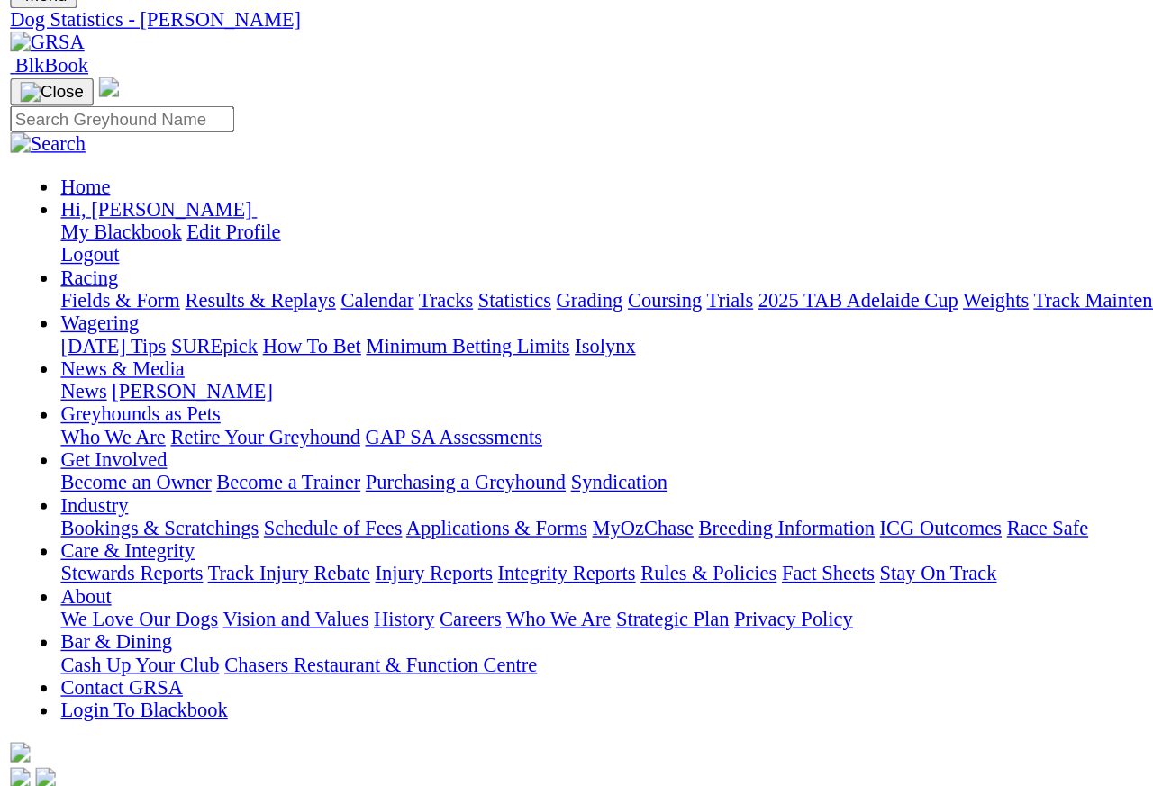
scroll to position [0, 0]
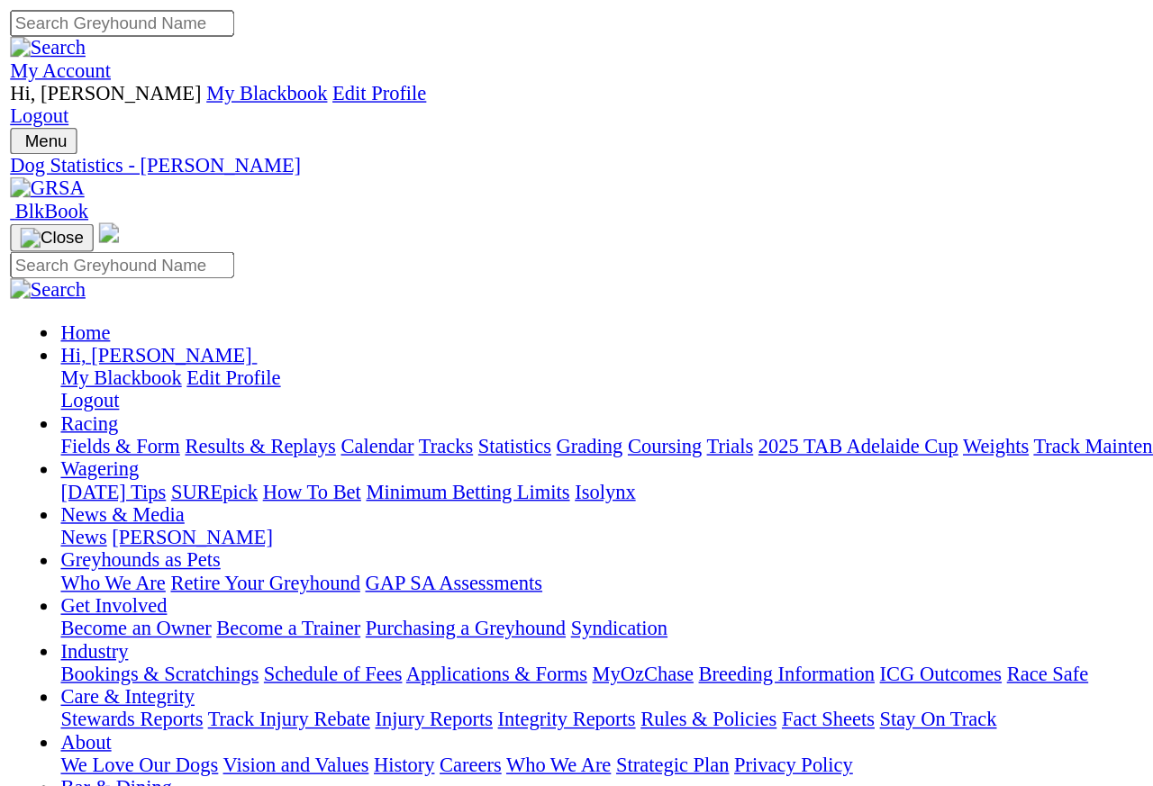
click at [393, 310] on link "Statistics" at bounding box center [366, 317] width 52 height 15
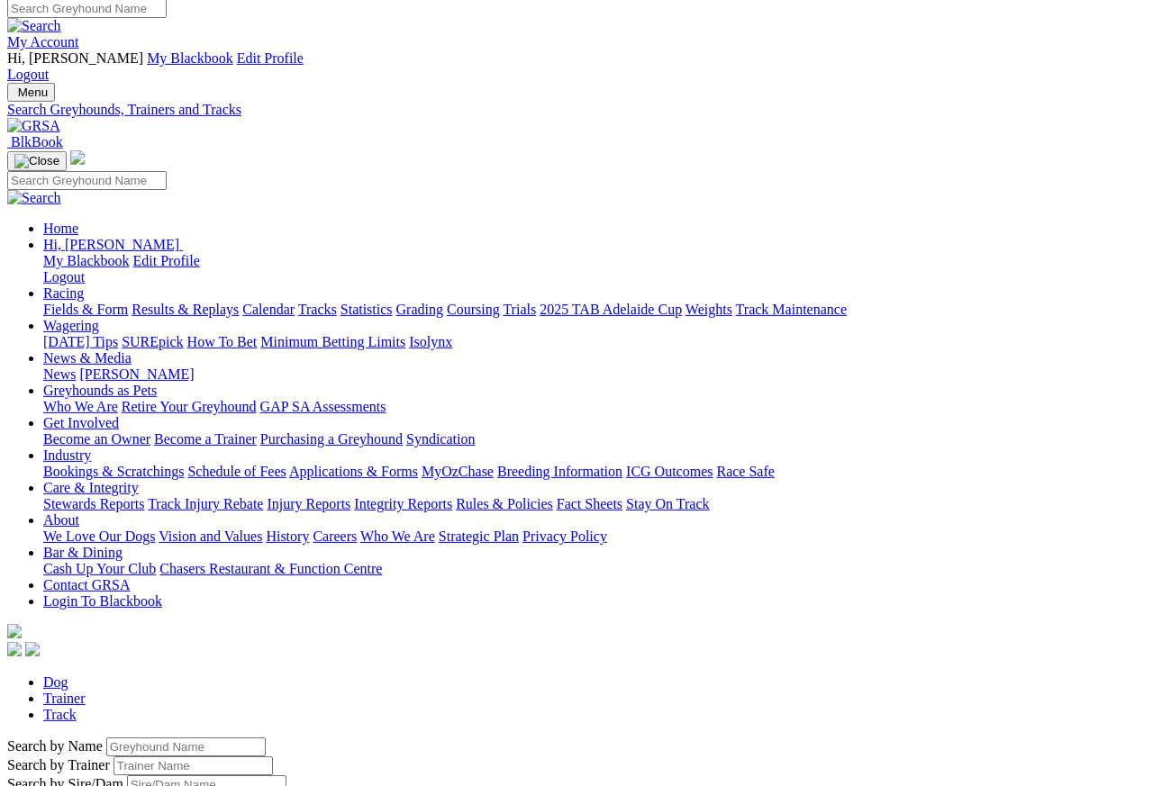
click at [129, 737] on input "Search by Greyhound name" at bounding box center [185, 746] width 159 height 19
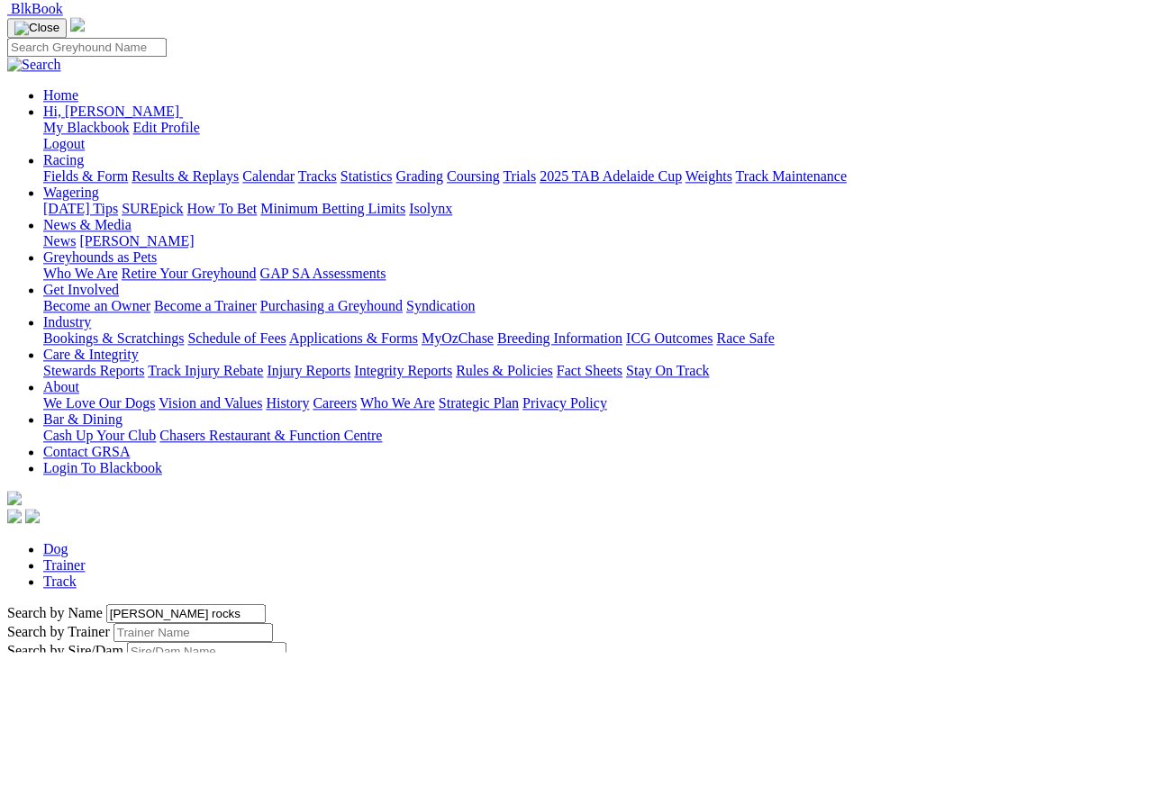
scroll to position [142, 0]
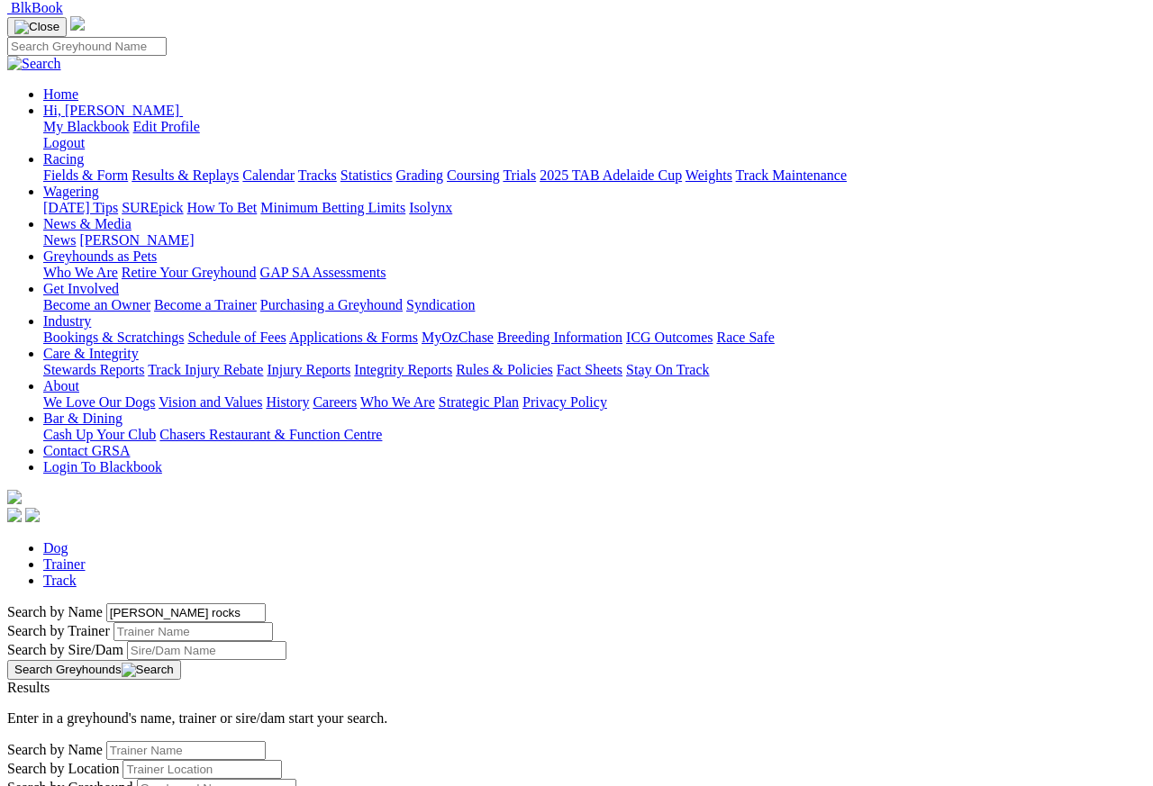
type input "Mitzi rocks"
click at [181, 660] on button "Search Greyhounds" at bounding box center [94, 670] width 174 height 20
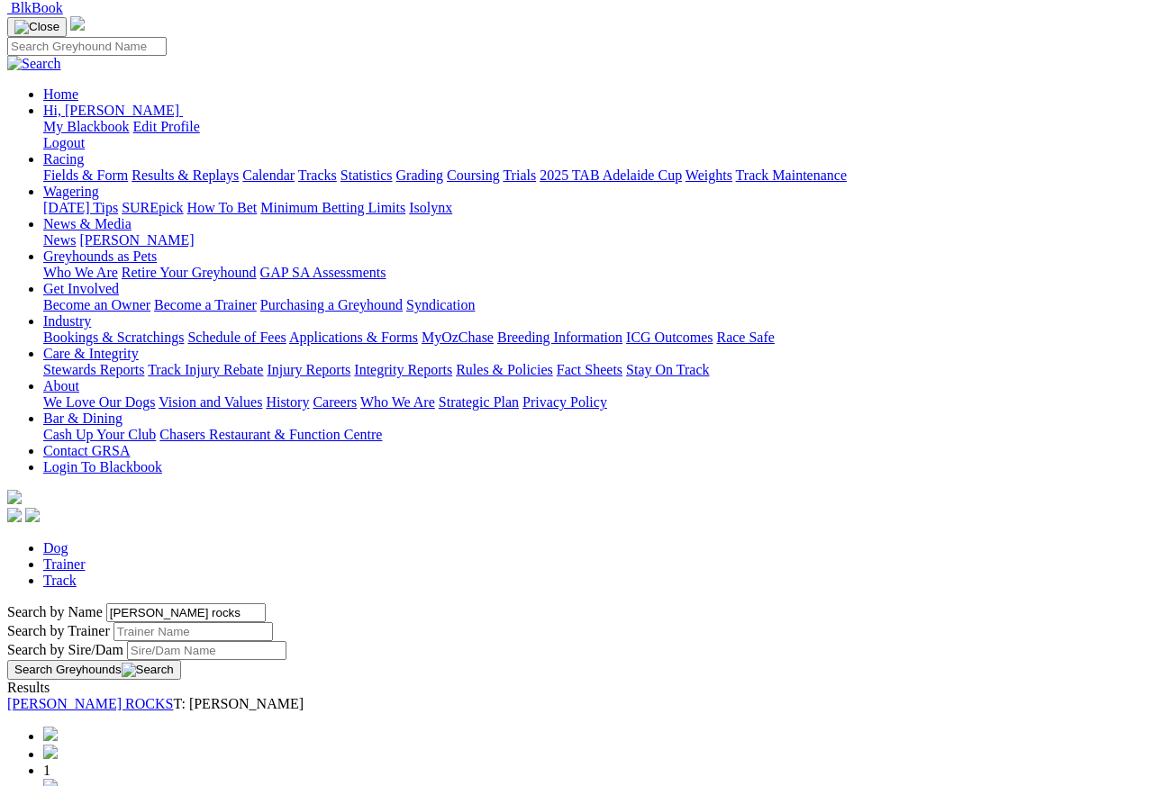
click at [173, 696] on link "[PERSON_NAME] ROCKS" at bounding box center [90, 703] width 166 height 15
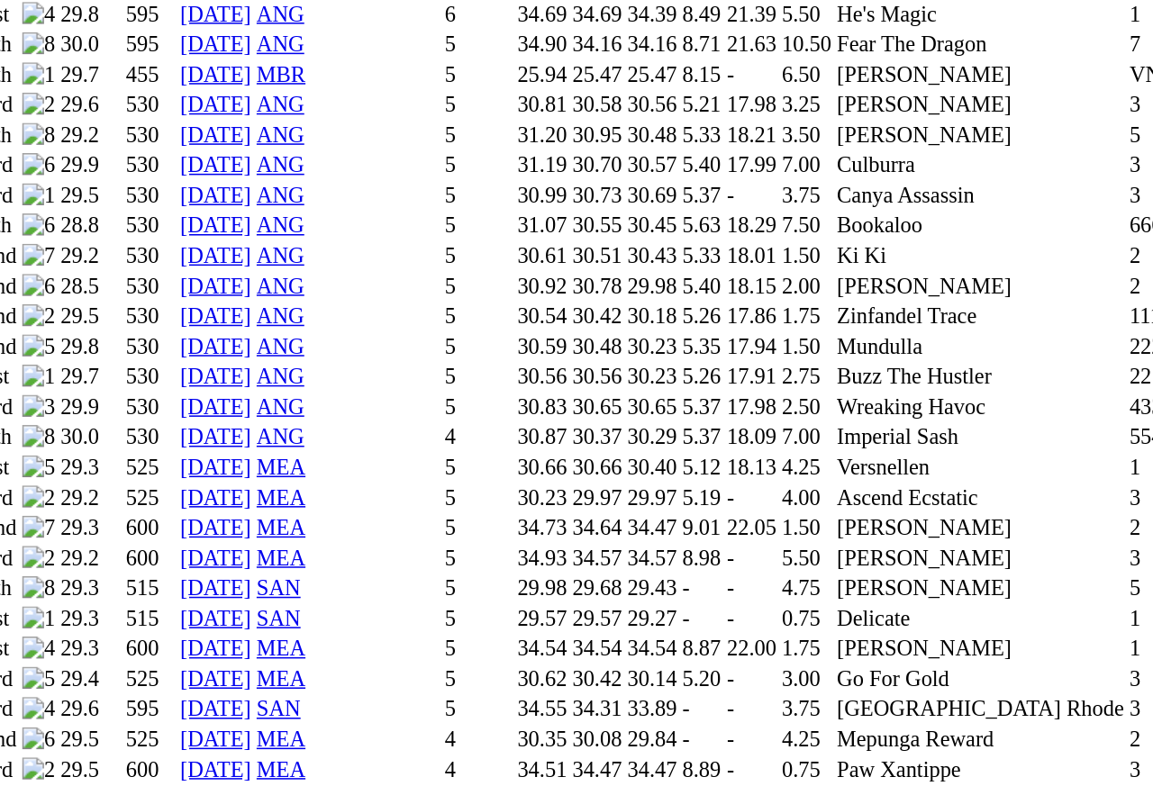
scroll to position [1583, 0]
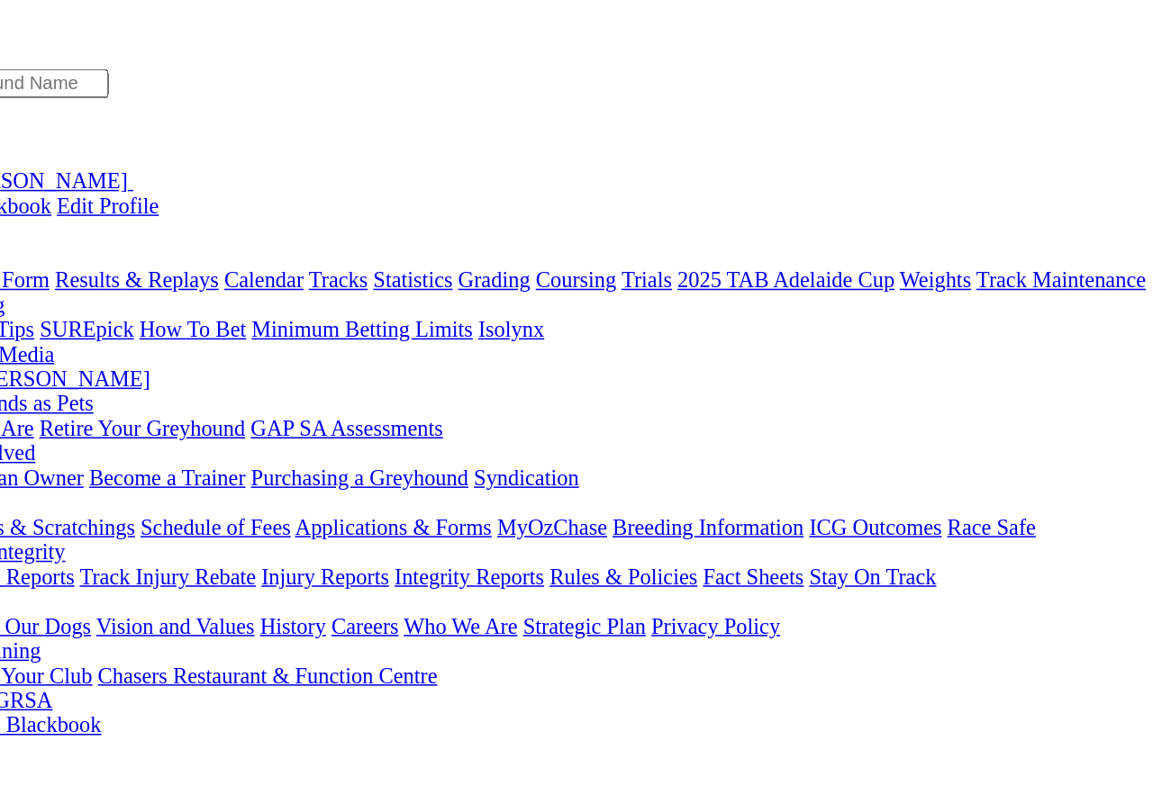
scroll to position [133, 0]
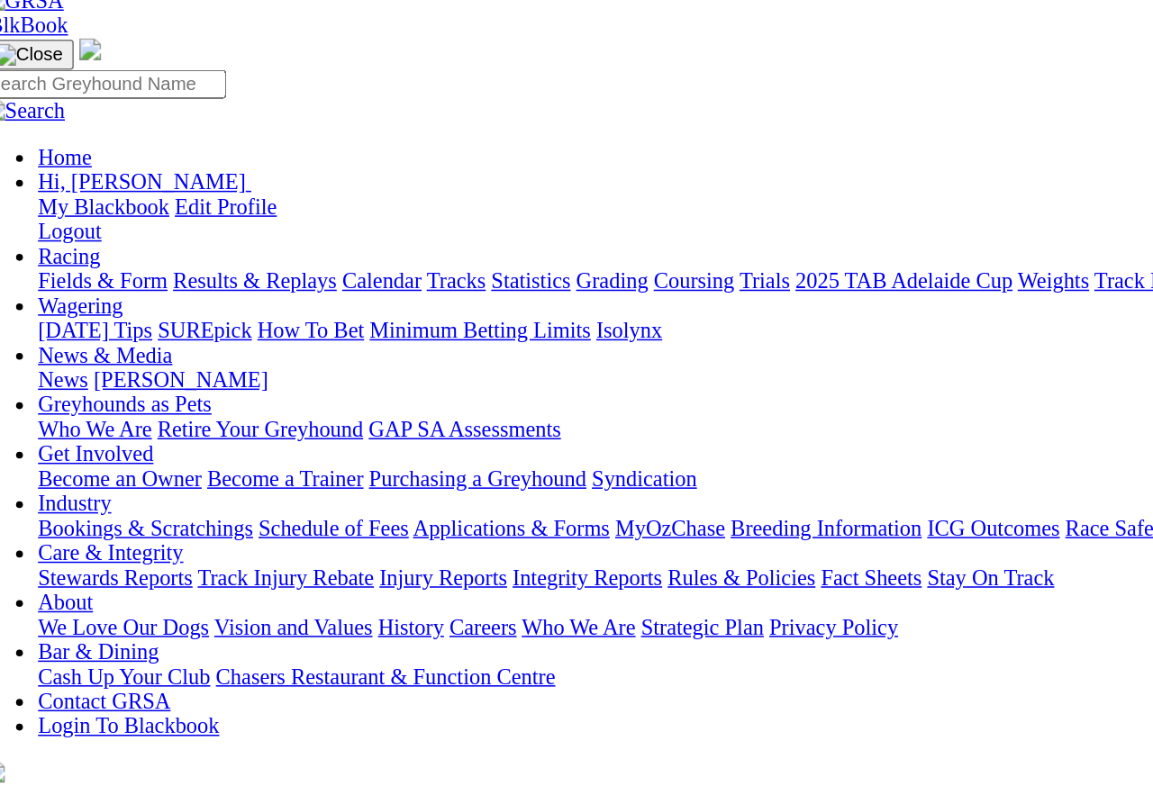
click at [145, 700] on link "Red Rocks" at bounding box center [113, 732] width 63 height 15
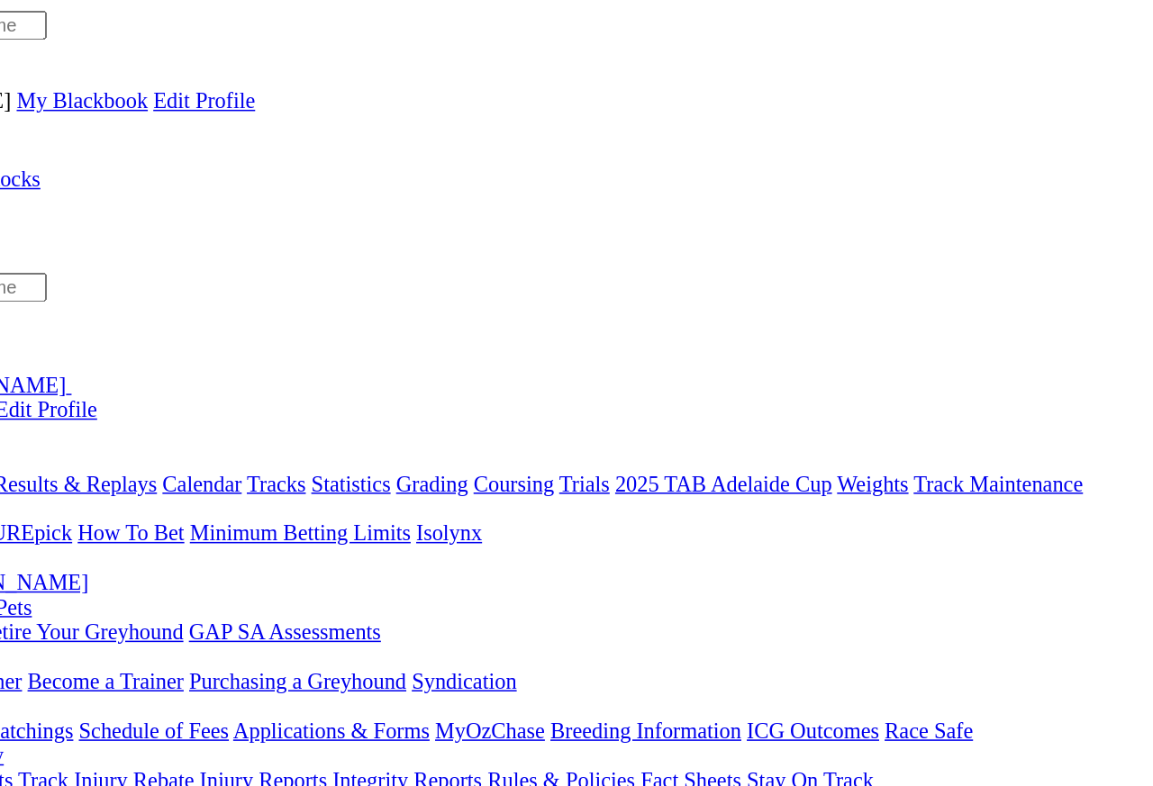
click at [393, 310] on link "Statistics" at bounding box center [366, 317] width 52 height 15
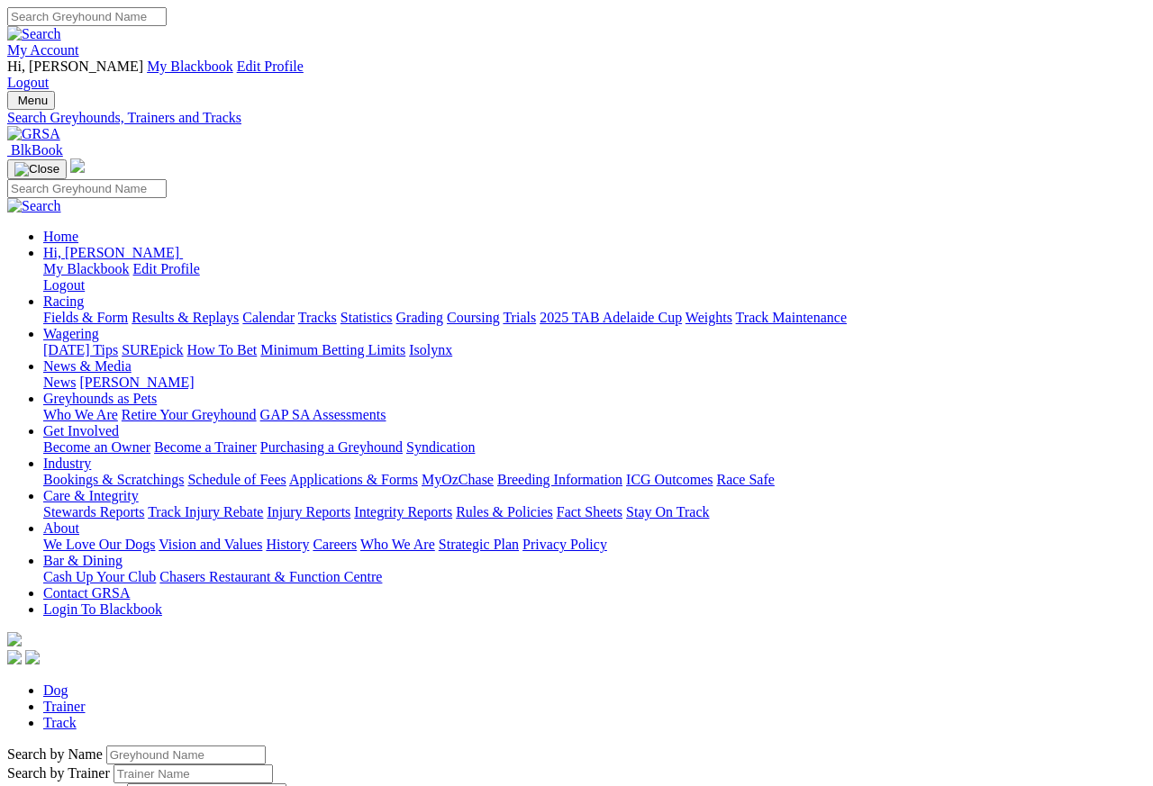
scroll to position [8, 0]
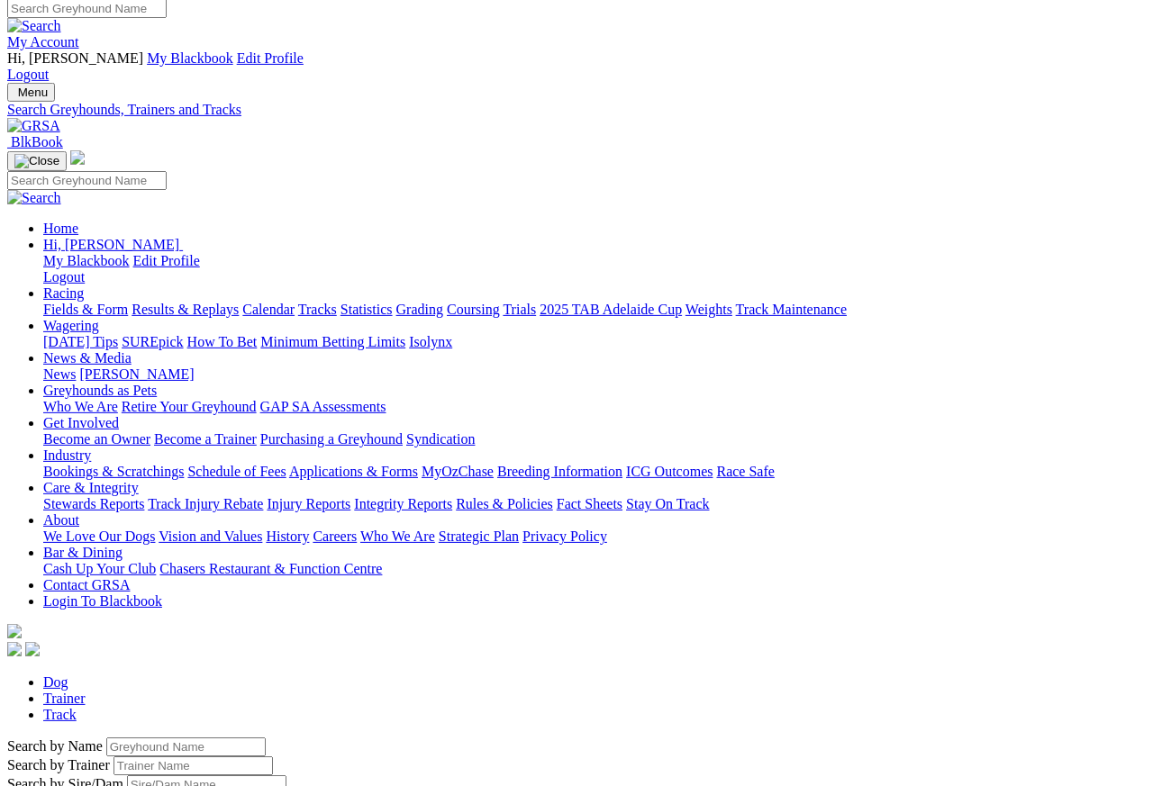
click at [190, 756] on input "Search by Trainer name" at bounding box center [192, 765] width 159 height 19
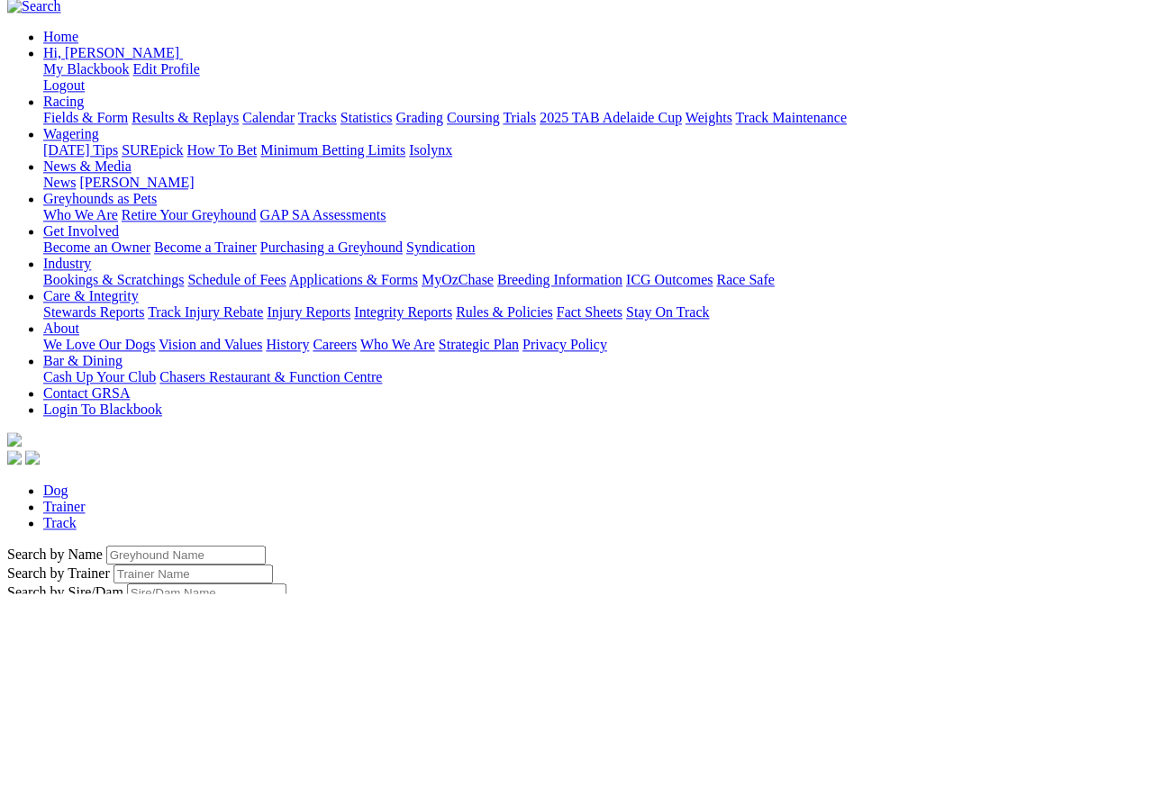
click at [86, 692] on link "Trainer" at bounding box center [64, 699] width 42 height 15
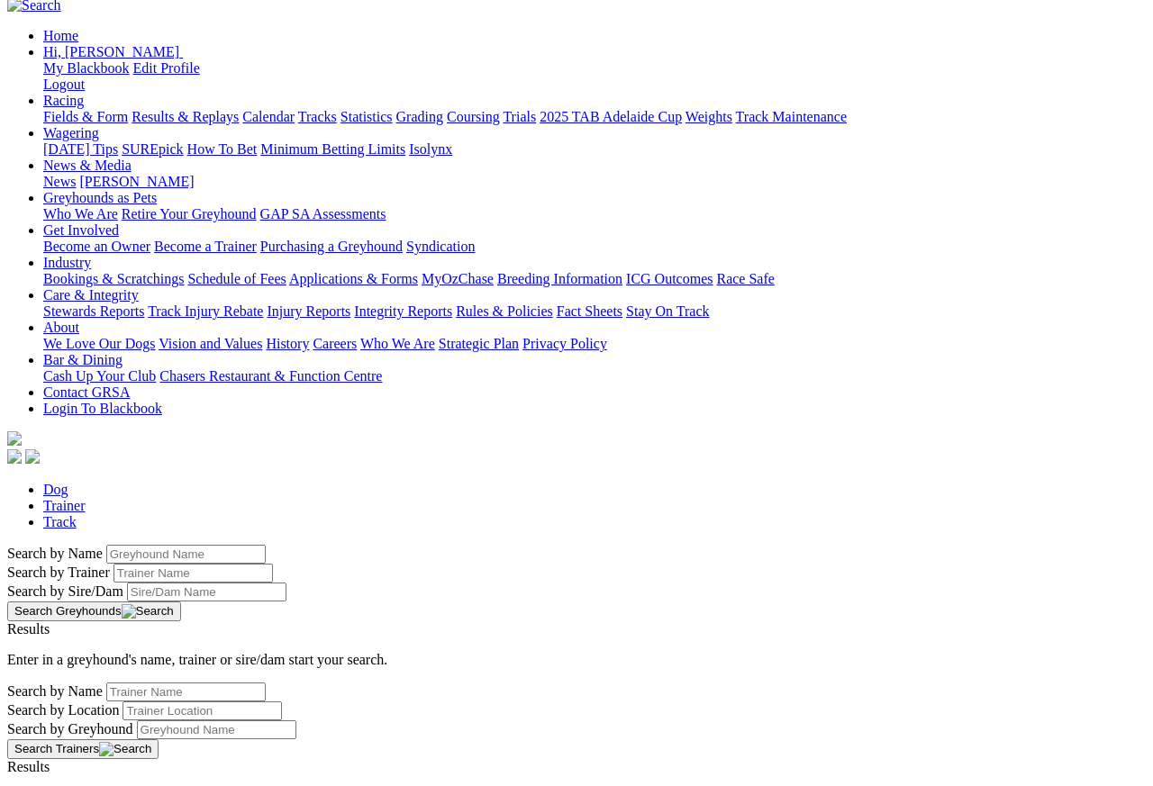
click at [166, 683] on input "Search by Trainer Name" at bounding box center [185, 692] width 159 height 19
type input "[PERSON_NAME]"
click at [158, 740] on button "Search Trainers" at bounding box center [82, 750] width 151 height 20
click at [122, 775] on link "Gavin Harris" at bounding box center [64, 782] width 114 height 15
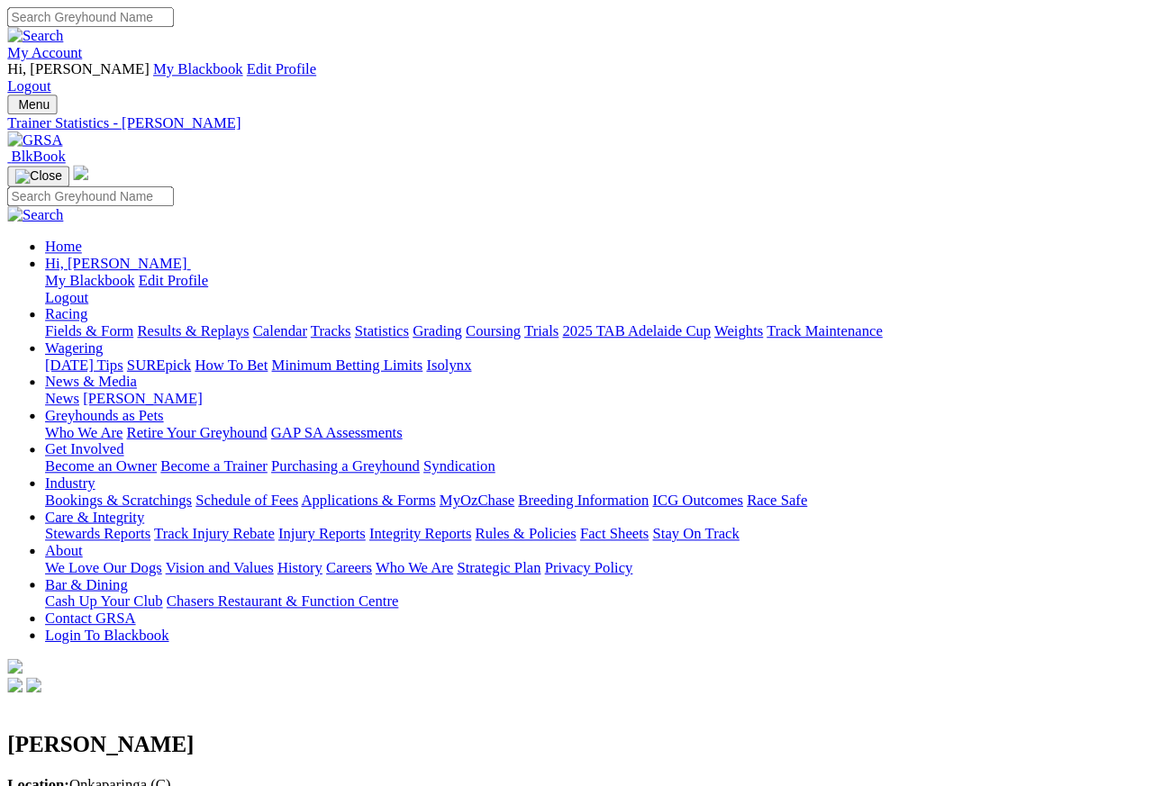
click at [131, 358] on link "News & Media" at bounding box center [87, 365] width 88 height 15
click at [194, 375] on link "[PERSON_NAME]" at bounding box center [136, 382] width 114 height 15
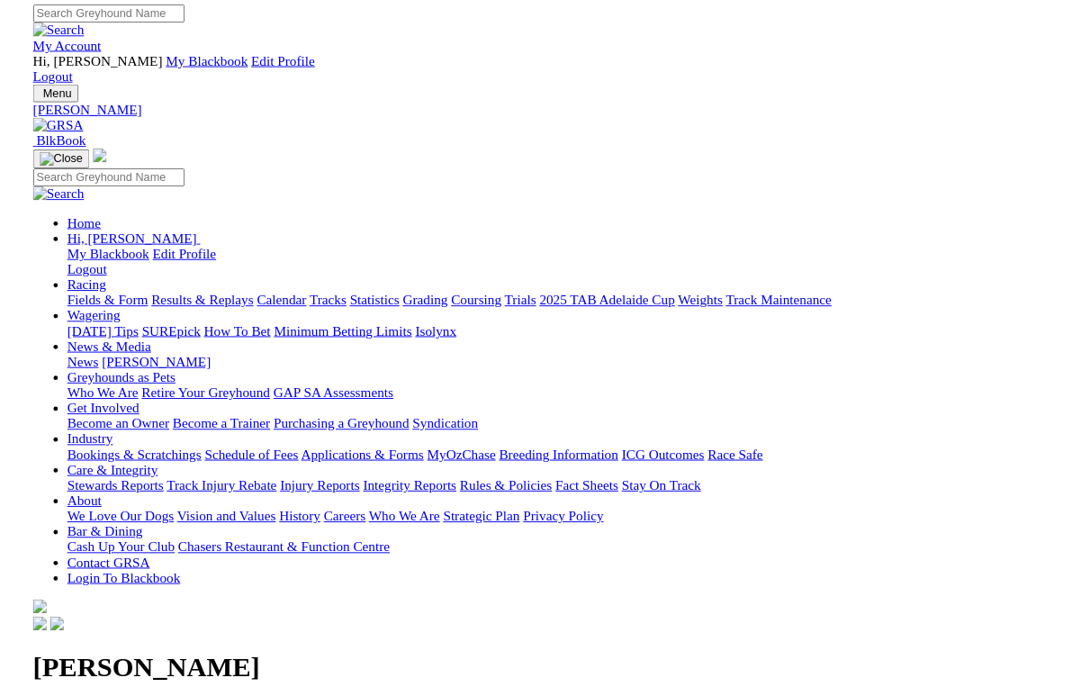
scroll to position [3, 0]
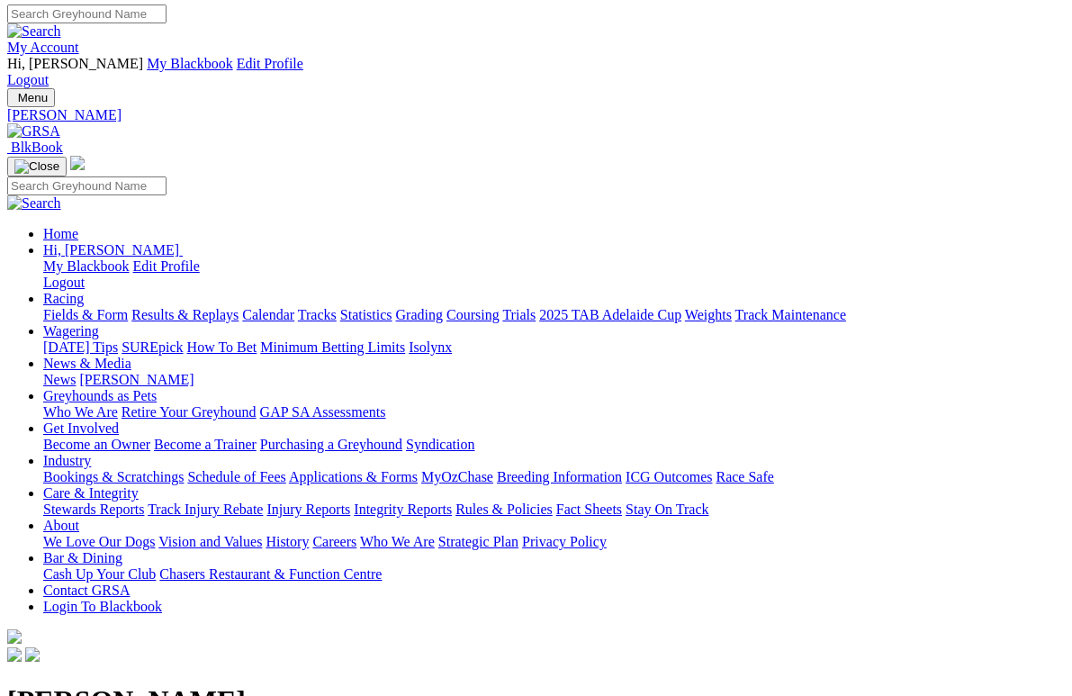
click at [84, 291] on link "Racing" at bounding box center [63, 298] width 41 height 15
click at [227, 307] on link "Results & Replays" at bounding box center [184, 314] width 107 height 15
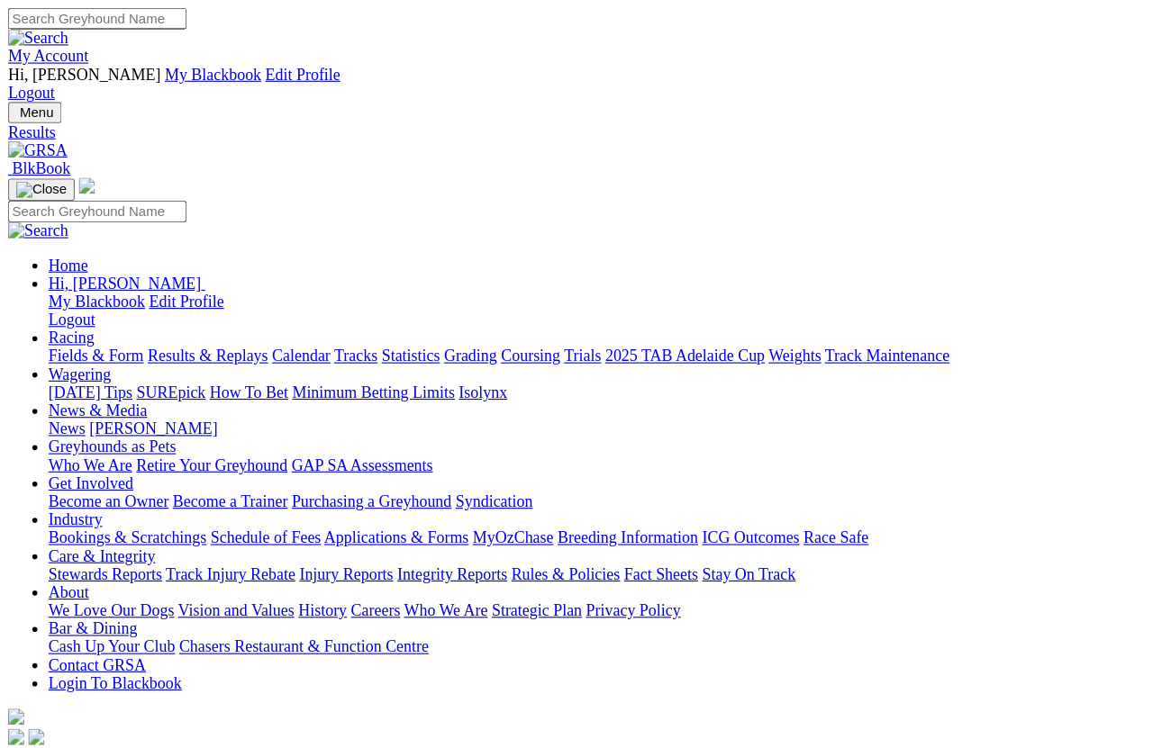
scroll to position [13, 0]
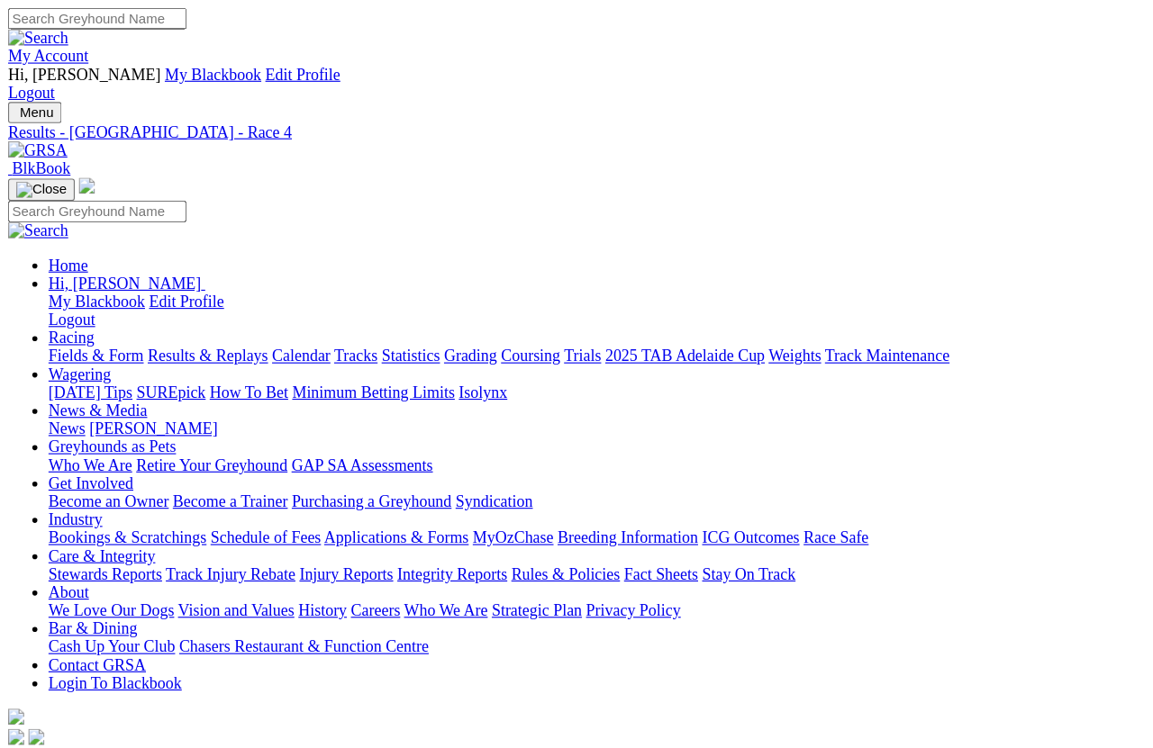
scroll to position [13, 0]
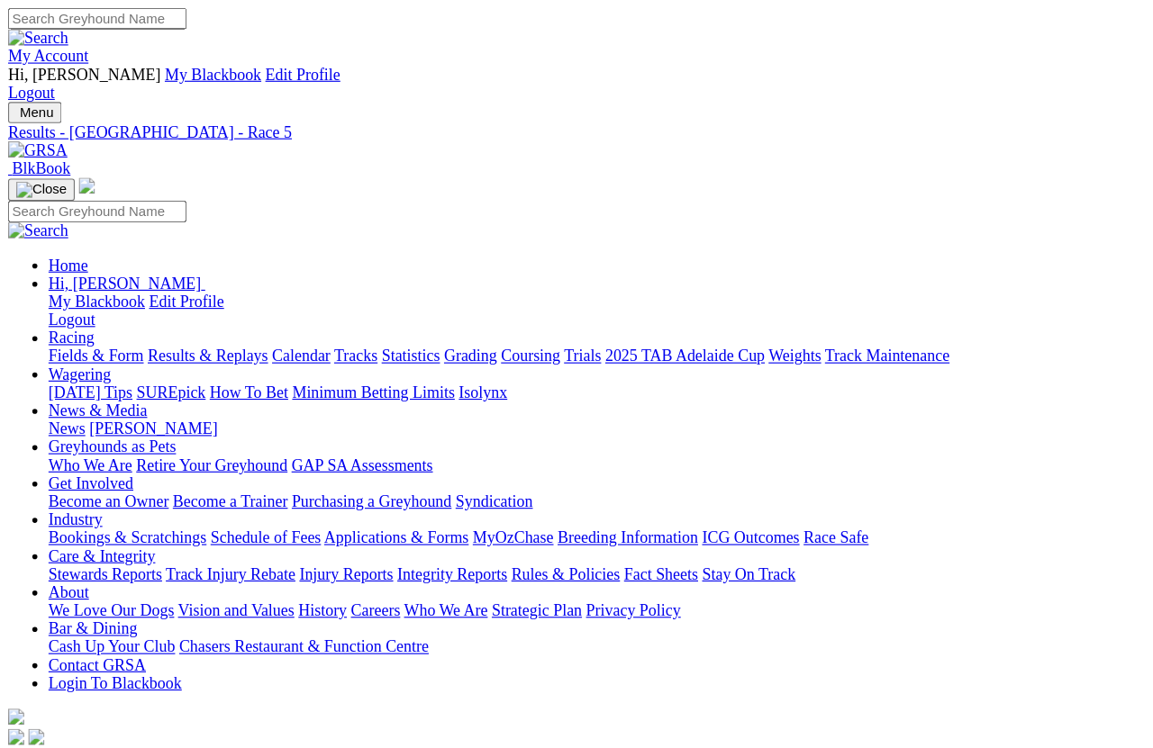
scroll to position [13, 0]
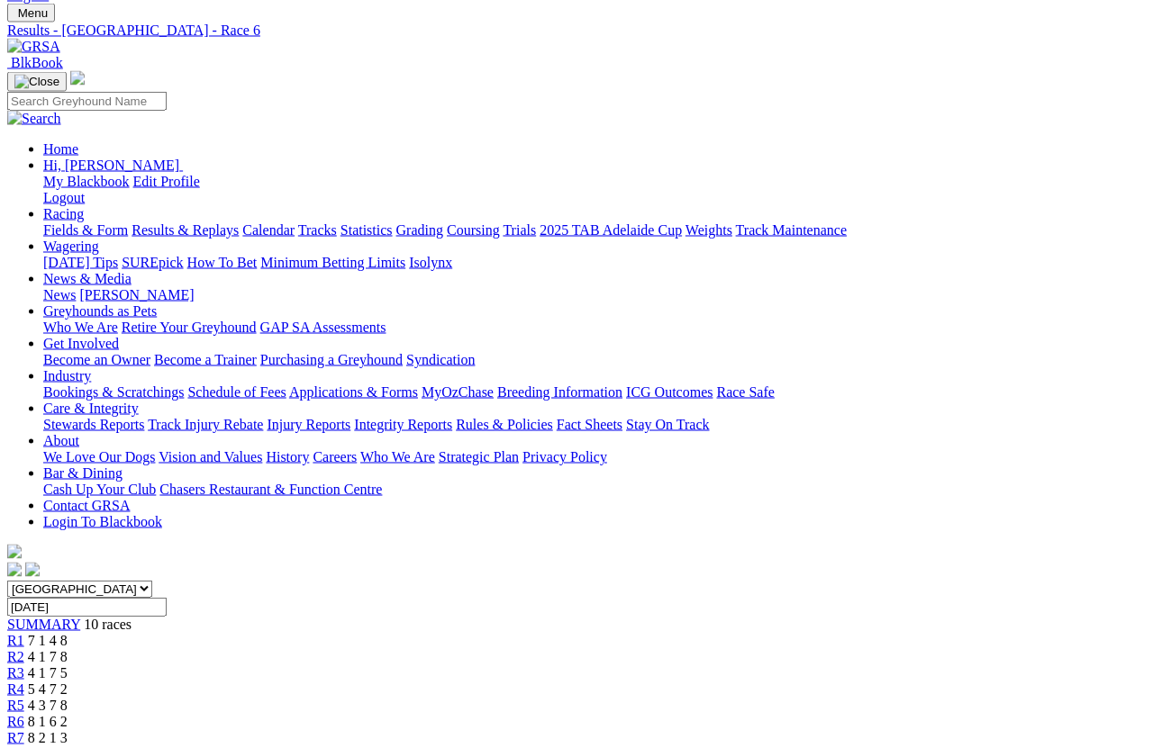
scroll to position [102, 0]
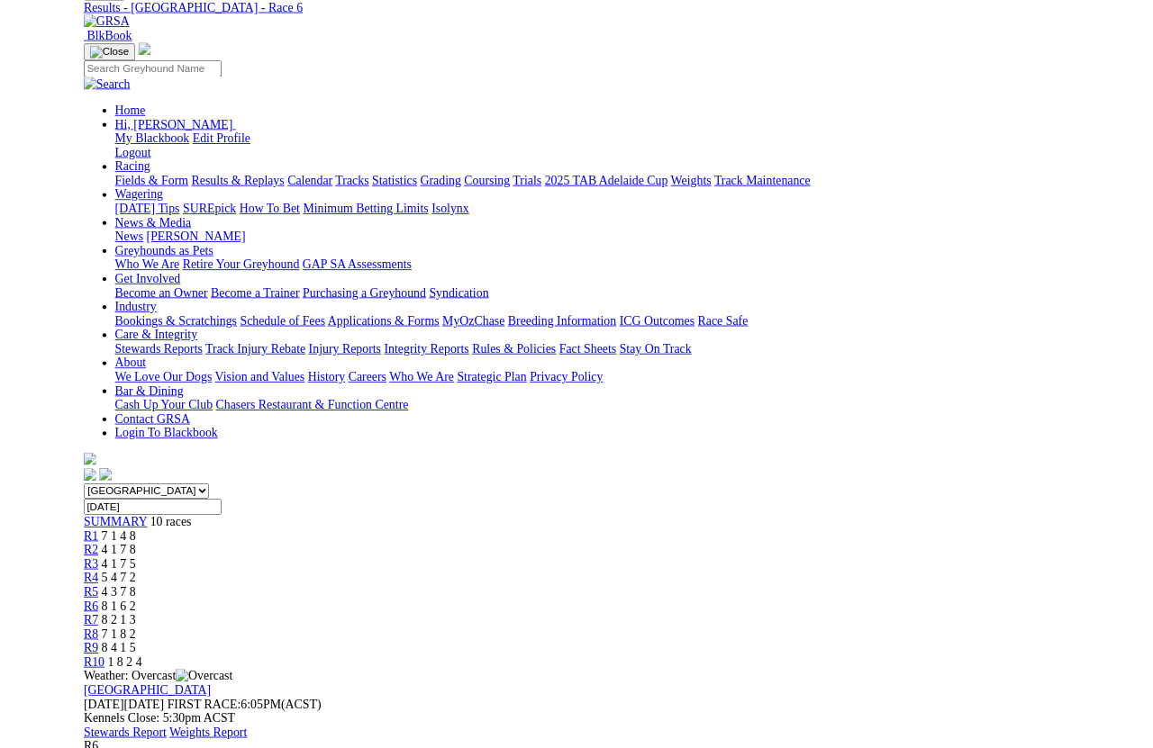
scroll to position [235, 0]
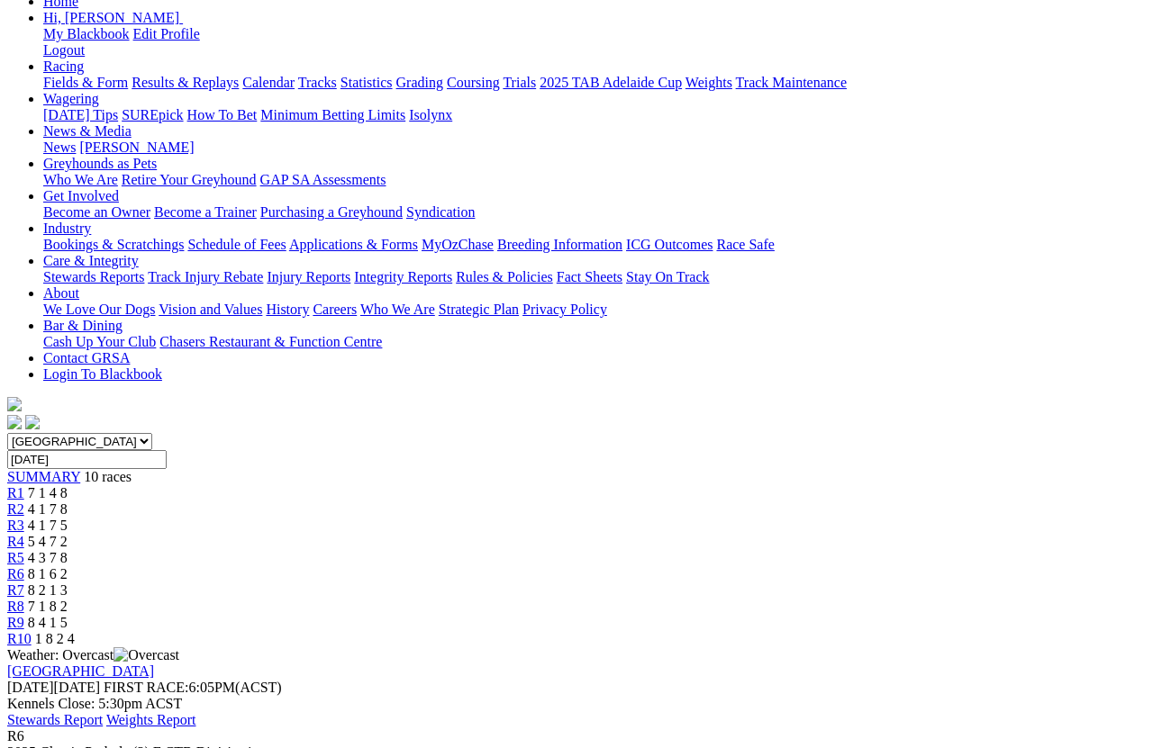
click at [24, 583] on span "R7" at bounding box center [15, 590] width 17 height 15
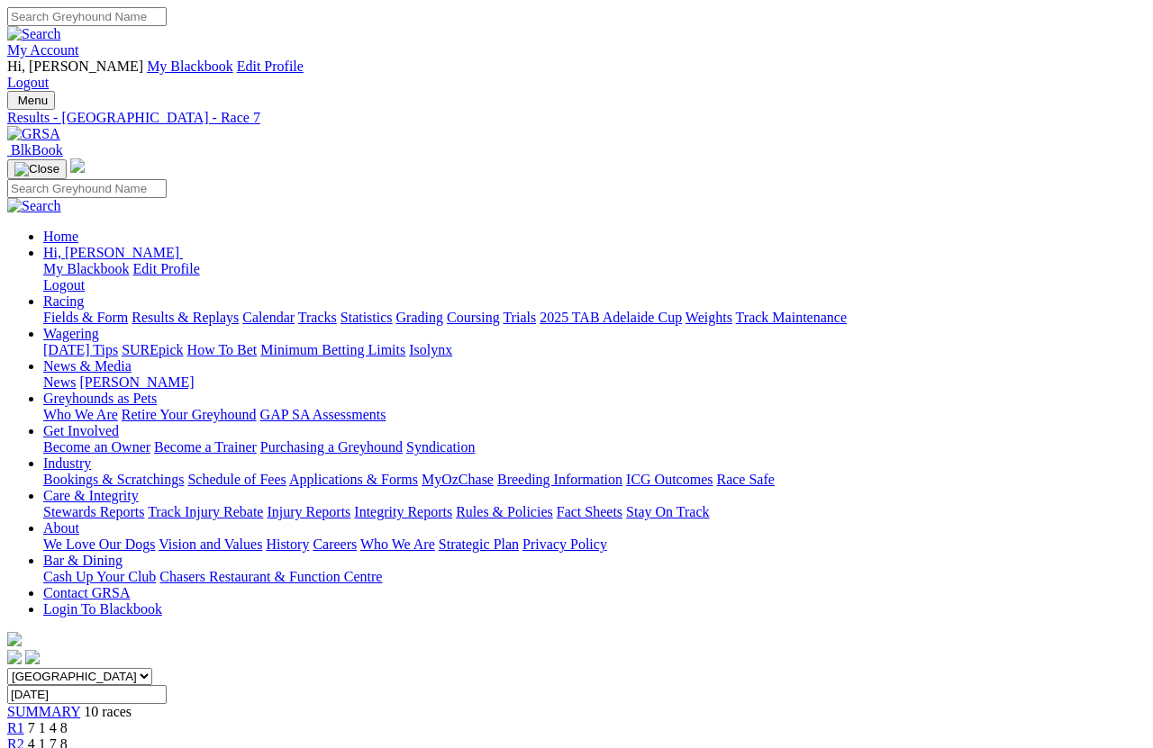
scroll to position [23, 0]
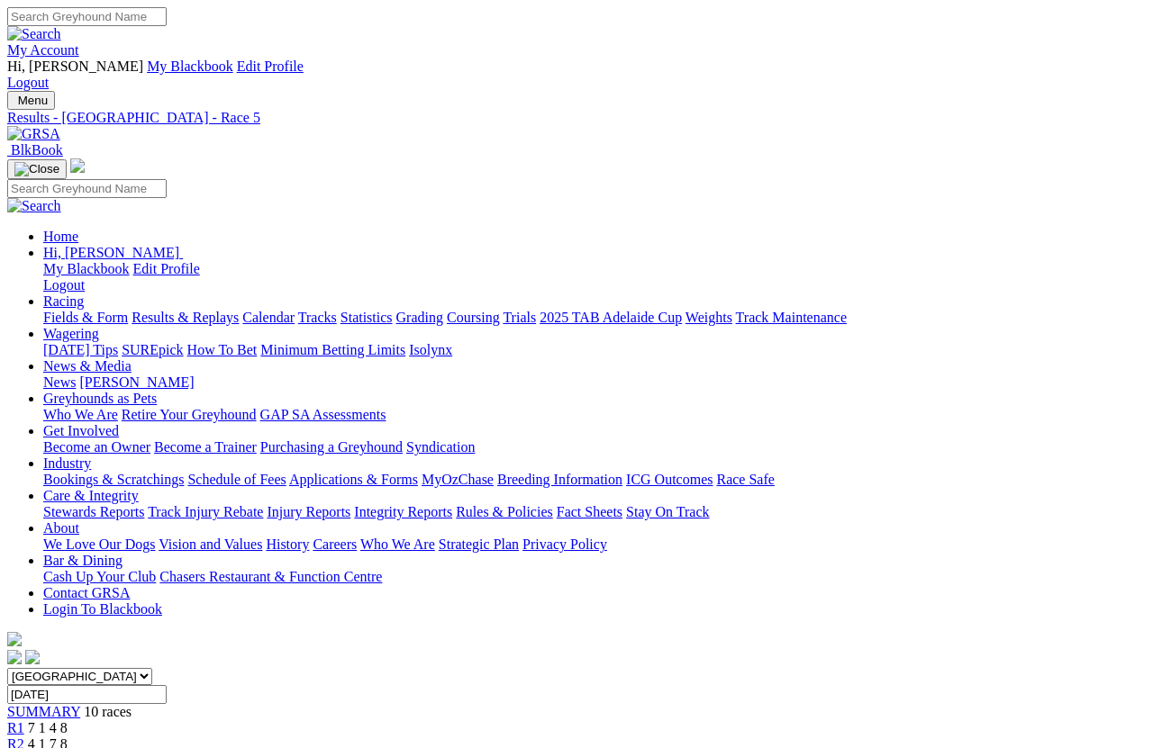
scroll to position [13, 0]
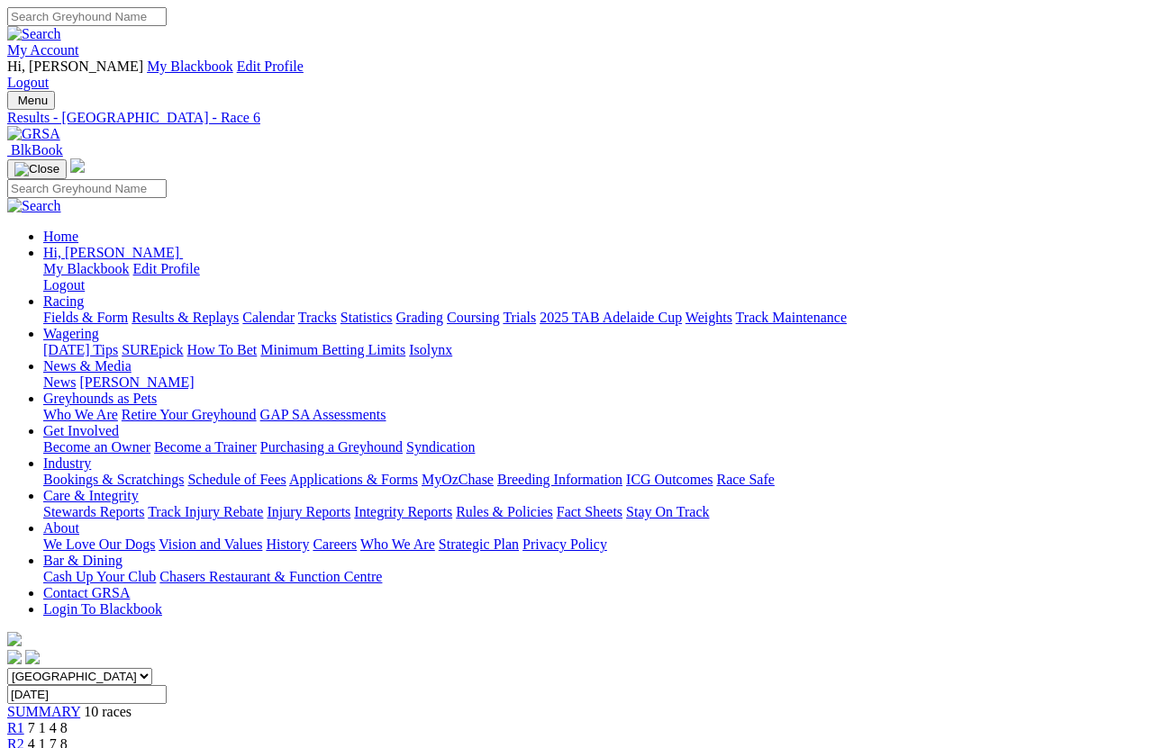
scroll to position [13, 0]
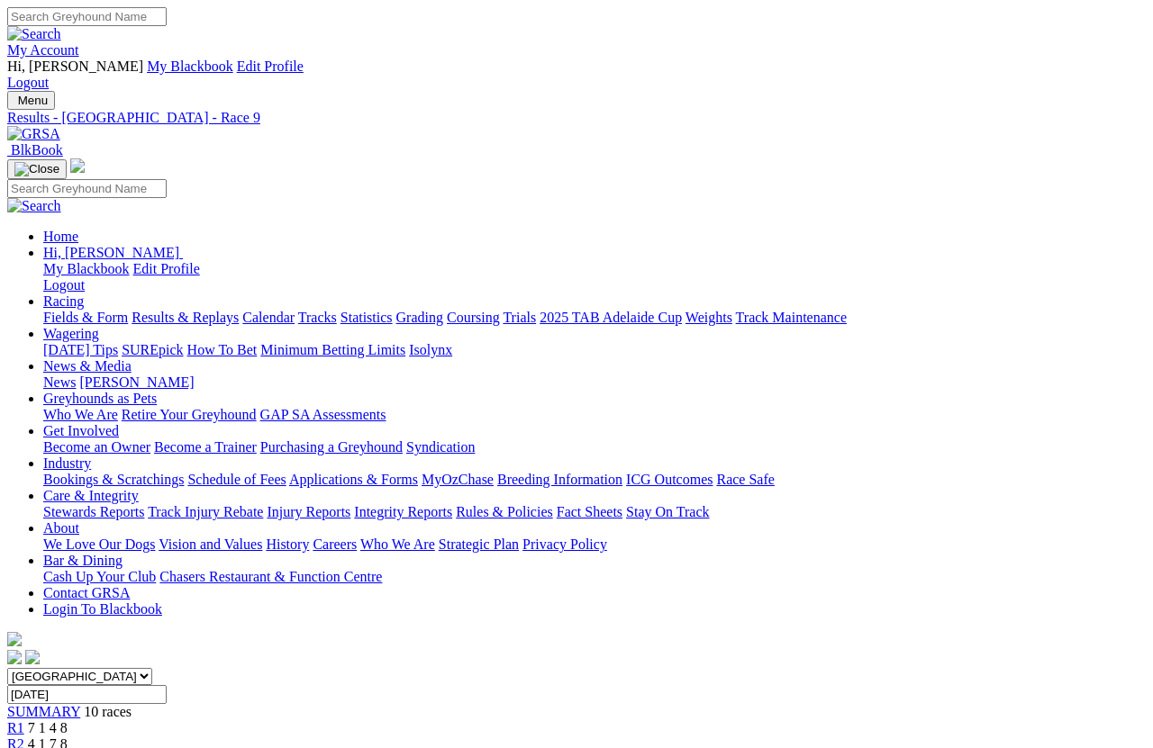
scroll to position [13, 0]
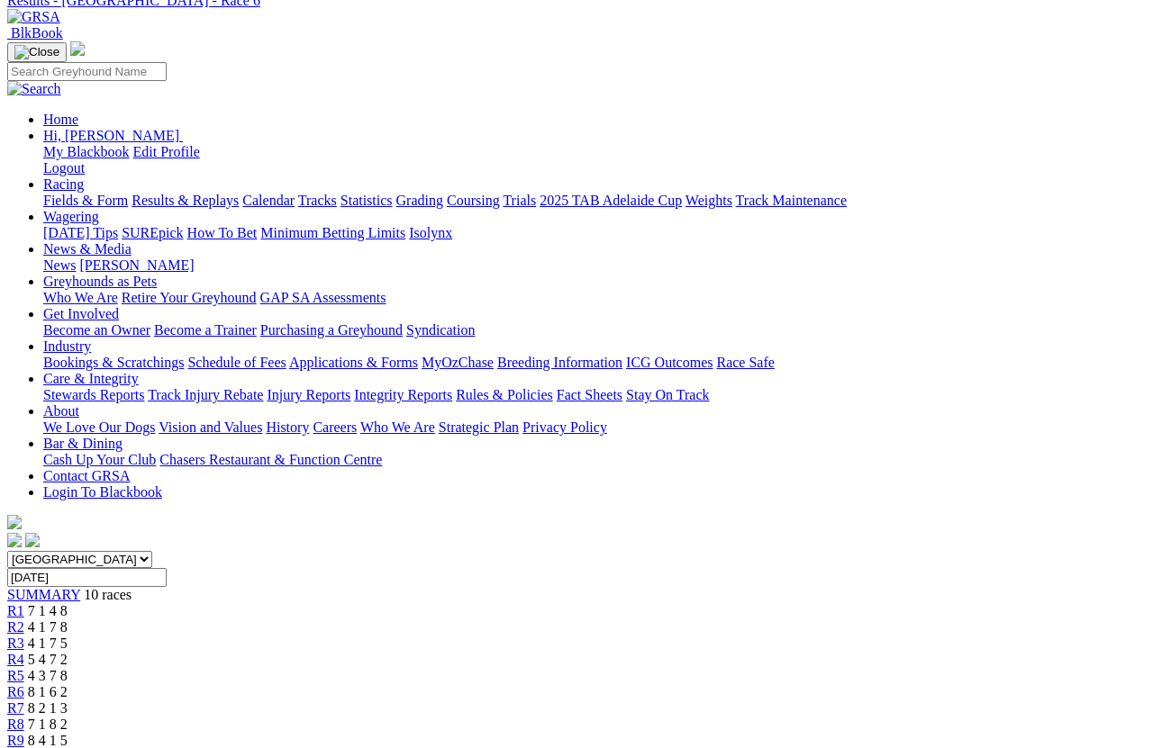
scroll to position [122, 0]
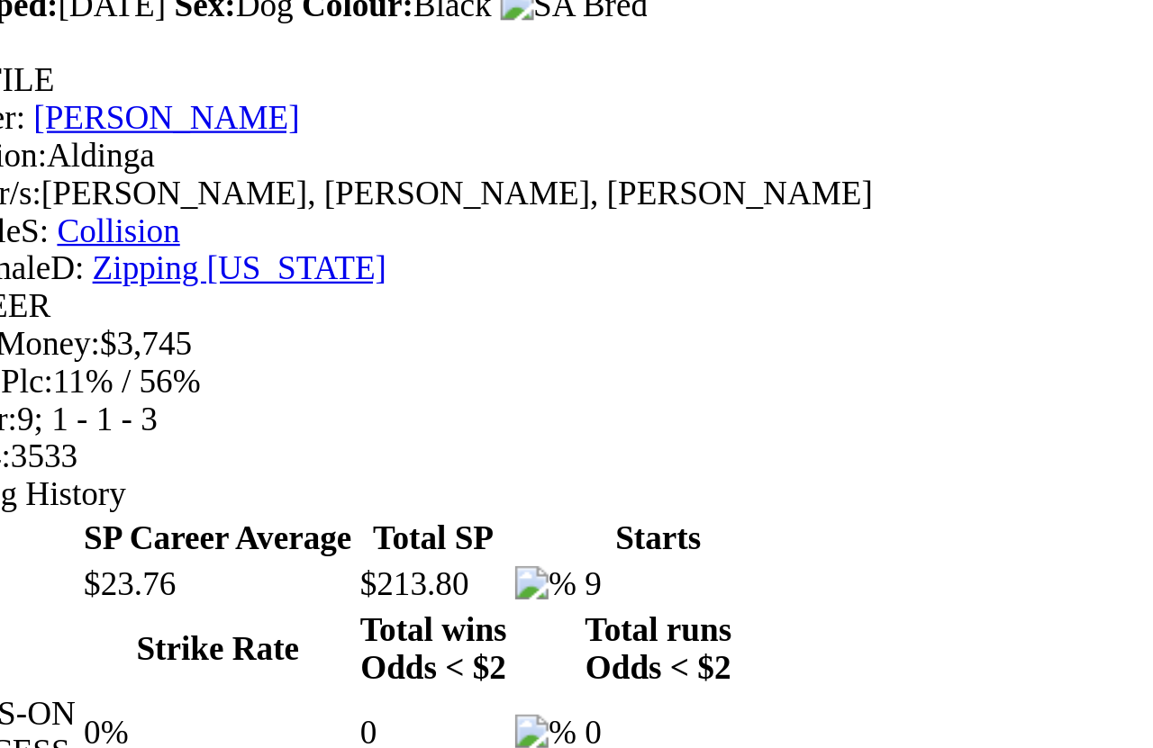
scroll to position [366, 0]
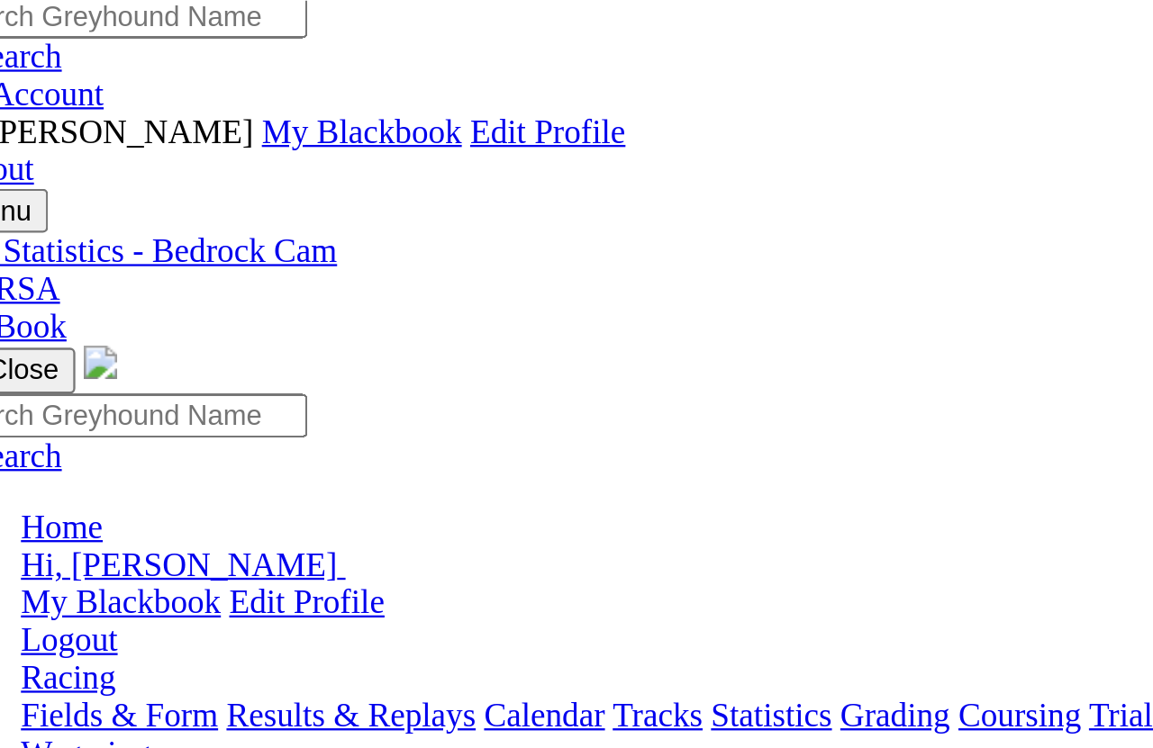
scroll to position [0, 0]
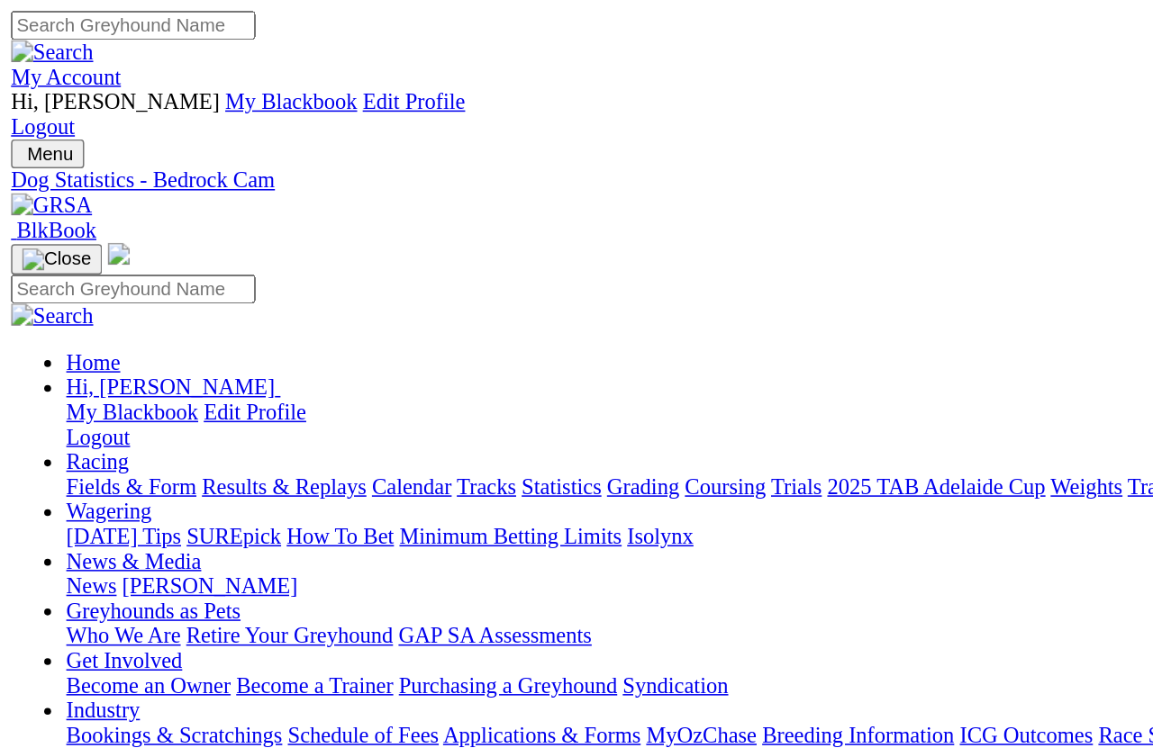
click at [69, 310] on link "Fields & Form" at bounding box center [85, 317] width 85 height 15
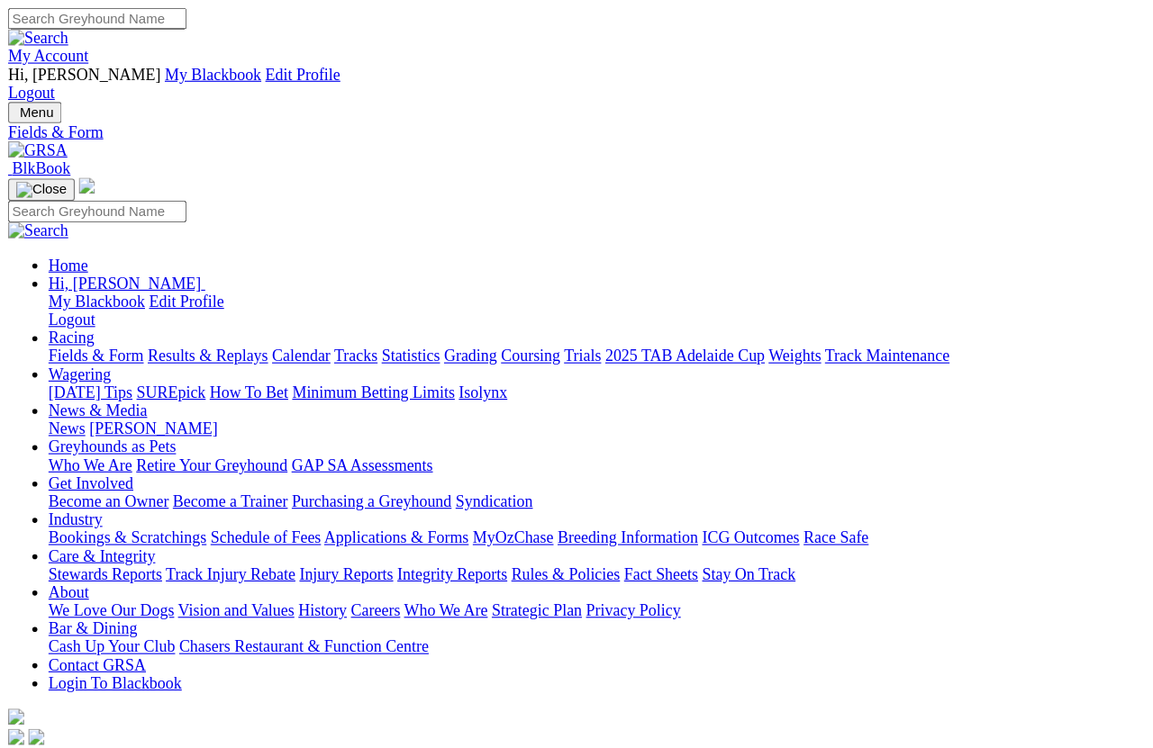
scroll to position [13, 0]
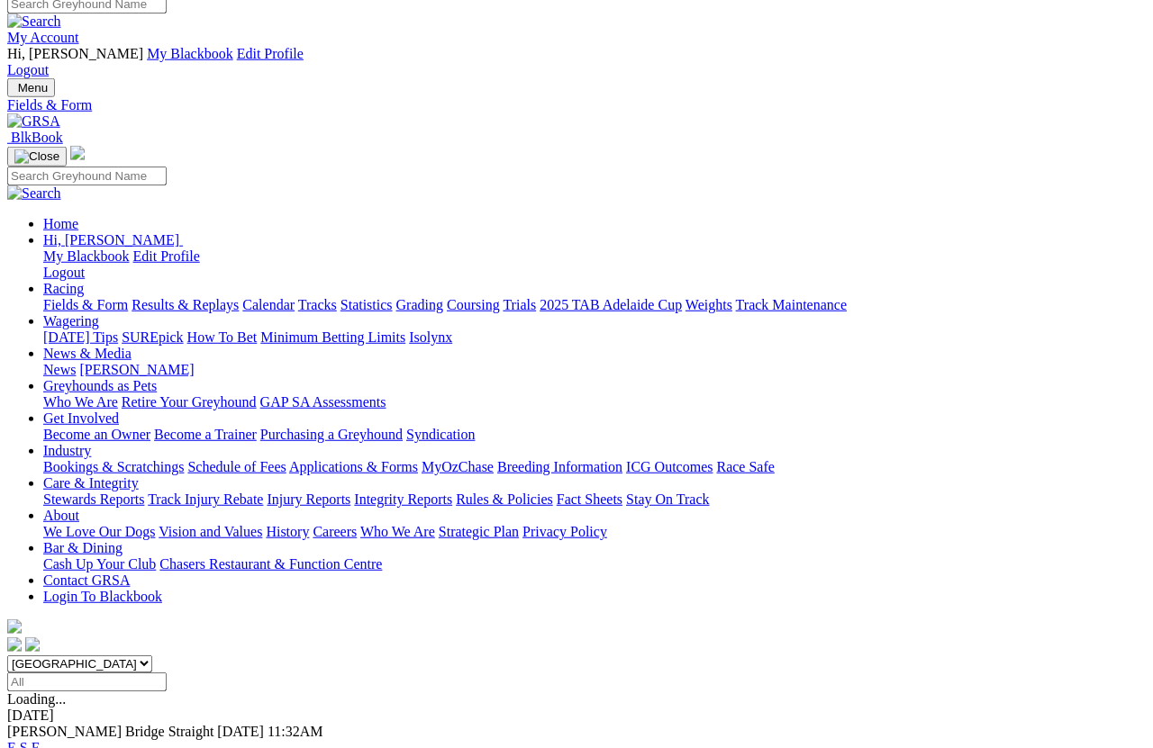
click at [40, 666] on link "F" at bounding box center [36, 747] width 8 height 15
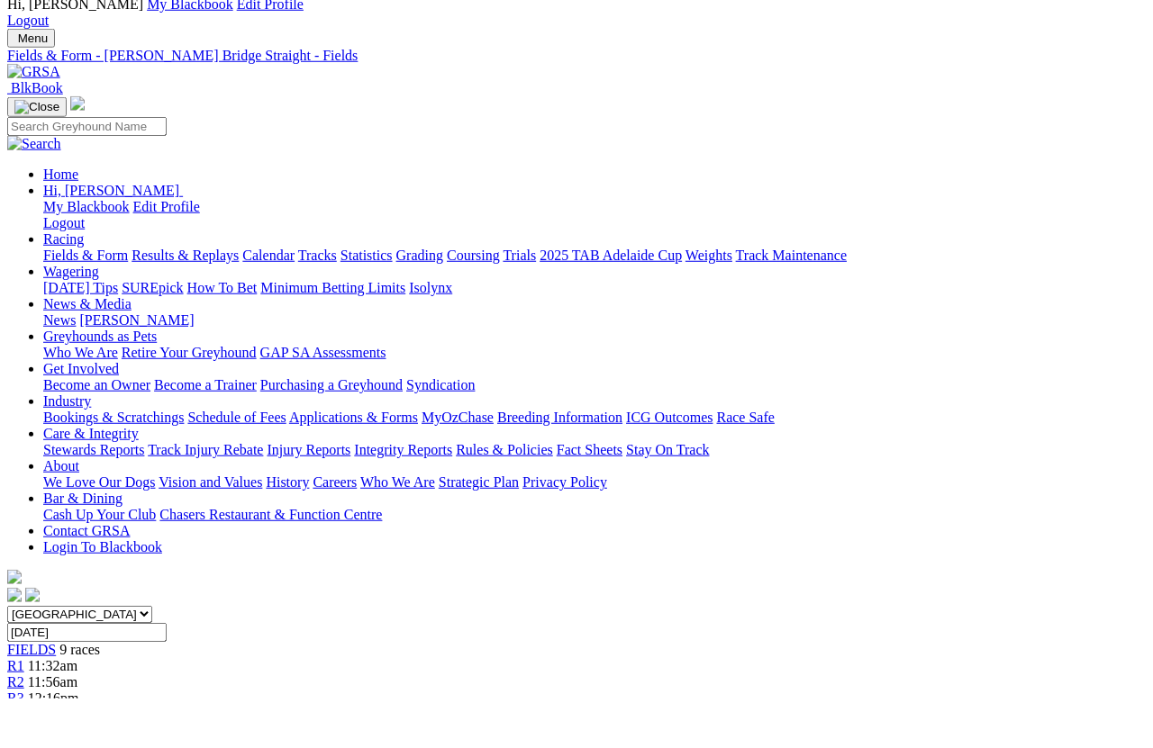
scroll to position [63, 0]
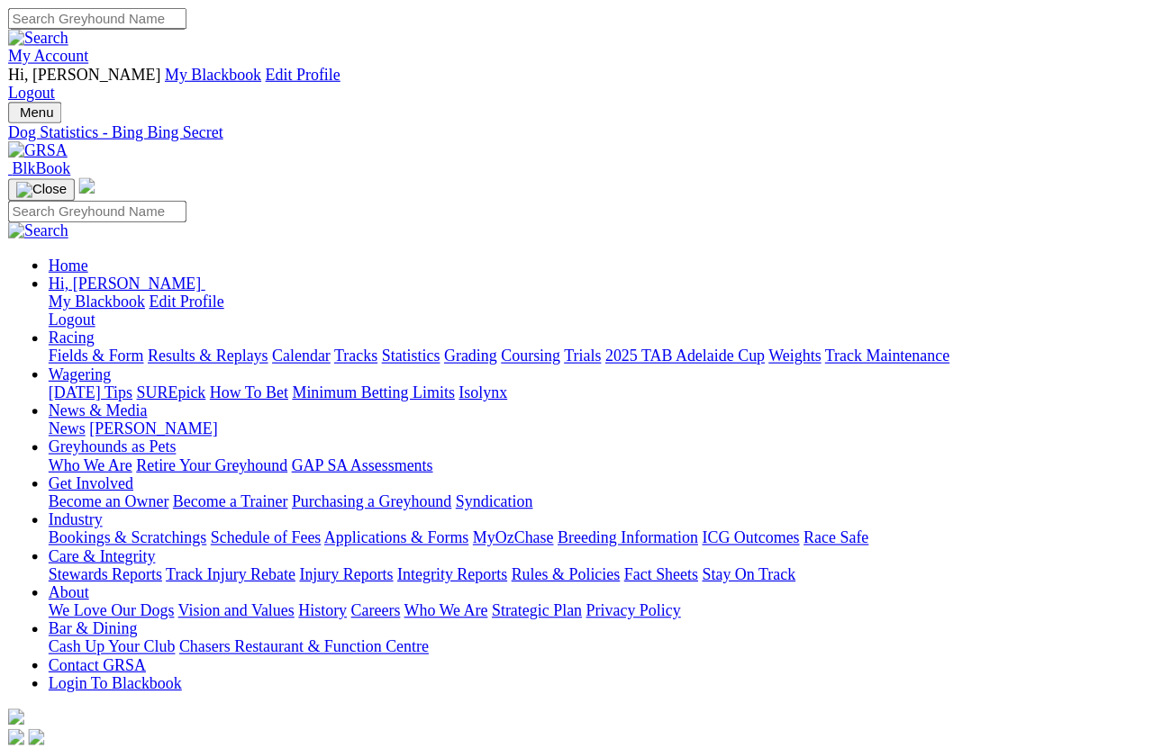
scroll to position [13, 0]
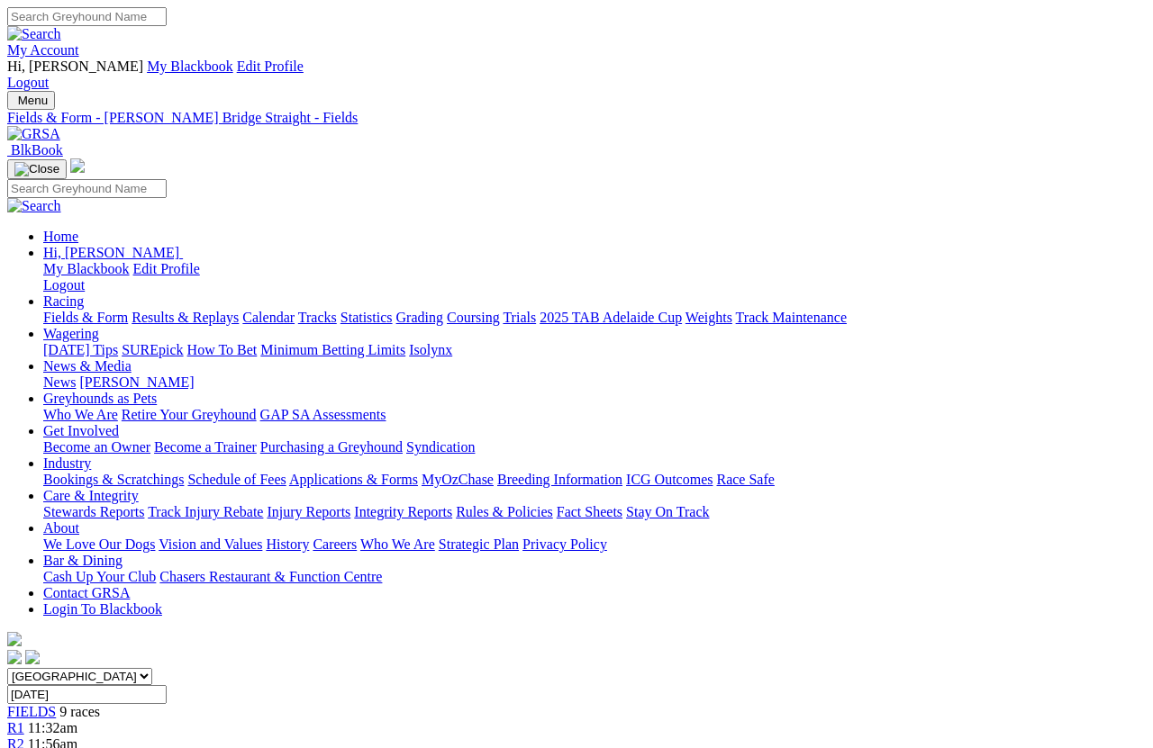
click at [131, 358] on link "News & Media" at bounding box center [87, 365] width 88 height 15
click at [194, 375] on link "[PERSON_NAME]" at bounding box center [136, 382] width 114 height 15
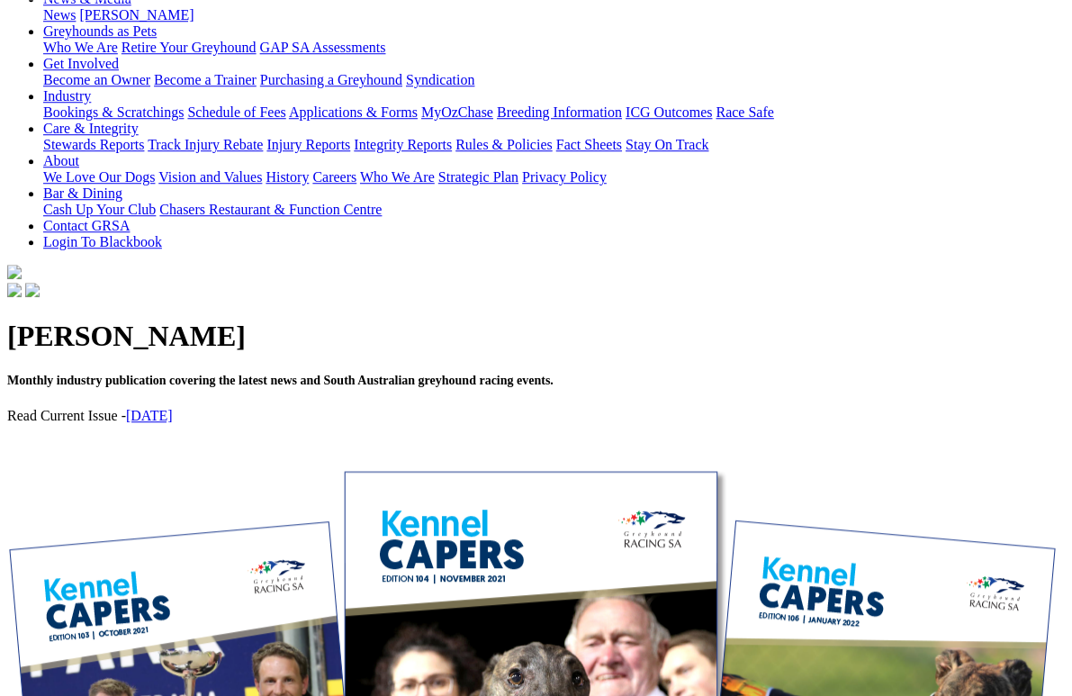
scroll to position [366, 0]
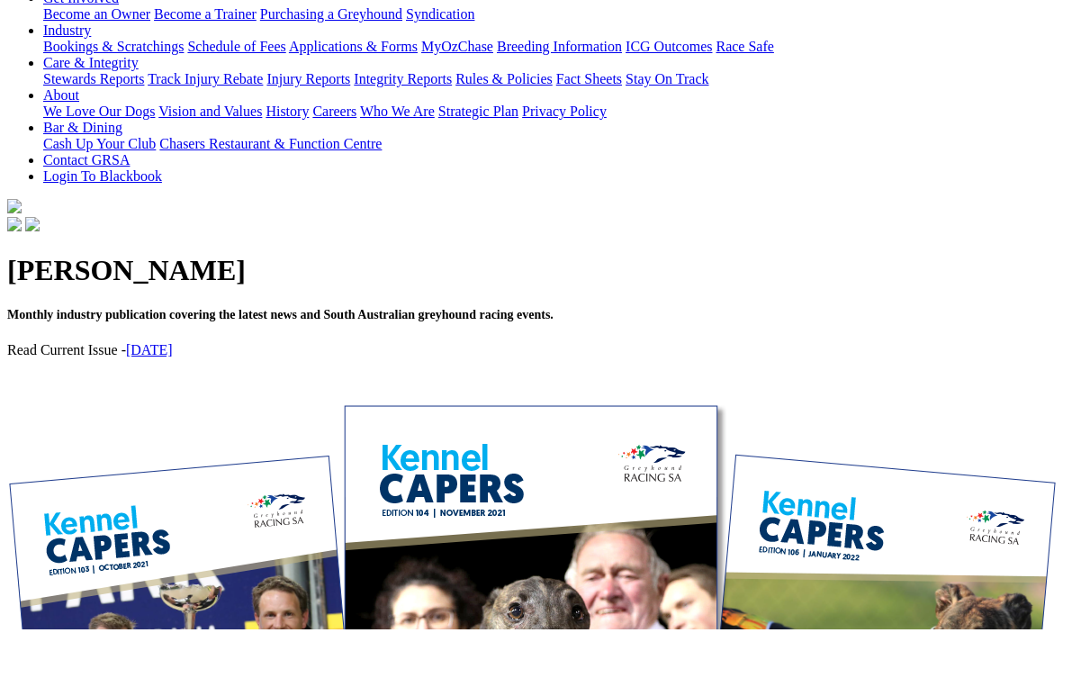
scroll to position [433, 0]
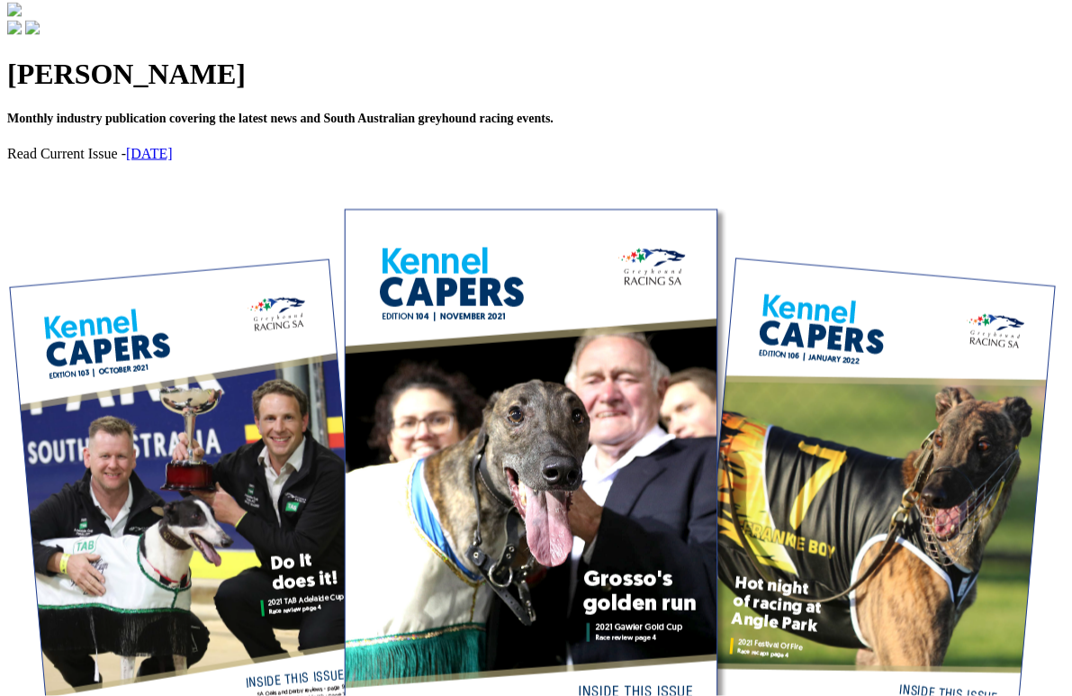
scroll to position [630, 0]
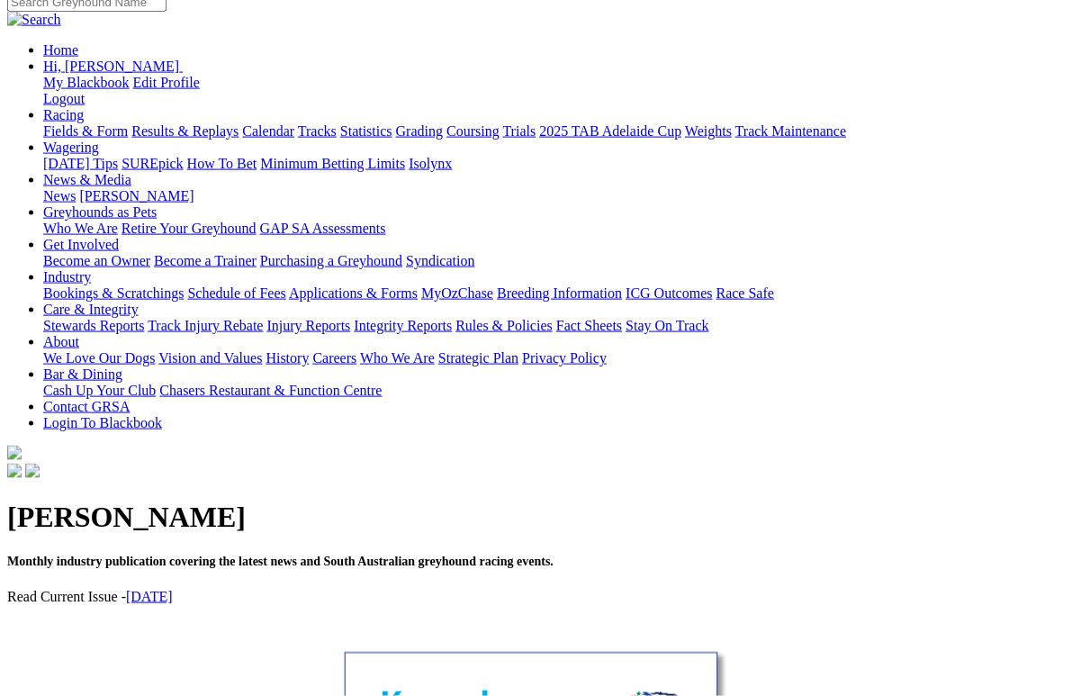
scroll to position [187, 0]
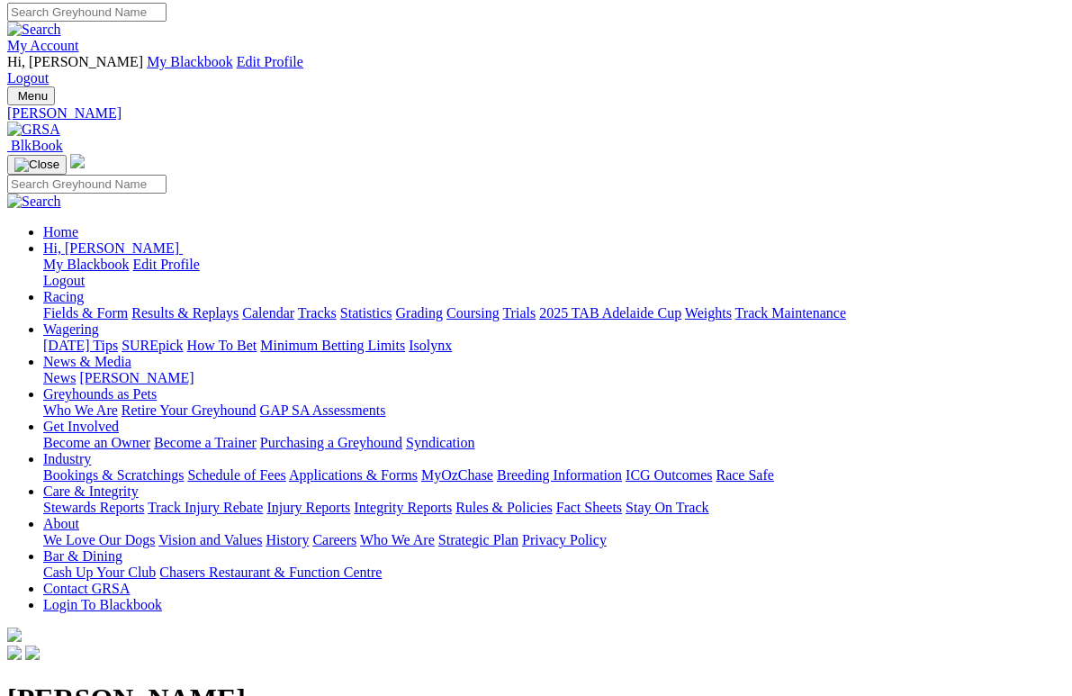
scroll to position [5, 0]
